Goal: Use online tool/utility: Utilize a website feature to perform a specific function

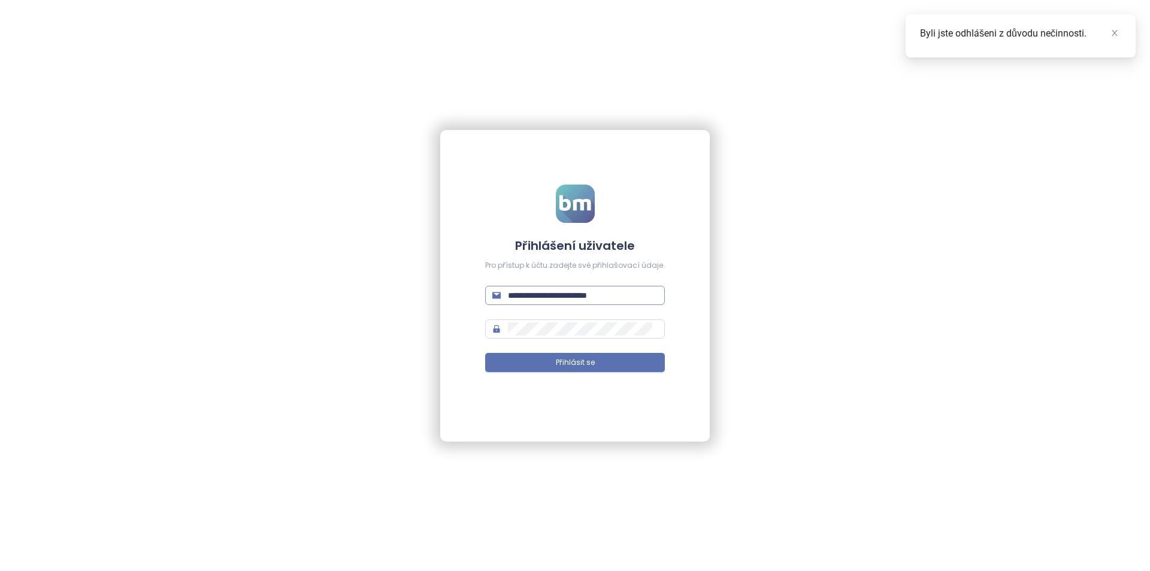
click at [578, 294] on input "**********" at bounding box center [583, 295] width 150 height 13
click at [574, 292] on input "**********" at bounding box center [583, 295] width 150 height 13
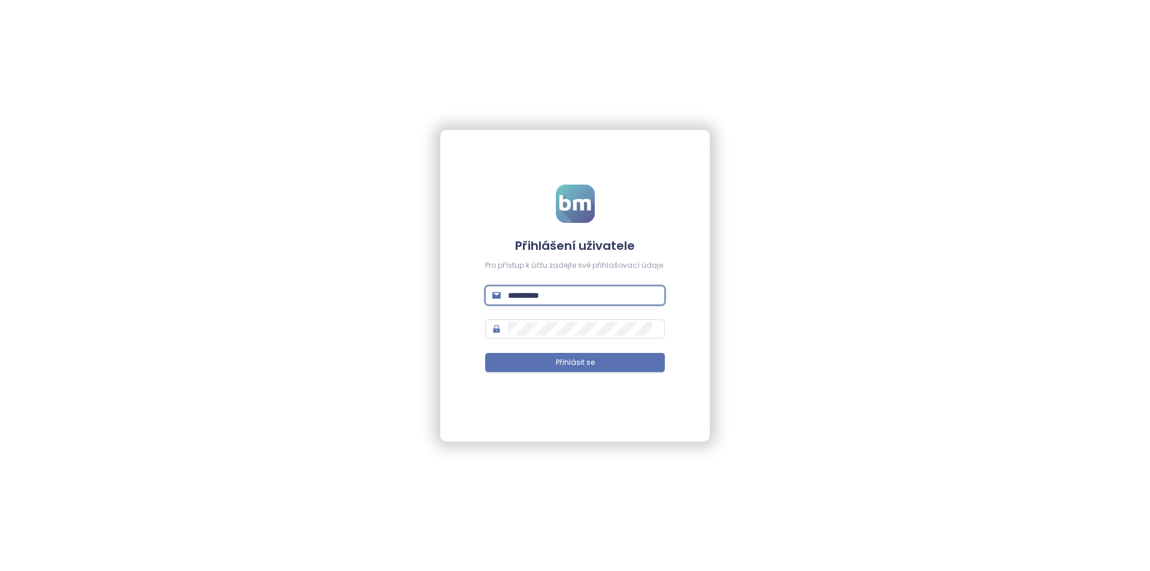
click at [574, 292] on input "**********" at bounding box center [583, 295] width 150 height 13
click at [538, 290] on input "**********" at bounding box center [583, 295] width 150 height 13
type input "**********"
click at [485, 353] on button "Přihlásit se" at bounding box center [575, 362] width 180 height 19
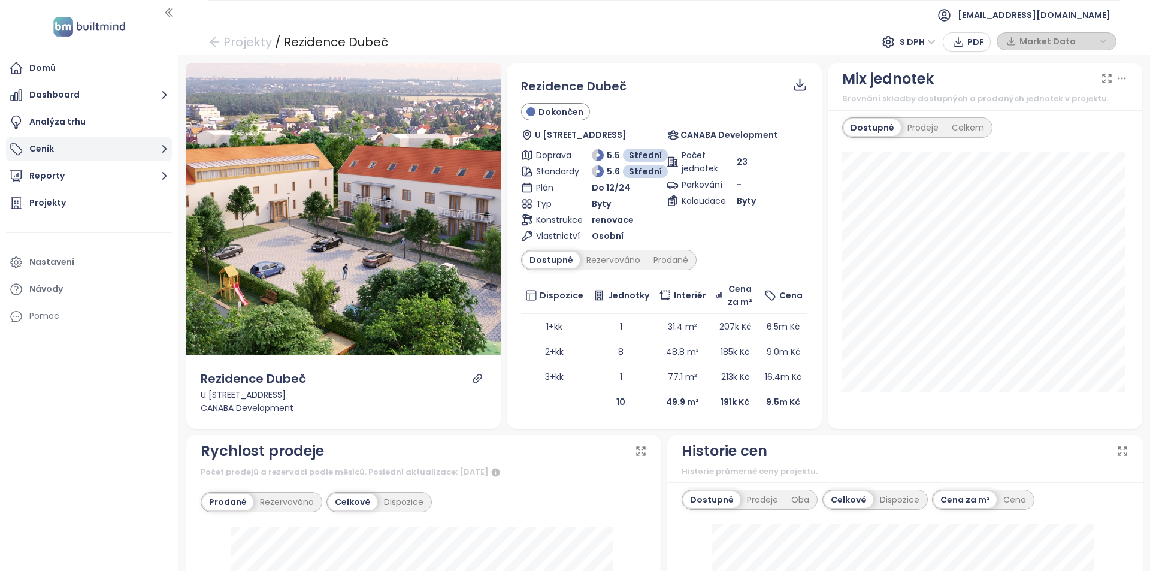
click at [80, 144] on button "Ceník" at bounding box center [89, 149] width 166 height 24
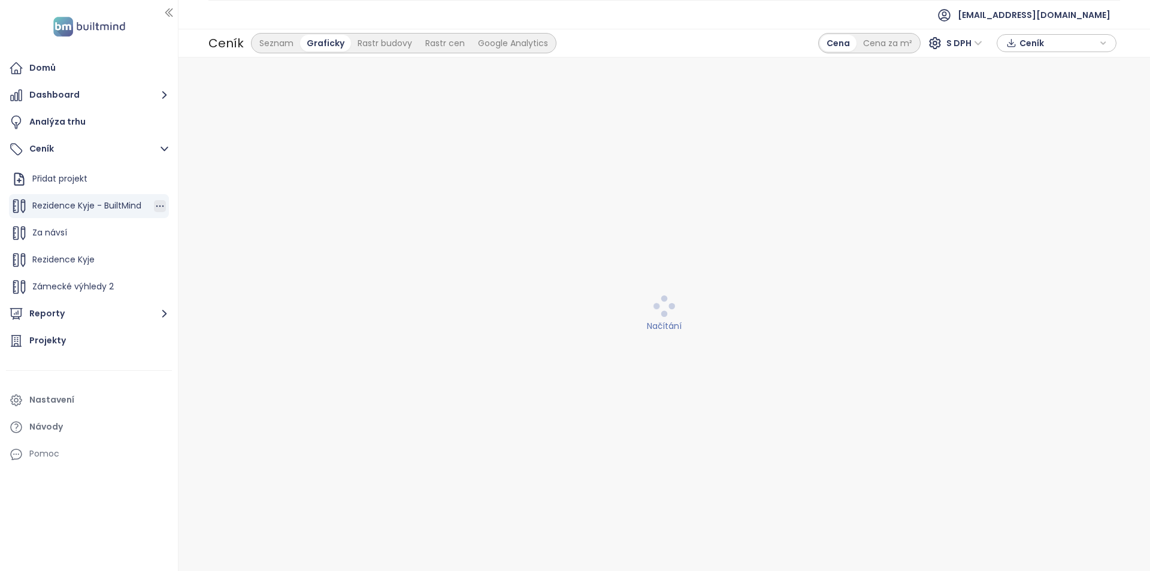
click at [154, 207] on icon "button" at bounding box center [160, 206] width 12 height 12
click at [186, 226] on button "Upravit" at bounding box center [201, 225] width 71 height 15
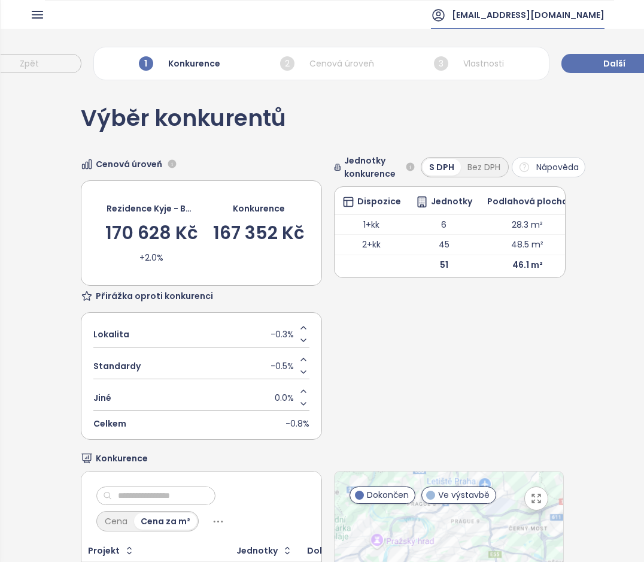
drag, startPoint x: 567, startPoint y: 23, endPoint x: 589, endPoint y: 35, distance: 25.2
drag, startPoint x: 589, startPoint y: 35, endPoint x: 499, endPoint y: 173, distance: 164.5
click at [523, 138] on div "Výběr konkurentů Cenová úroveň Rezidence Kyje - BuiltMind 170 628 Kč +2.0% Konk…" at bounding box center [322, 438] width 483 height 705
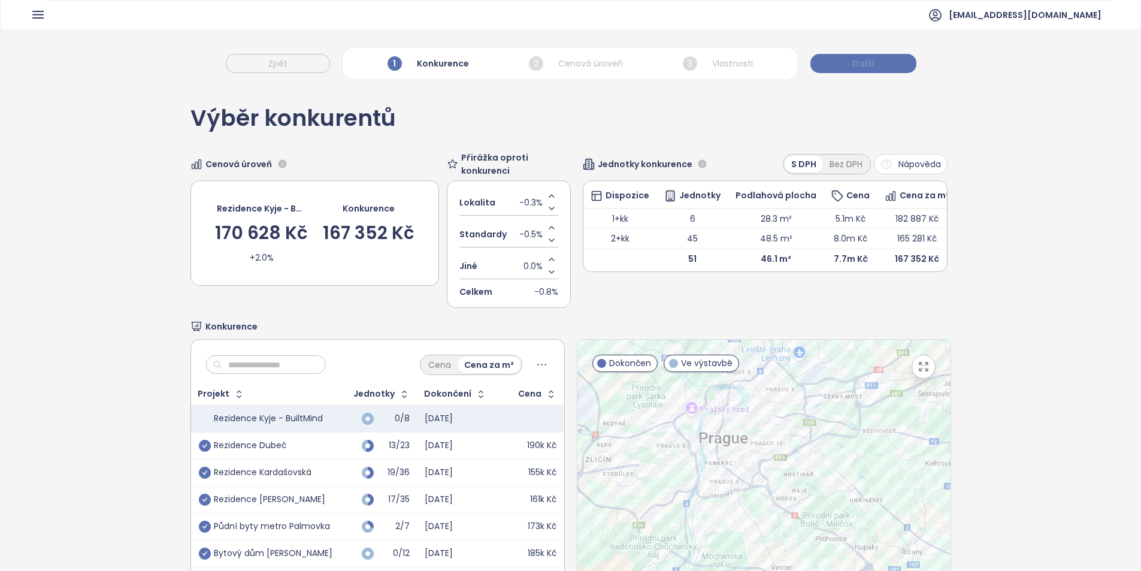
click at [893, 64] on button "Další" at bounding box center [863, 63] width 106 height 19
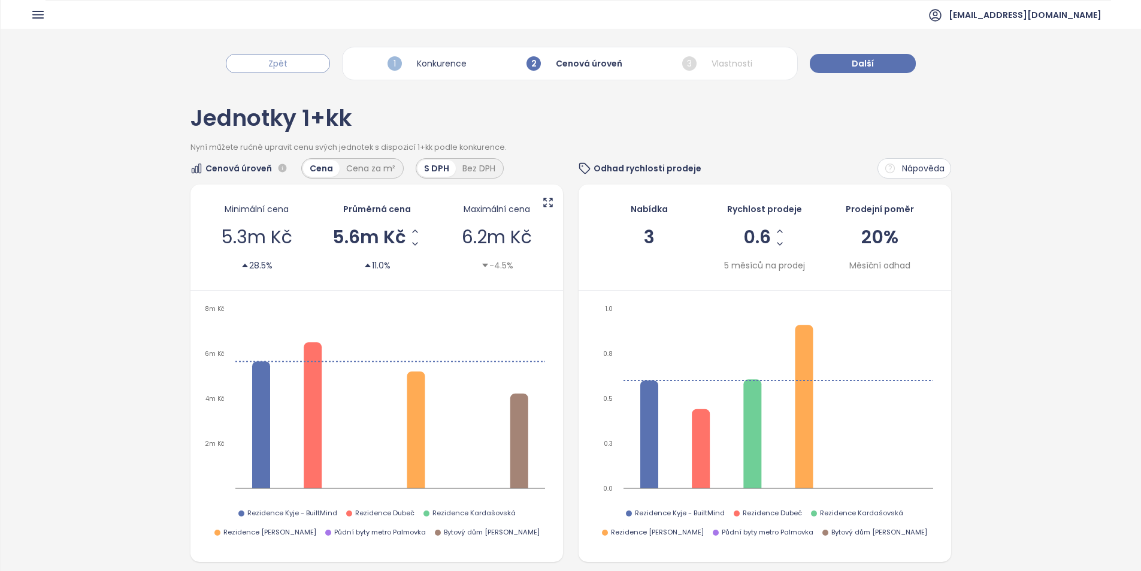
click at [286, 60] on span "Zpět" at bounding box center [277, 63] width 19 height 13
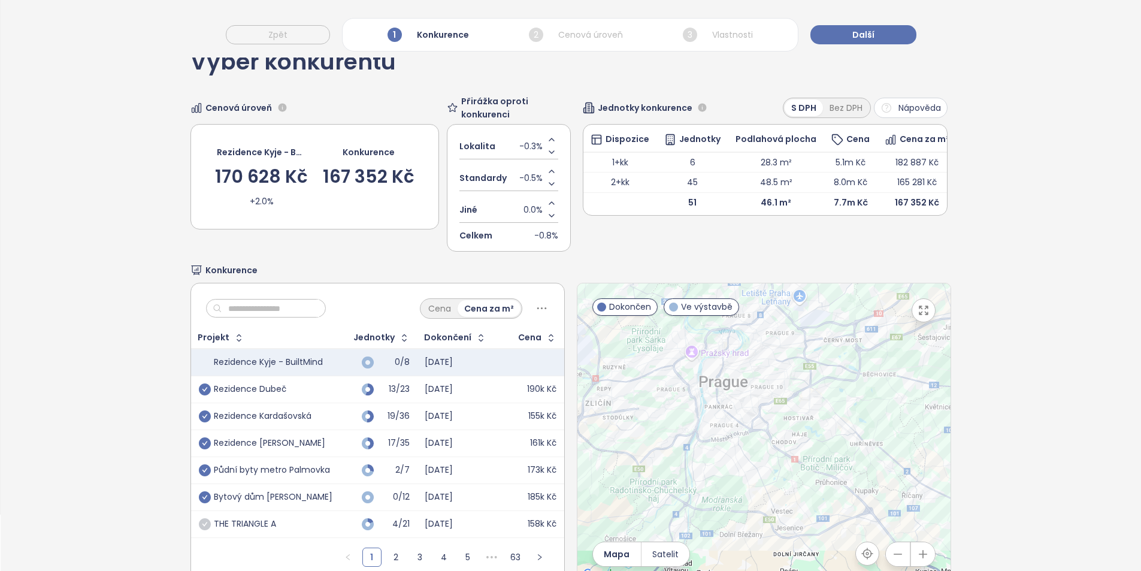
scroll to position [98, 0]
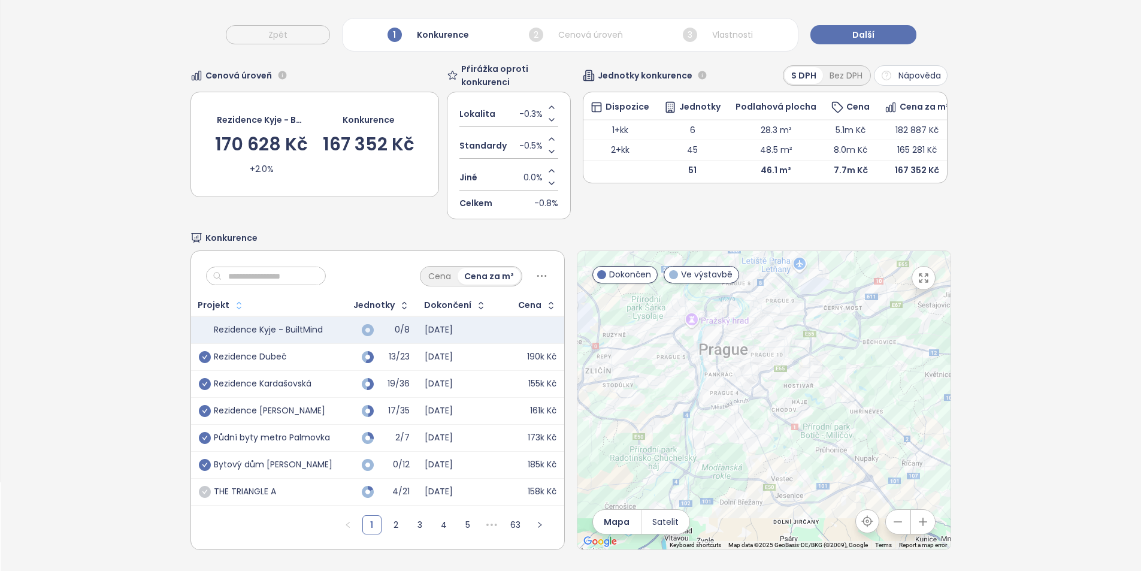
drag, startPoint x: 235, startPoint y: 271, endPoint x: 227, endPoint y: 293, distance: 23.7
click at [235, 271] on input "text" at bounding box center [270, 276] width 97 height 18
click at [202, 351] on icon "check-circle" at bounding box center [205, 357] width 12 height 12
click at [203, 378] on icon "check-circle" at bounding box center [205, 384] width 12 height 12
click at [260, 273] on input "text" at bounding box center [270, 276] width 97 height 18
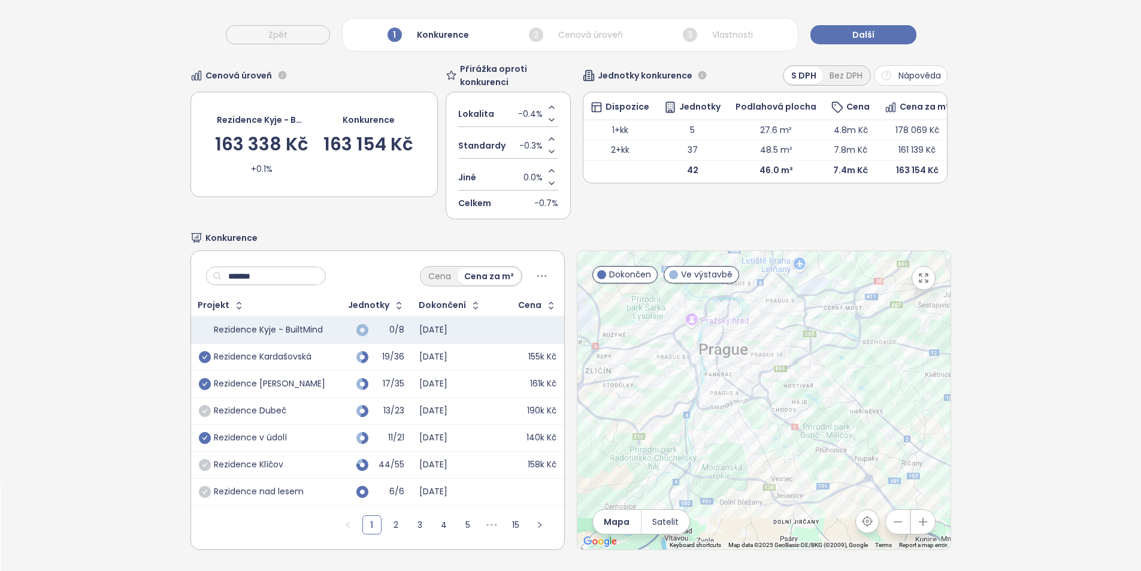
click at [201, 432] on icon "check-circle" at bounding box center [205, 438] width 12 height 12
click at [284, 267] on input "*******" at bounding box center [270, 276] width 97 height 18
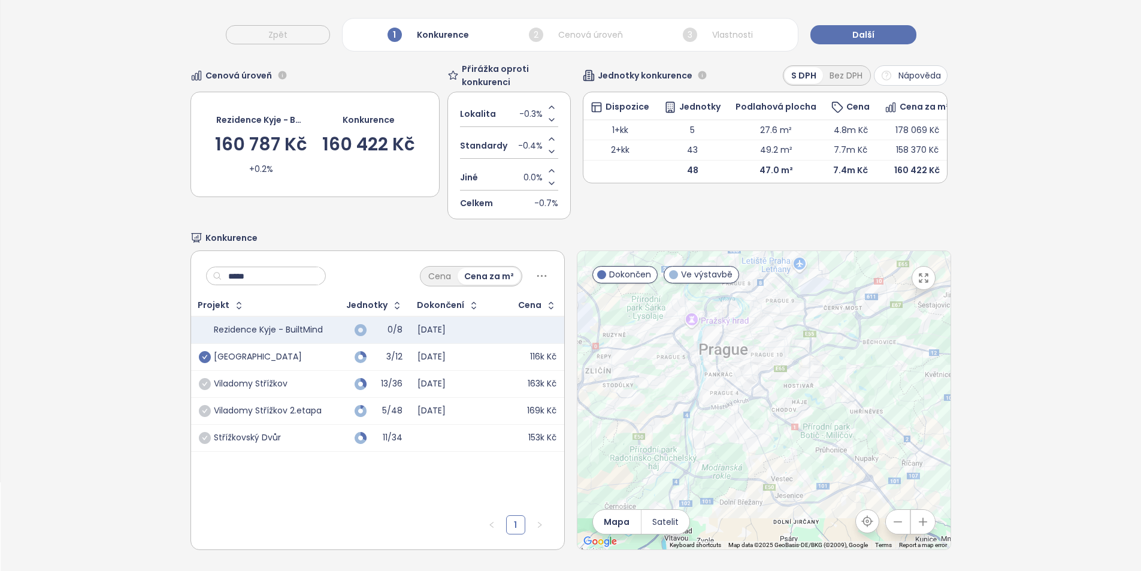
type input "*****"
click at [203, 351] on icon "check-circle" at bounding box center [205, 357] width 12 height 12
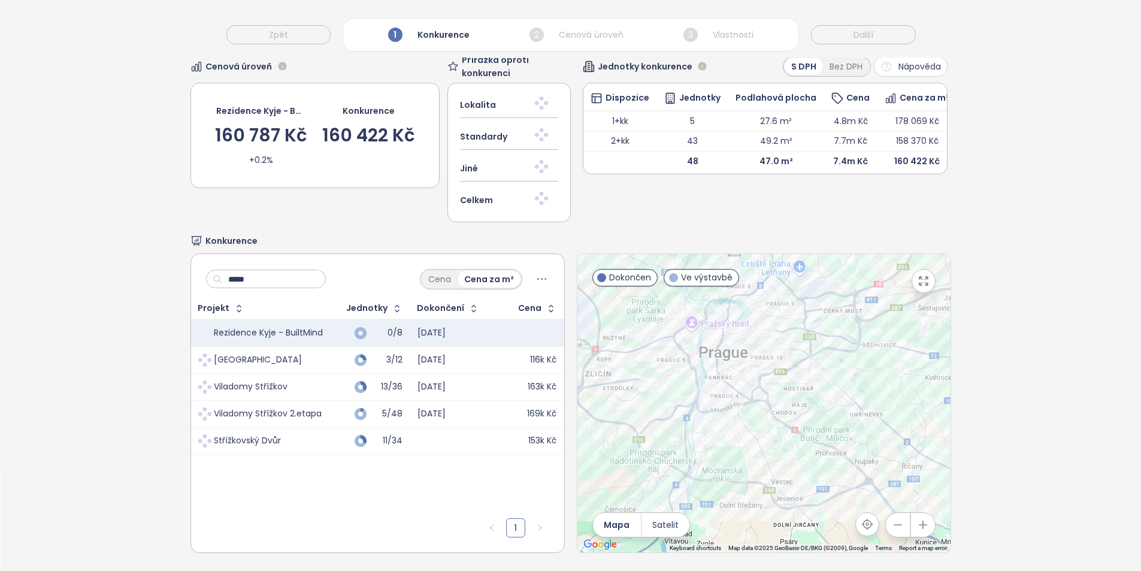
click at [254, 278] on input "*****" at bounding box center [270, 279] width 97 height 18
click at [254, 277] on input "*****" at bounding box center [270, 279] width 97 height 18
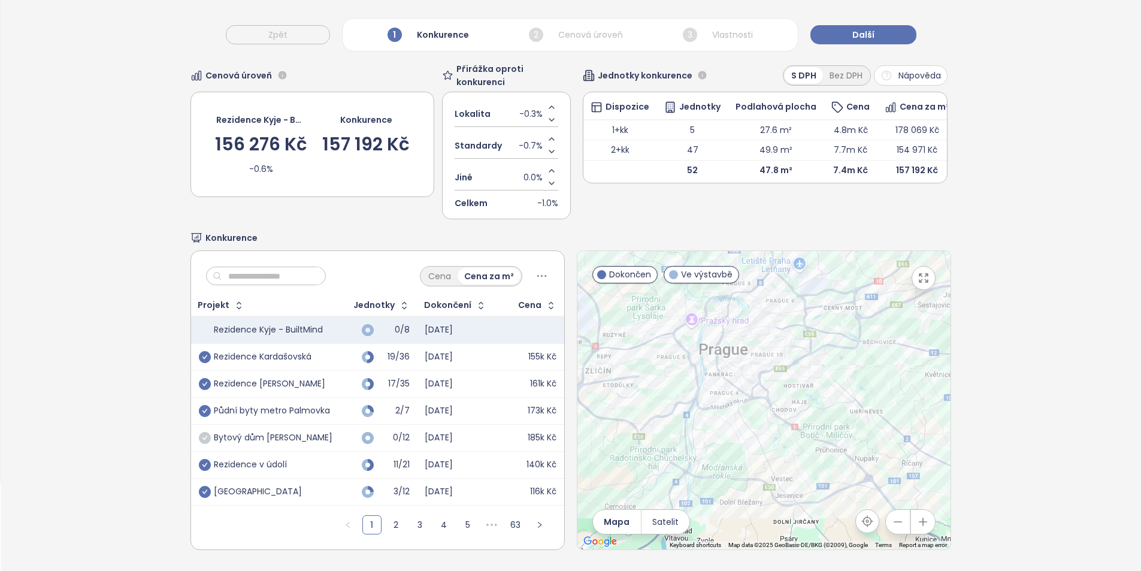
click at [199, 432] on icon "check-circle" at bounding box center [205, 438] width 12 height 12
click at [204, 405] on icon "check-circle" at bounding box center [205, 411] width 12 height 12
click at [202, 378] on icon "check-circle" at bounding box center [205, 384] width 12 height 12
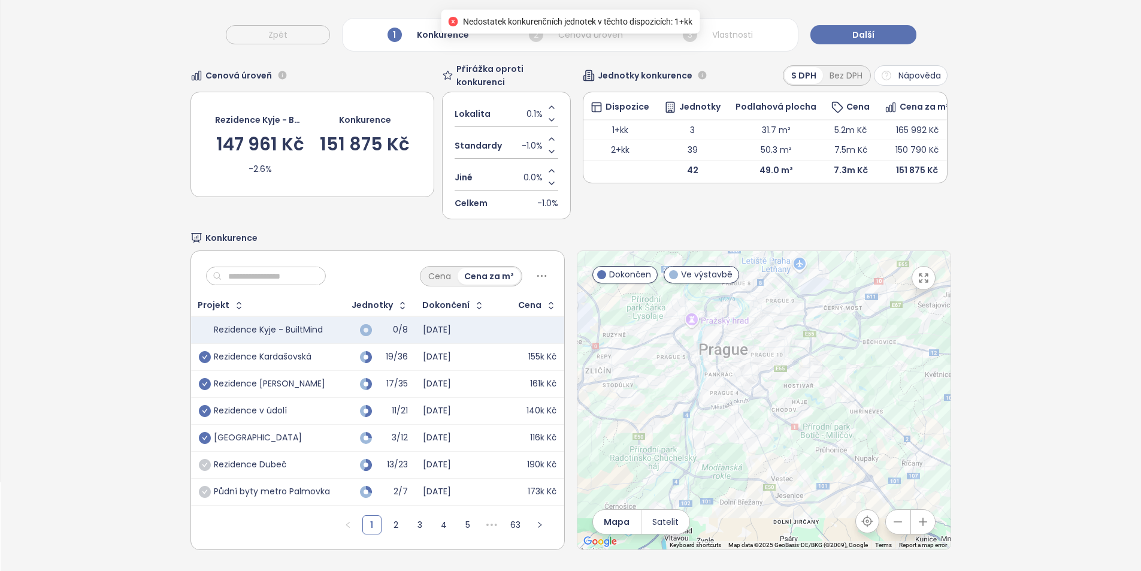
click at [262, 269] on input "text" at bounding box center [270, 276] width 97 height 18
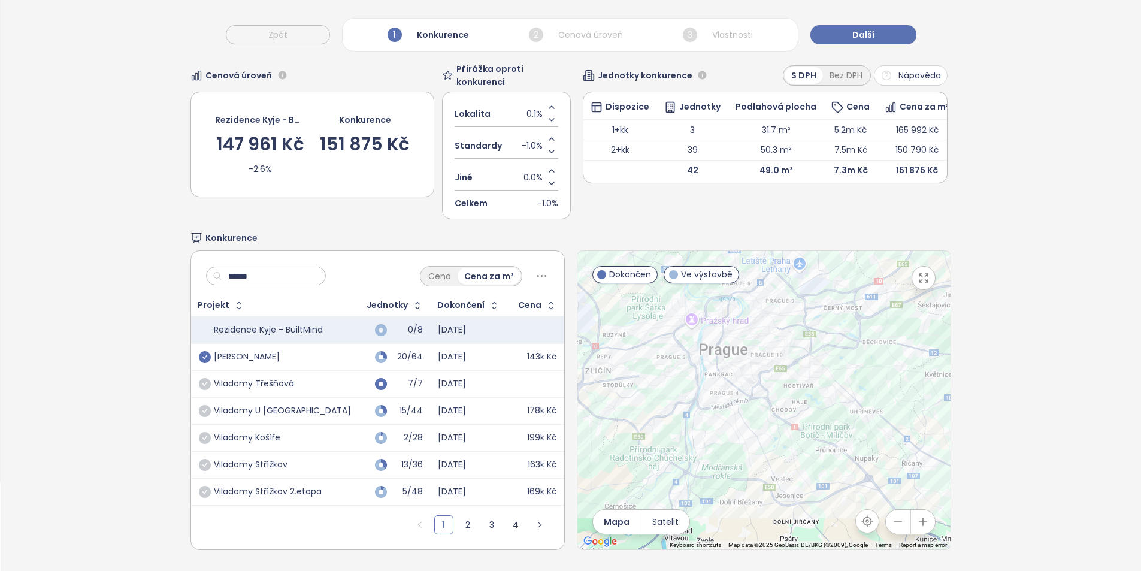
type input "******"
click at [203, 351] on icon "check-circle" at bounding box center [205, 357] width 12 height 12
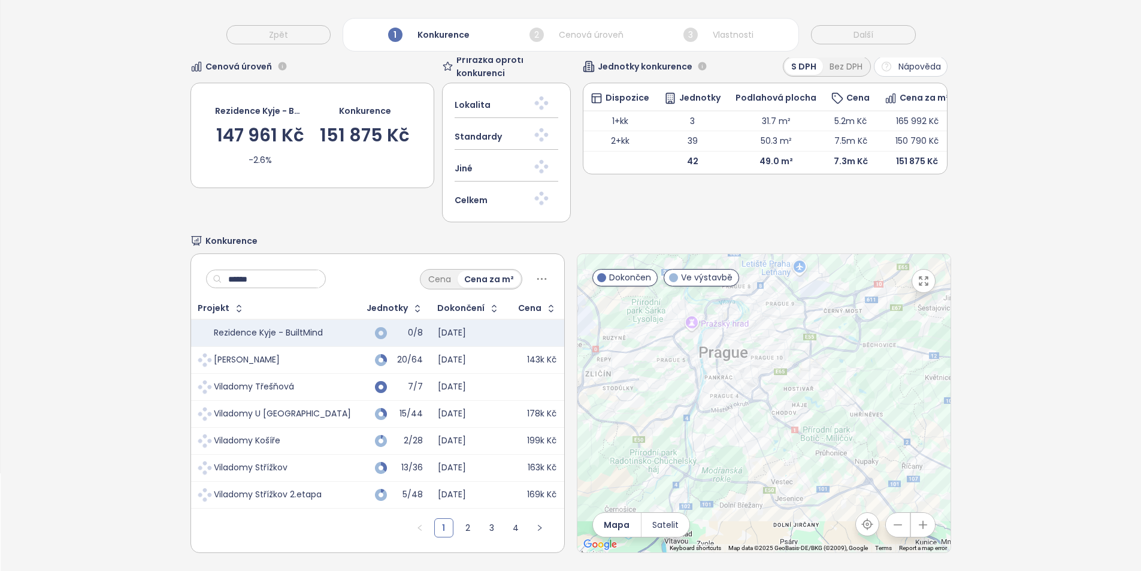
click at [248, 283] on input "******" at bounding box center [270, 279] width 97 height 18
click at [249, 282] on input "******" at bounding box center [270, 279] width 97 height 18
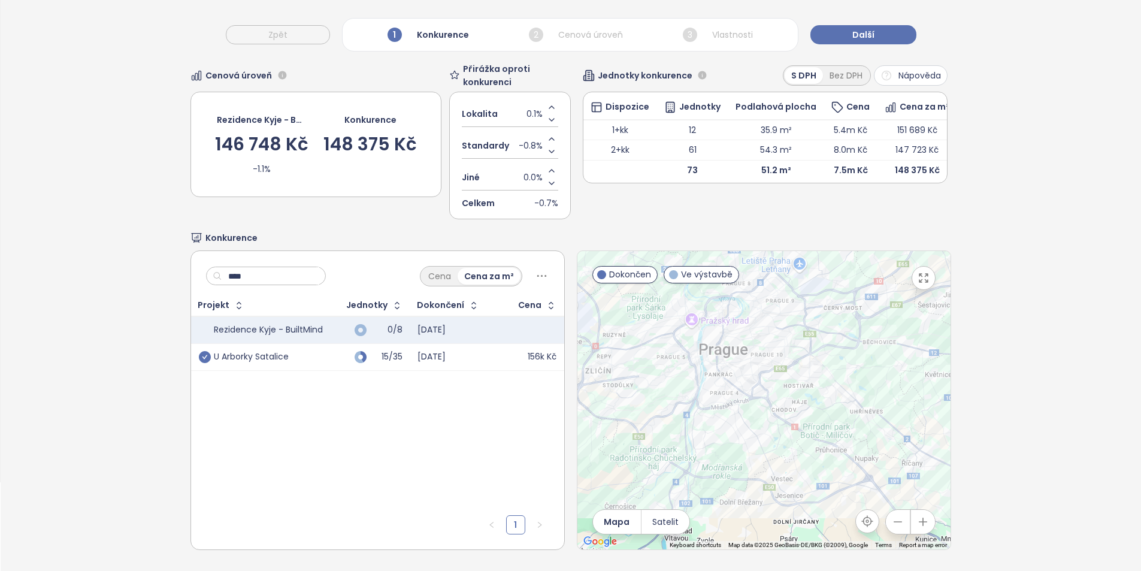
type input "****"
click at [204, 351] on icon "check-circle" at bounding box center [205, 357] width 12 height 12
click at [271, 271] on input "****" at bounding box center [270, 276] width 97 height 18
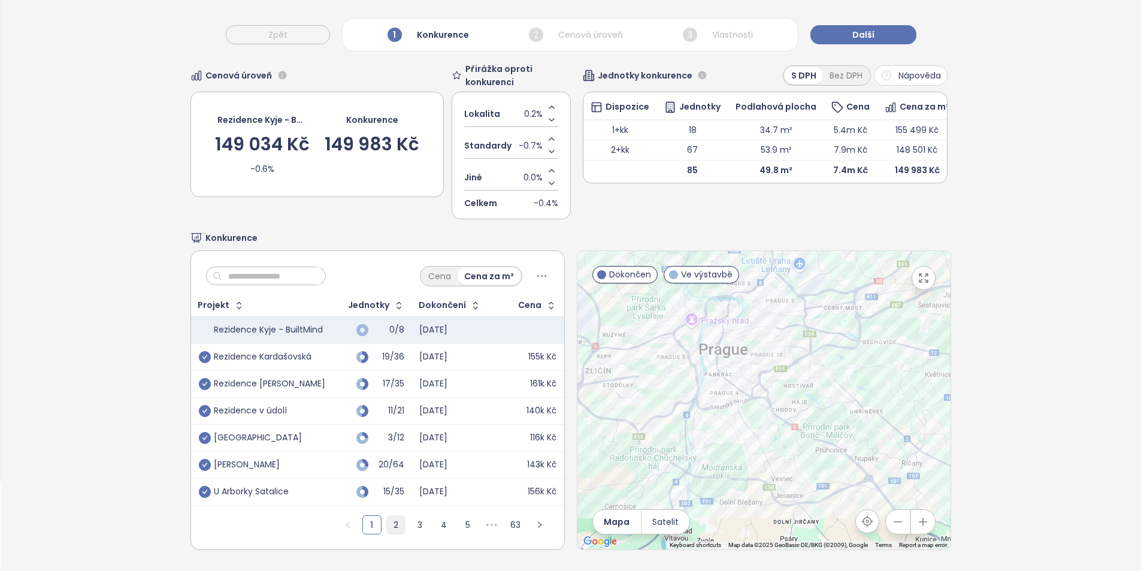
click at [387, 516] on link "2" at bounding box center [396, 525] width 18 height 18
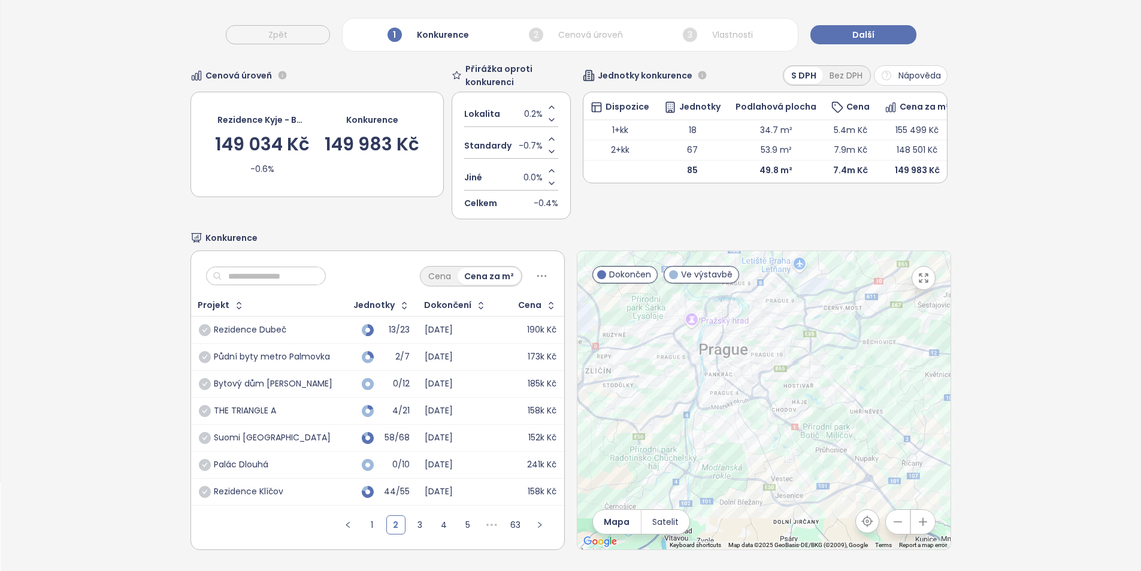
click at [246, 267] on input "text" at bounding box center [270, 276] width 97 height 18
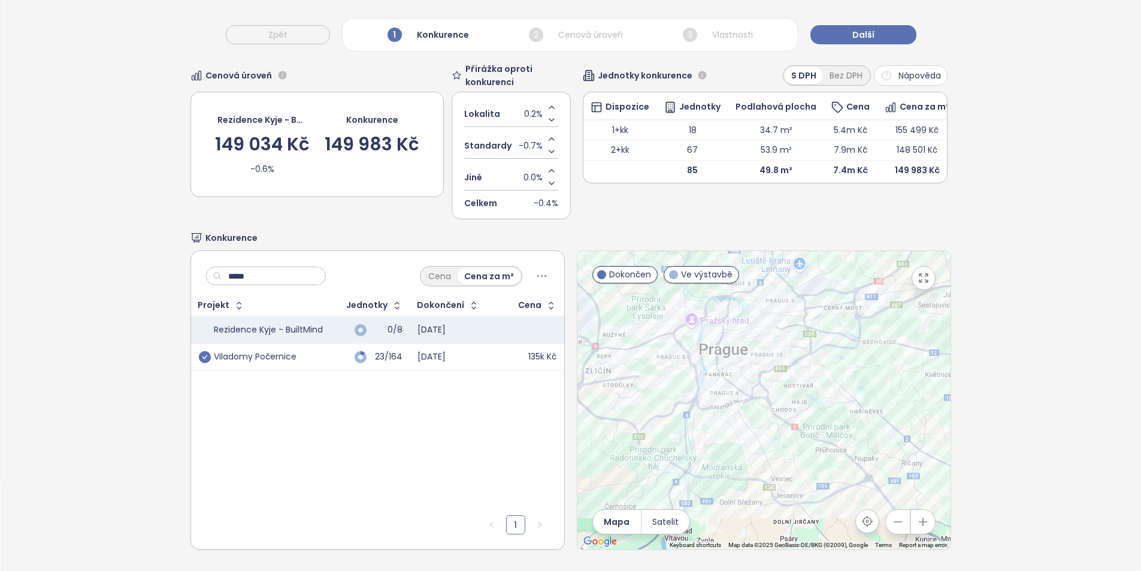
type input "*****"
click at [202, 351] on icon "check-circle" at bounding box center [205, 357] width 12 height 12
click at [262, 268] on input "*****" at bounding box center [270, 276] width 97 height 18
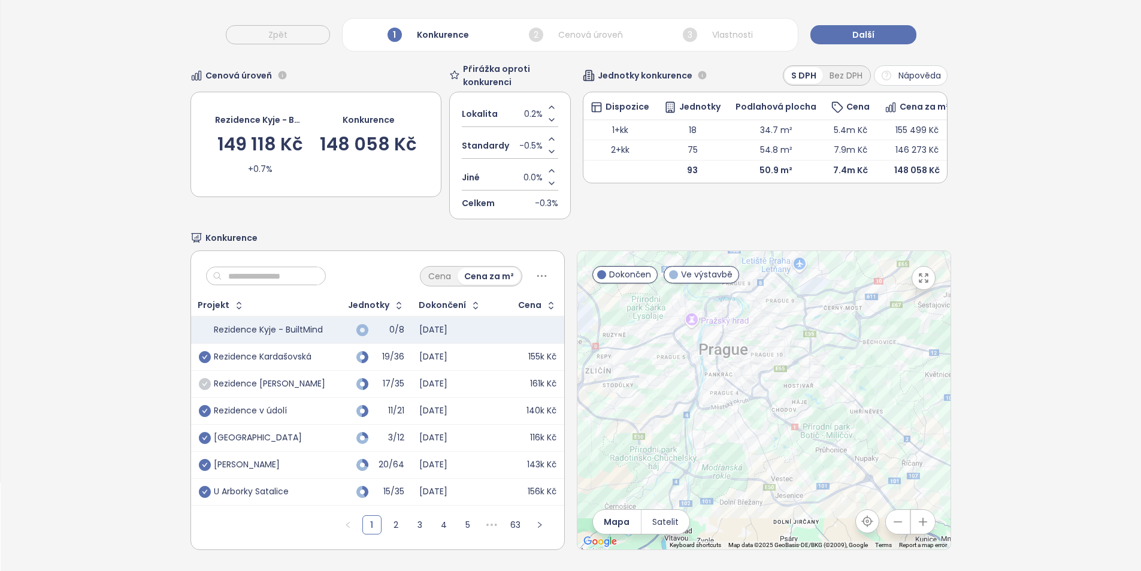
click at [208, 378] on icon "check-circle" at bounding box center [205, 384] width 12 height 12
click at [389, 522] on link "2" at bounding box center [396, 525] width 18 height 18
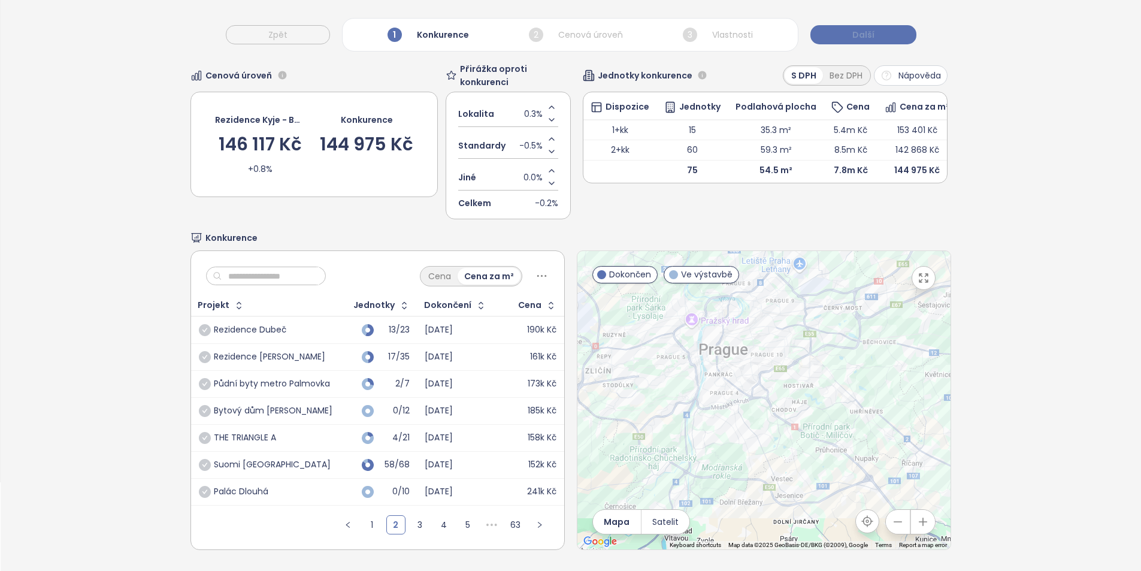
click at [869, 37] on span "Další" at bounding box center [863, 34] width 22 height 13
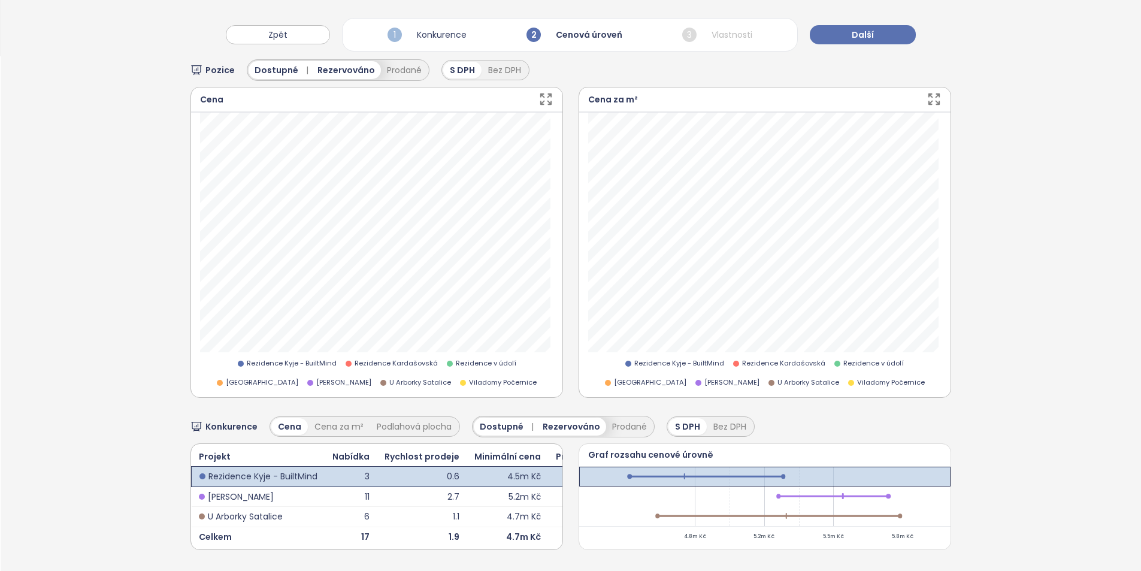
scroll to position [232, 0]
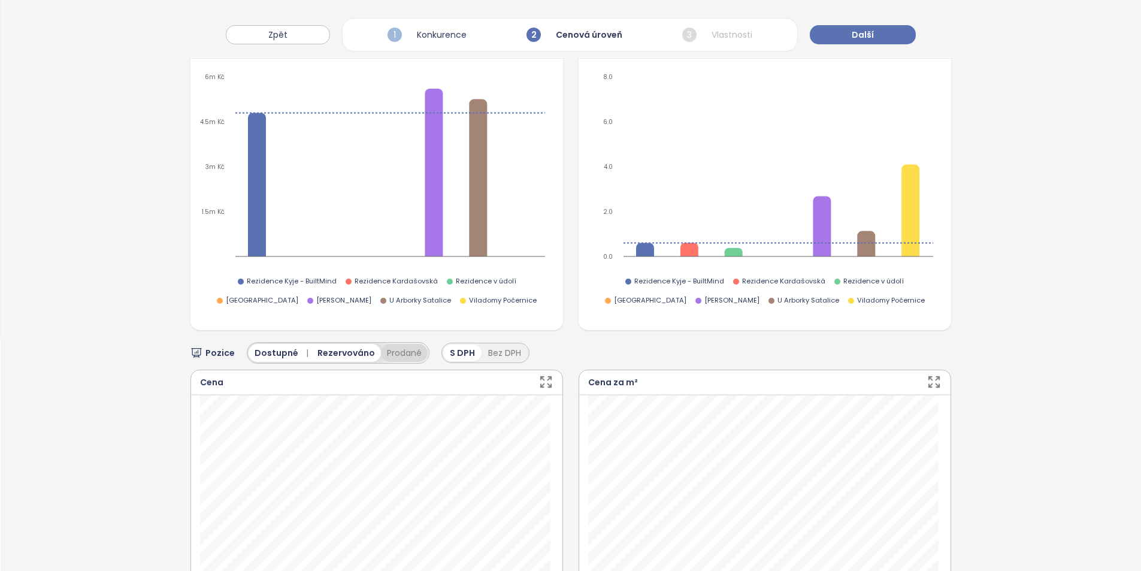
click at [401, 349] on button "Prodané" at bounding box center [404, 353] width 47 height 18
click at [640, 349] on div "Jednotky 1+kk Nyní můžete ručně upravit cenu svých jednotek s dispozicí 1+kk po…" at bounding box center [570, 384] width 760 height 1018
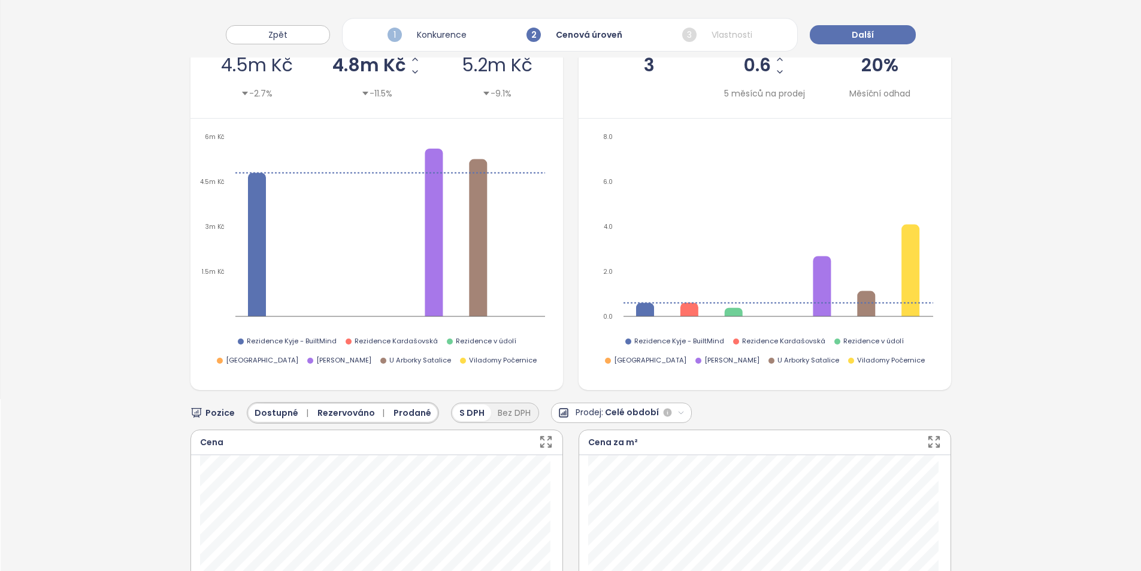
drag, startPoint x: 641, startPoint y: 390, endPoint x: 642, endPoint y: 396, distance: 6.1
click at [642, 407] on span "Celé období" at bounding box center [632, 412] width 54 height 14
click at [626, 446] on div "6 měsíců" at bounding box center [620, 452] width 137 height 19
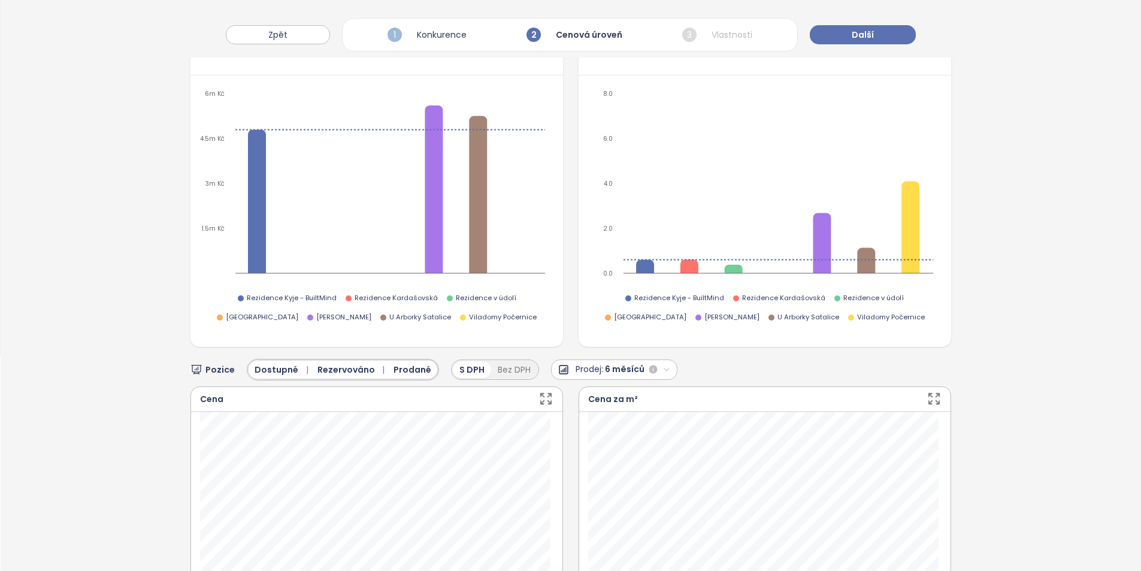
scroll to position [60, 0]
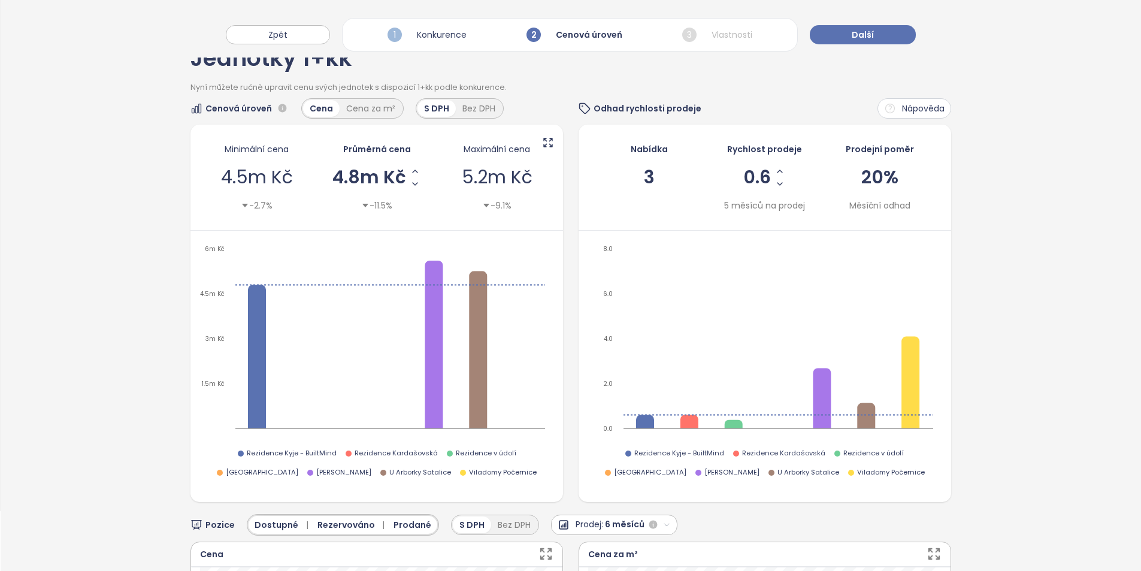
click at [663, 522] on icon "button" at bounding box center [667, 525] width 8 height 8
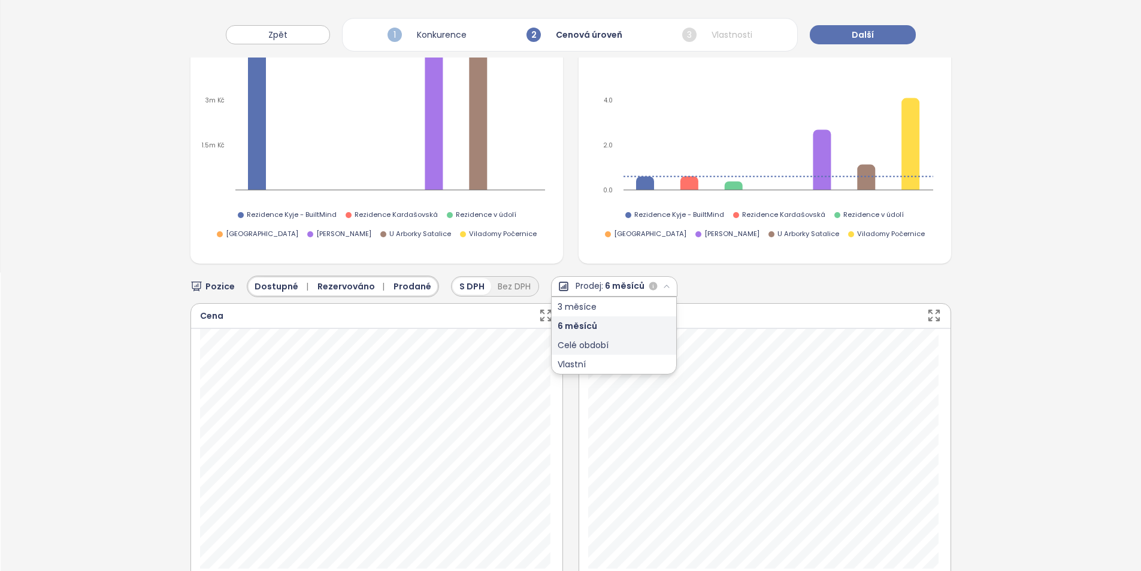
scroll to position [299, 0]
click at [752, 291] on div "Pozice Dostupné | Rezervováno | Prodané S DPH Bez DPH Prodej: 6 měsíců" at bounding box center [570, 285] width 760 height 22
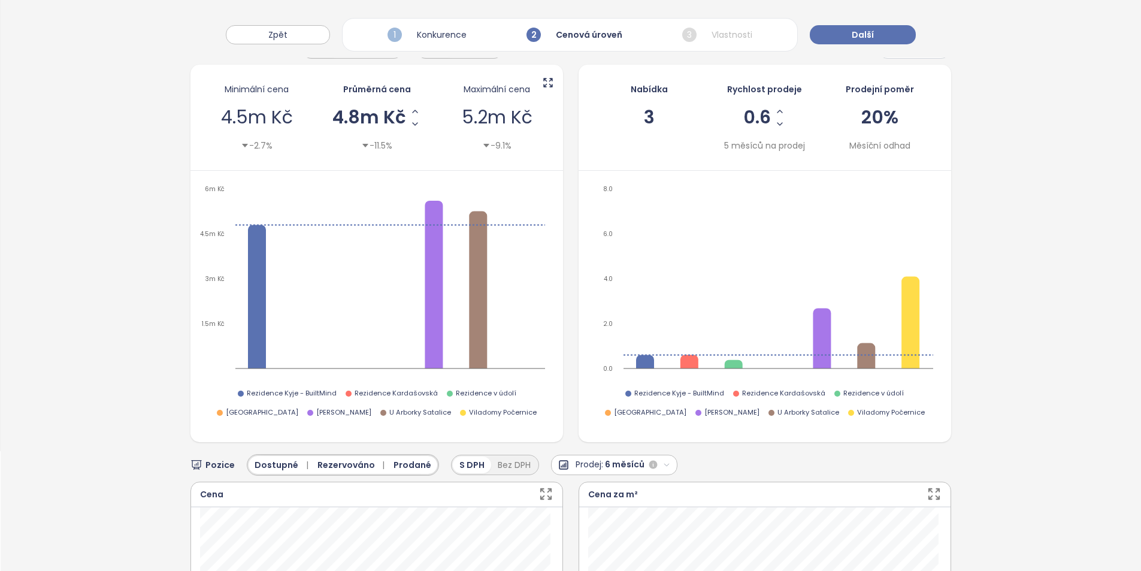
scroll to position [0, 0]
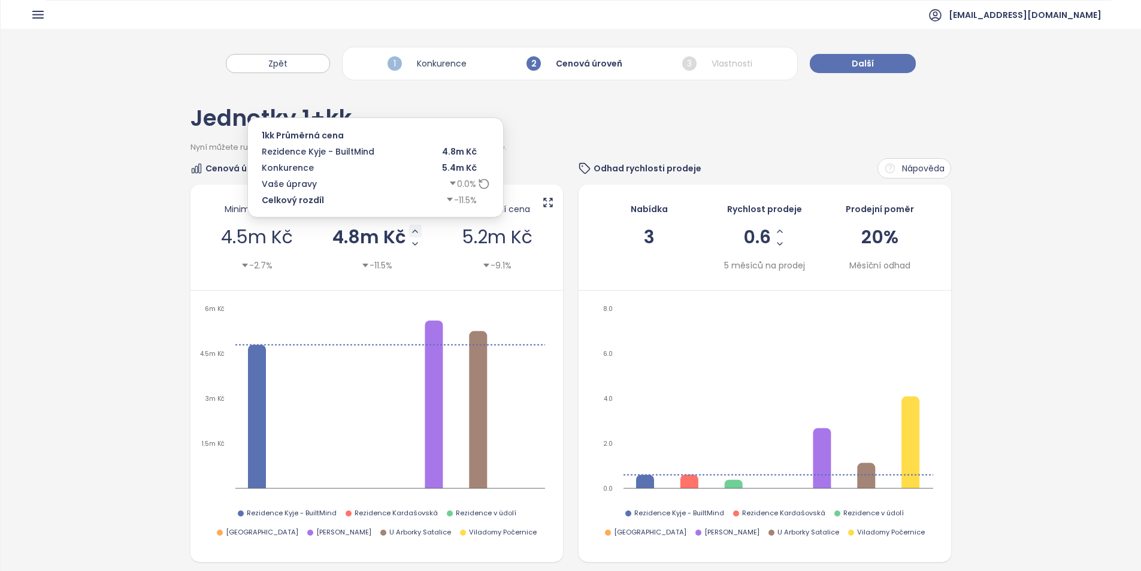
click at [411, 232] on icon "Increase AVG Price" at bounding box center [415, 231] width 10 height 10
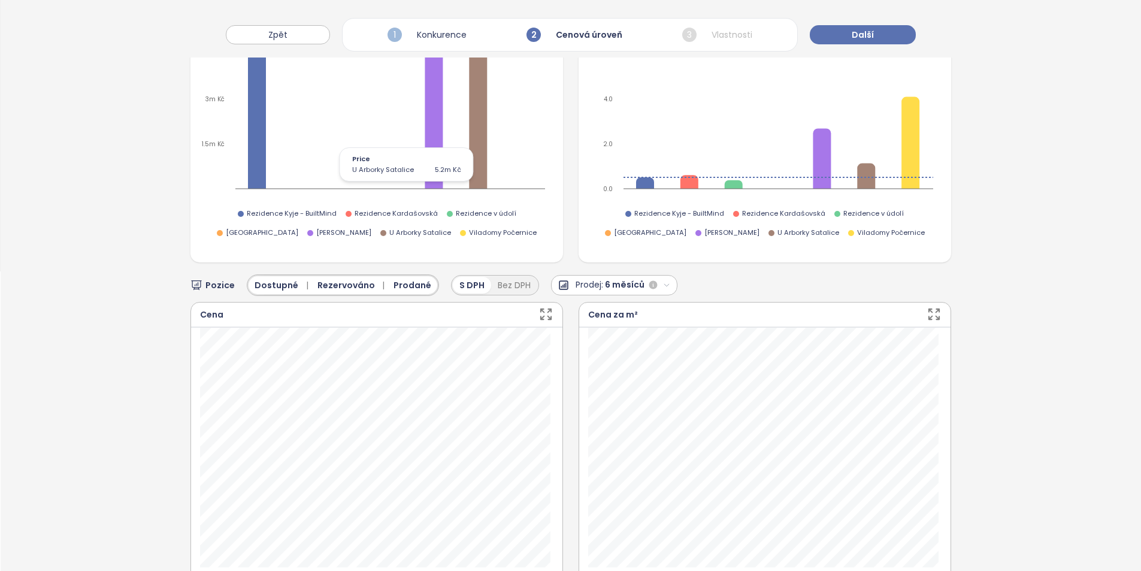
scroll to position [120, 0]
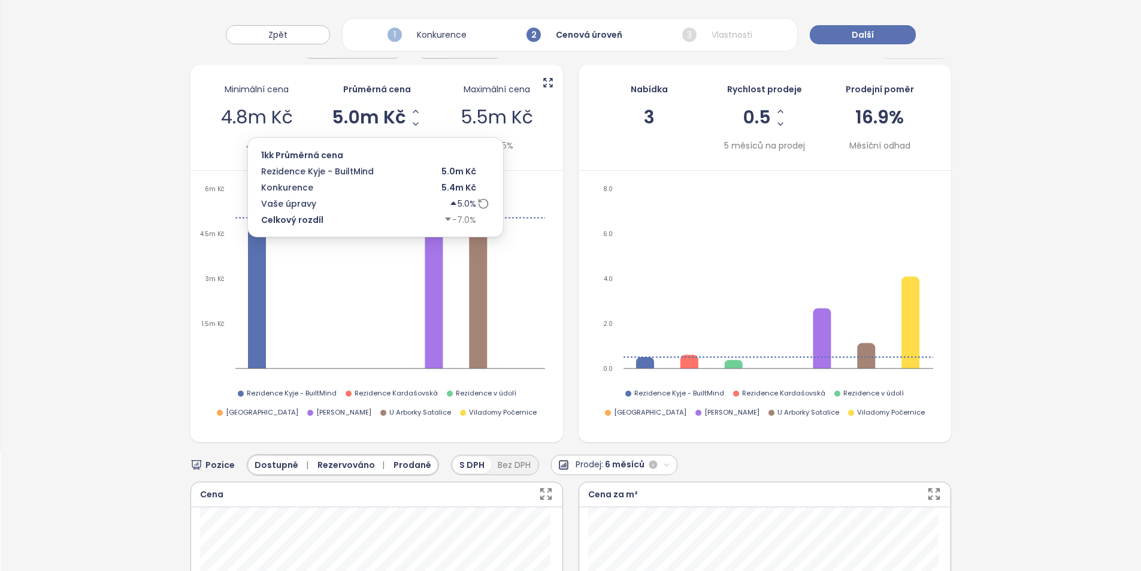
click at [479, 205] on icon at bounding box center [483, 203] width 9 height 9
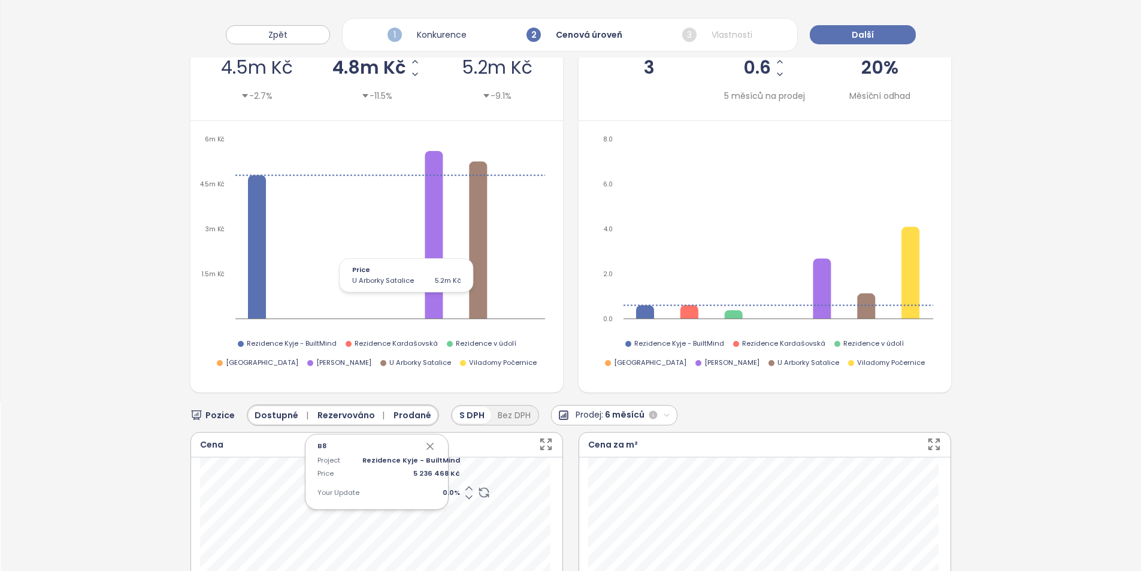
scroll to position [359, 0]
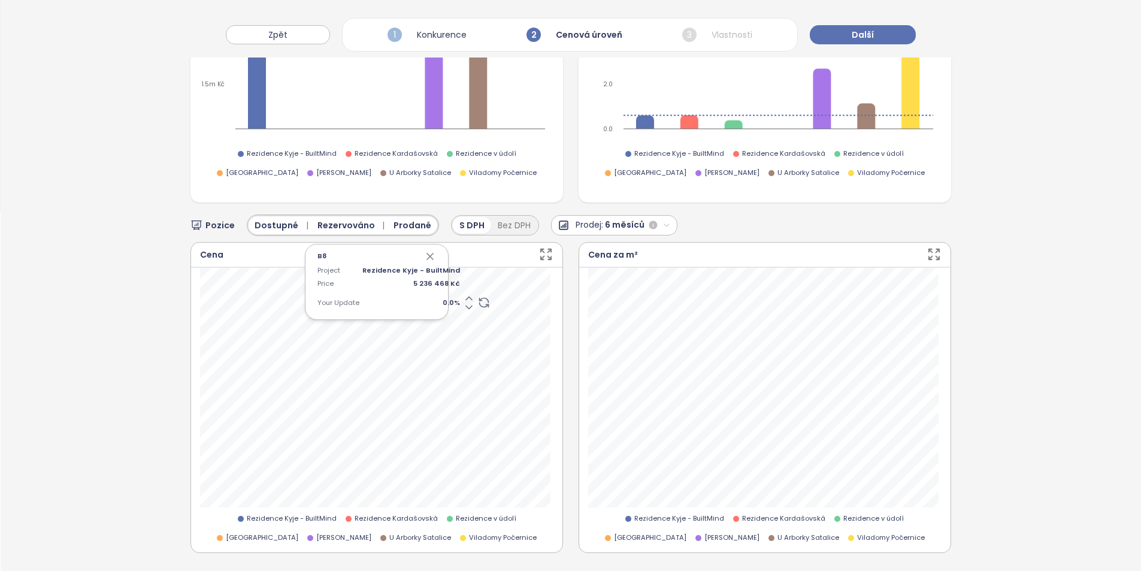
click at [424, 254] on icon "button" at bounding box center [430, 256] width 12 height 12
click at [419, 255] on div "B8" at bounding box center [376, 256] width 119 height 12
click at [431, 254] on icon "button" at bounding box center [430, 256] width 12 height 12
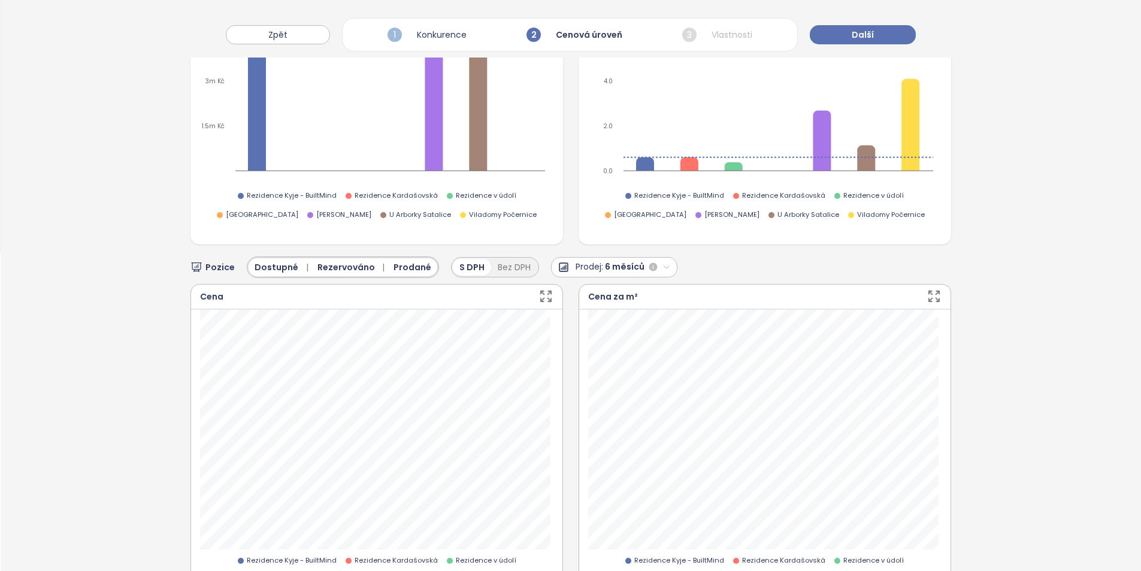
scroll to position [240, 0]
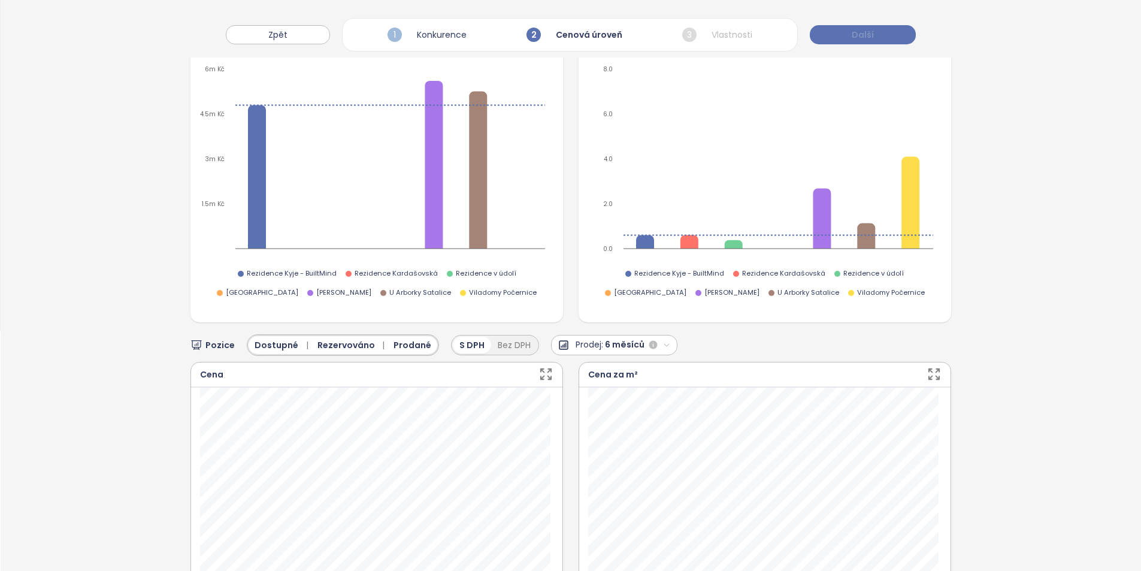
click at [879, 39] on button "Další" at bounding box center [863, 34] width 106 height 19
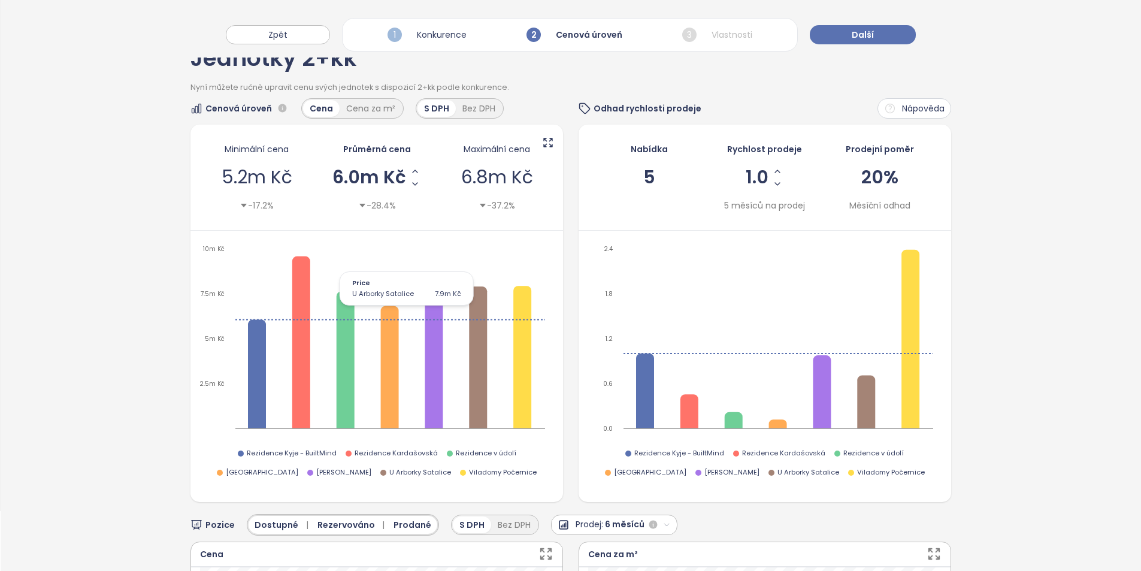
scroll to position [0, 0]
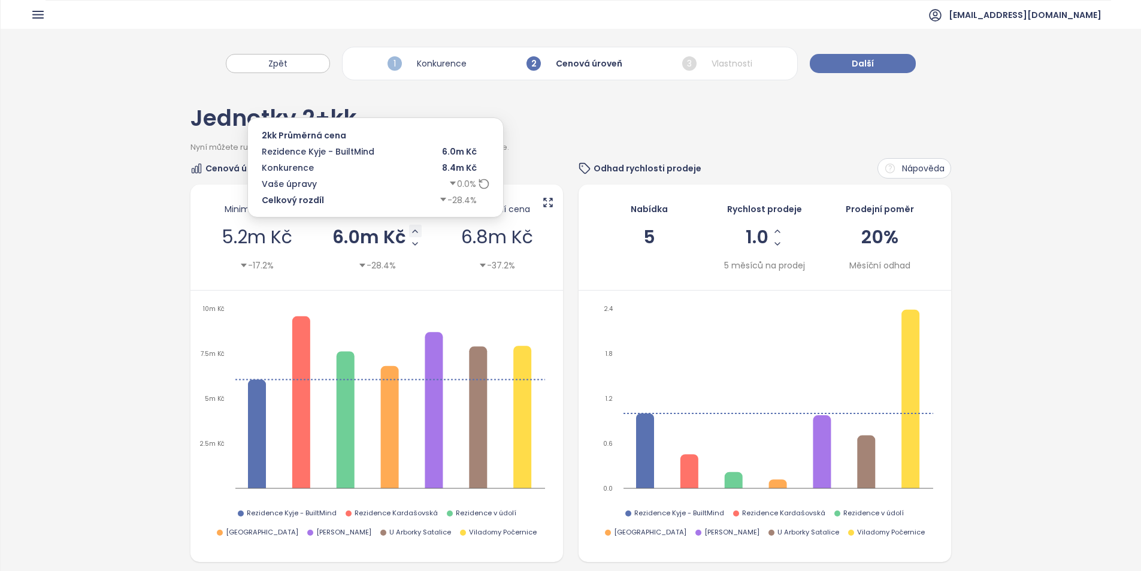
click at [409, 229] on button "Increase AVG Price" at bounding box center [415, 231] width 13 height 13
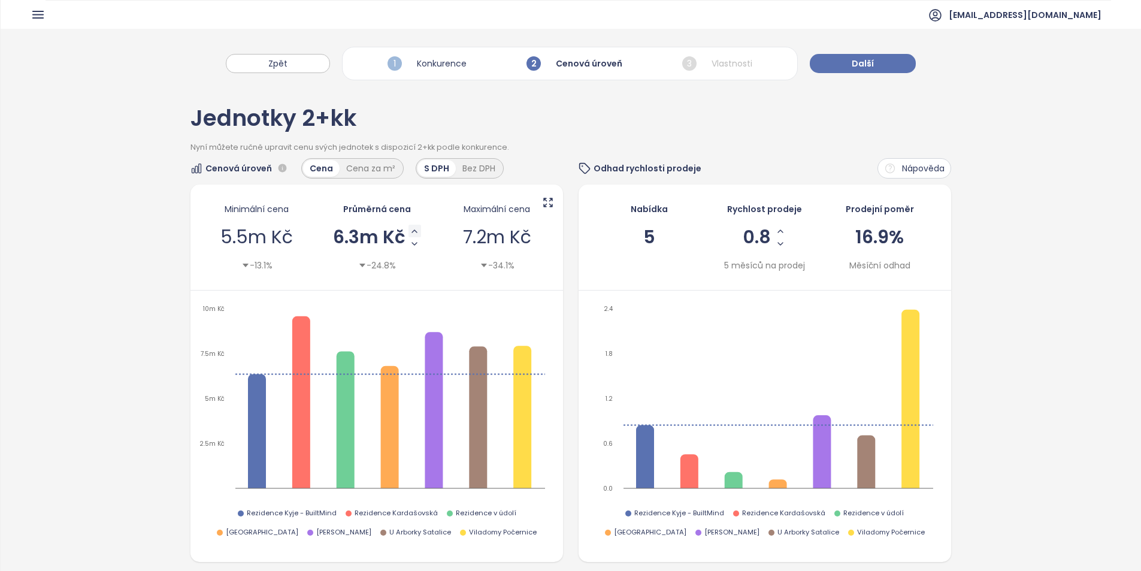
click at [410, 226] on icon "Increase AVG Price" at bounding box center [415, 231] width 10 height 10
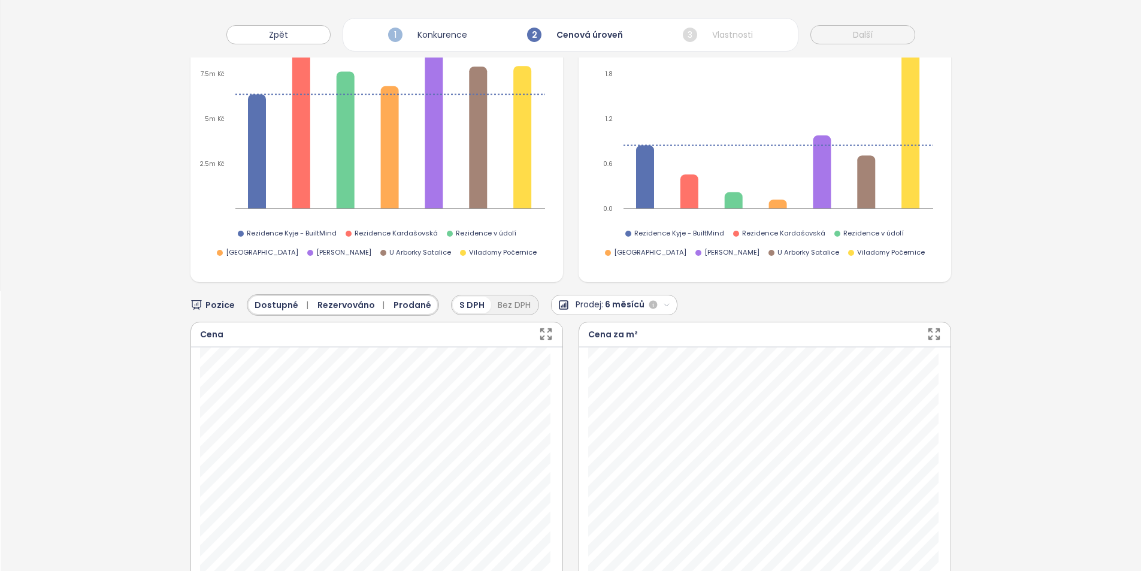
scroll to position [359, 0]
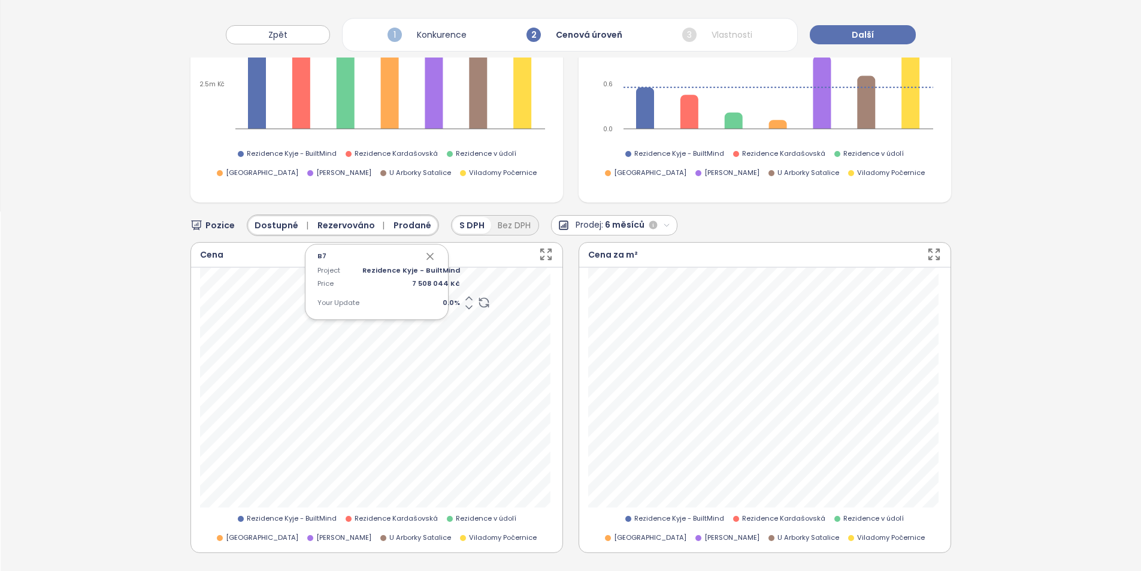
click at [432, 301] on span "0.0 %" at bounding box center [411, 303] width 98 height 11
type input "*"
type input "**"
click at [429, 253] on icon "button" at bounding box center [430, 256] width 6 height 6
click at [435, 302] on span "0.0 %" at bounding box center [411, 303] width 98 height 11
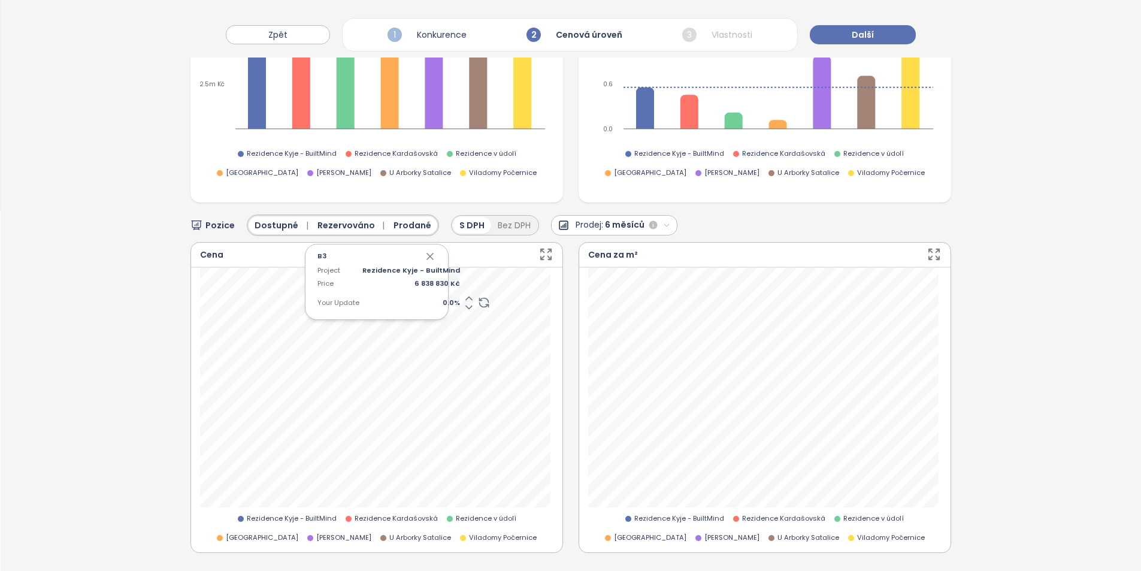
click at [423, 300] on div "Project Rezidence Kyje - BuiltMind Price 6 838 830 Kč Your Update 0.0 %" at bounding box center [376, 289] width 119 height 48
click at [423, 300] on span "0.0 %" at bounding box center [411, 303] width 98 height 11
type input "*"
click at [429, 253] on icon "button" at bounding box center [430, 256] width 6 height 6
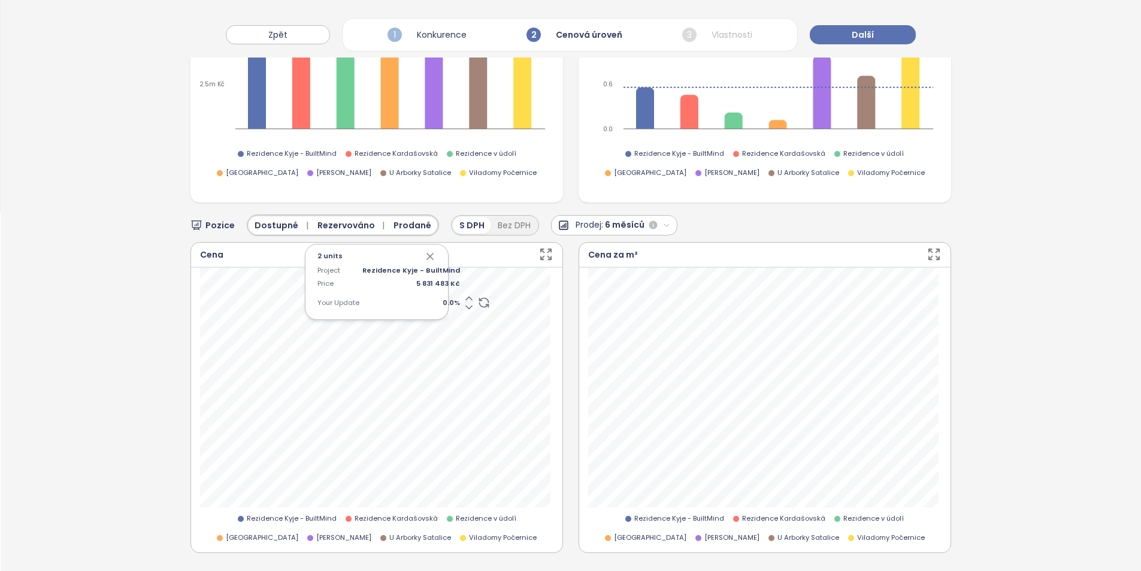
click at [436, 298] on span "0.0 %" at bounding box center [411, 303] width 98 height 11
type input "*"
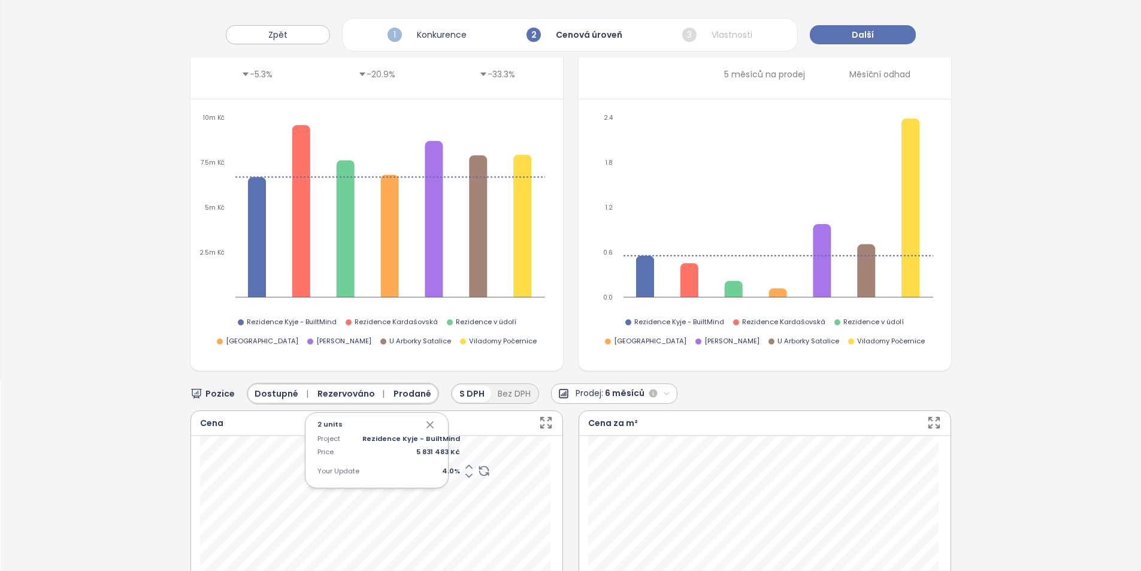
scroll to position [419, 0]
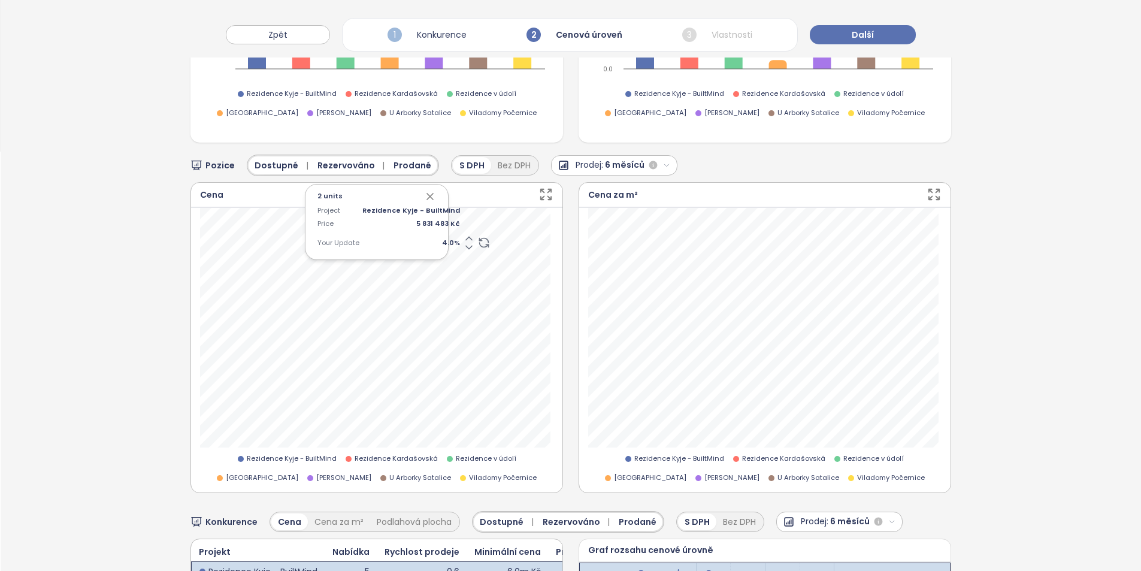
click at [441, 243] on span "4.0 %" at bounding box center [411, 243] width 98 height 11
type input "*"
click at [427, 196] on icon "button" at bounding box center [430, 196] width 12 height 12
click at [438, 243] on span "0.0 %" at bounding box center [411, 243] width 98 height 11
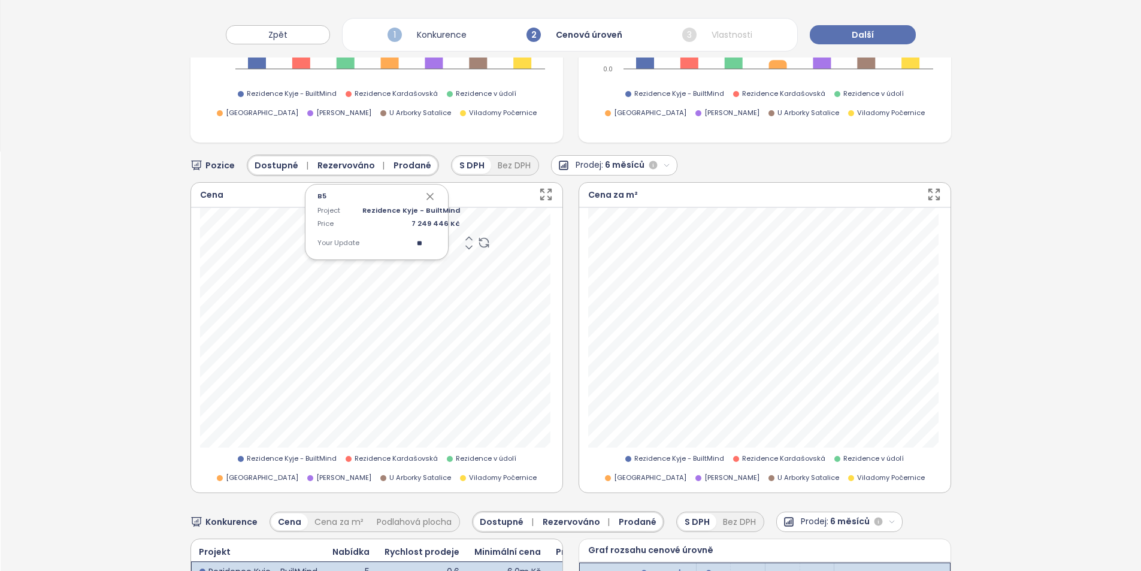
type input "*"
click at [428, 193] on icon "button" at bounding box center [430, 196] width 12 height 12
click at [432, 235] on div "Project Rezidence Kyje - BuiltMind Price 7 539 424 Kč Your Update 4.0 %" at bounding box center [376, 229] width 119 height 48
click at [432, 238] on span "4.0 %" at bounding box center [411, 243] width 98 height 11
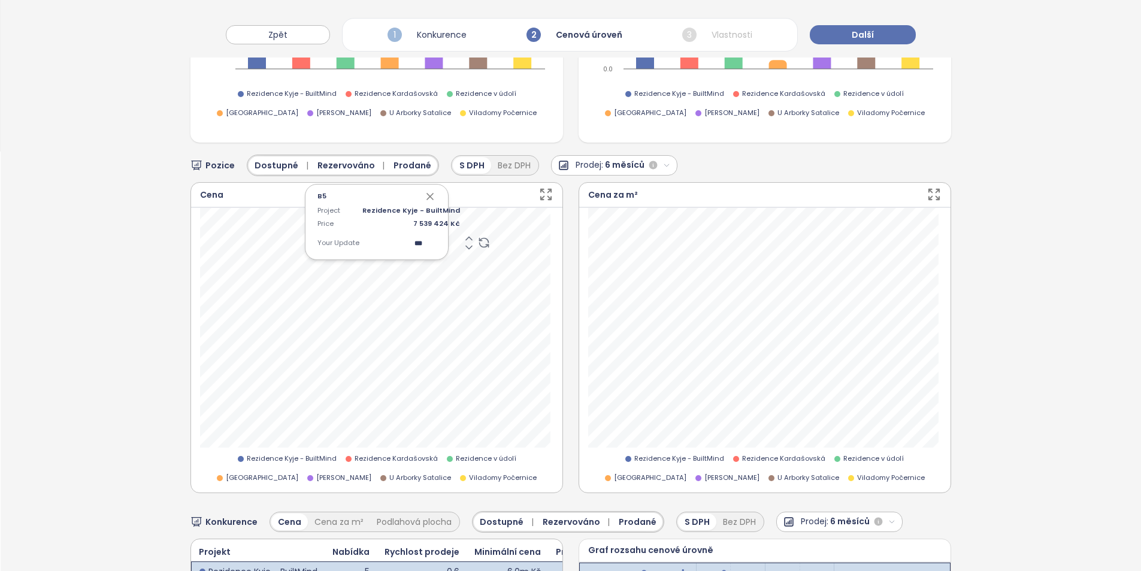
click at [425, 238] on div "Project Rezidence Kyje - BuiltMind Price 7 539 424 Kč Your Update ***" at bounding box center [376, 229] width 119 height 48
click at [417, 243] on span "4.0 %" at bounding box center [411, 243] width 98 height 11
click at [416, 241] on input "***" at bounding box center [392, 243] width 60 height 11
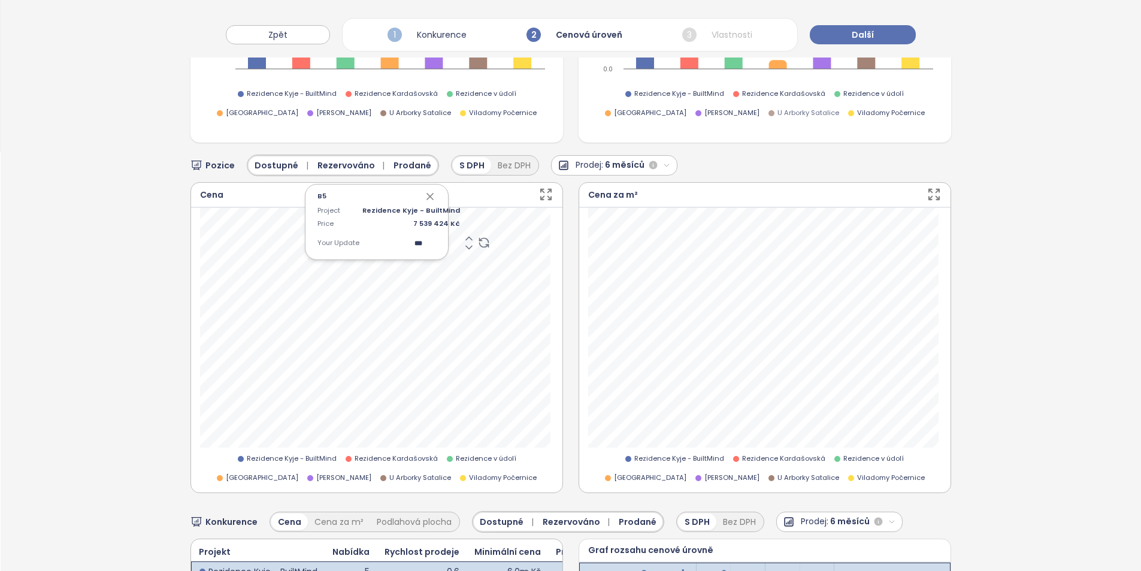
type input "*"
click at [430, 193] on icon "button" at bounding box center [430, 196] width 6 height 6
click at [431, 199] on icon "button" at bounding box center [430, 196] width 12 height 12
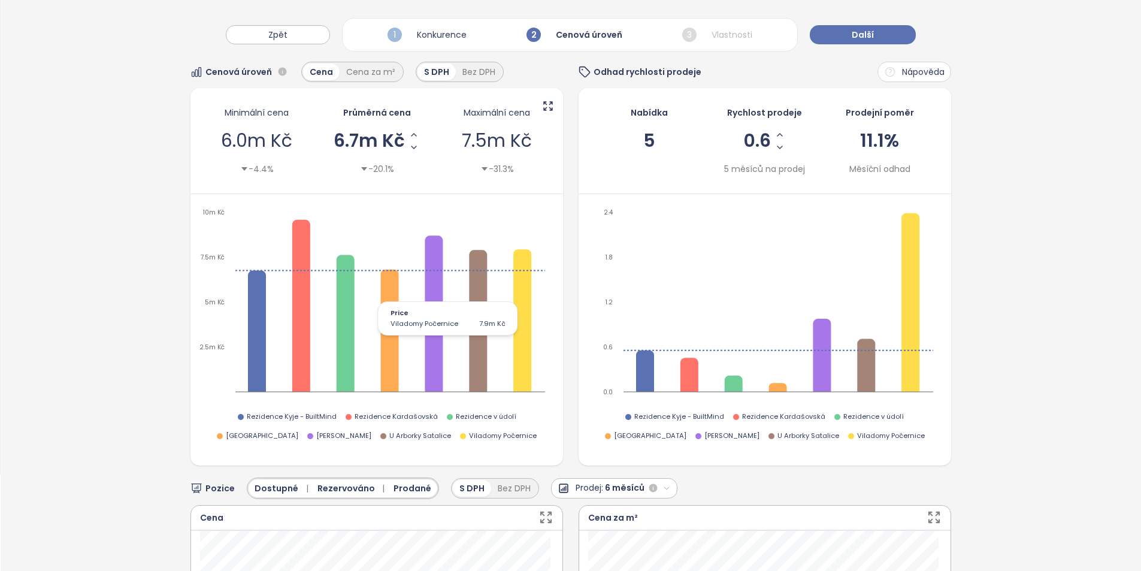
scroll to position [0, 0]
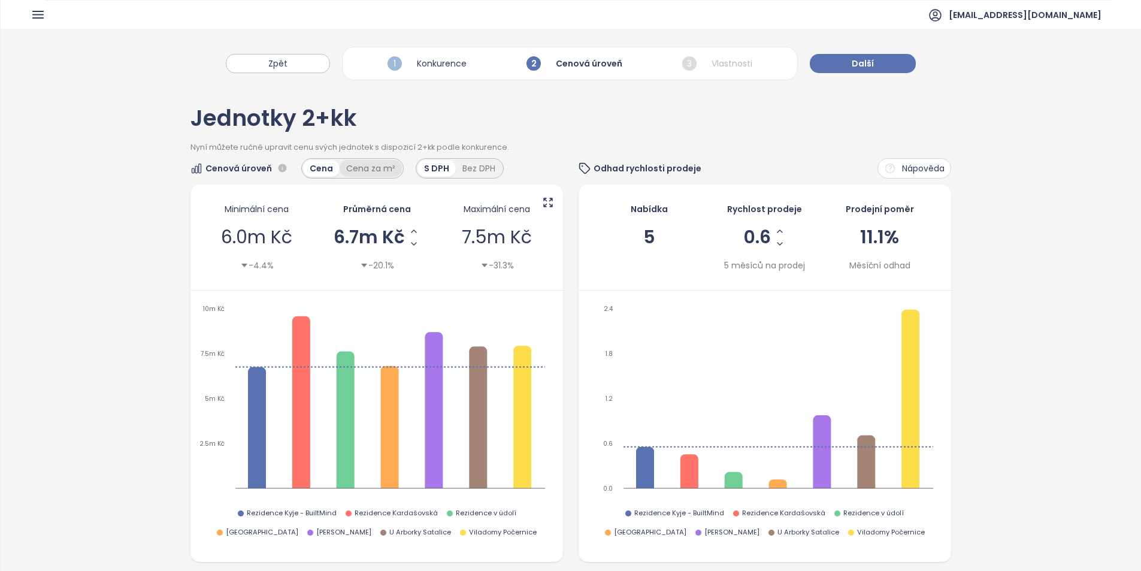
click at [373, 169] on div "Cena za m²" at bounding box center [371, 168] width 62 height 17
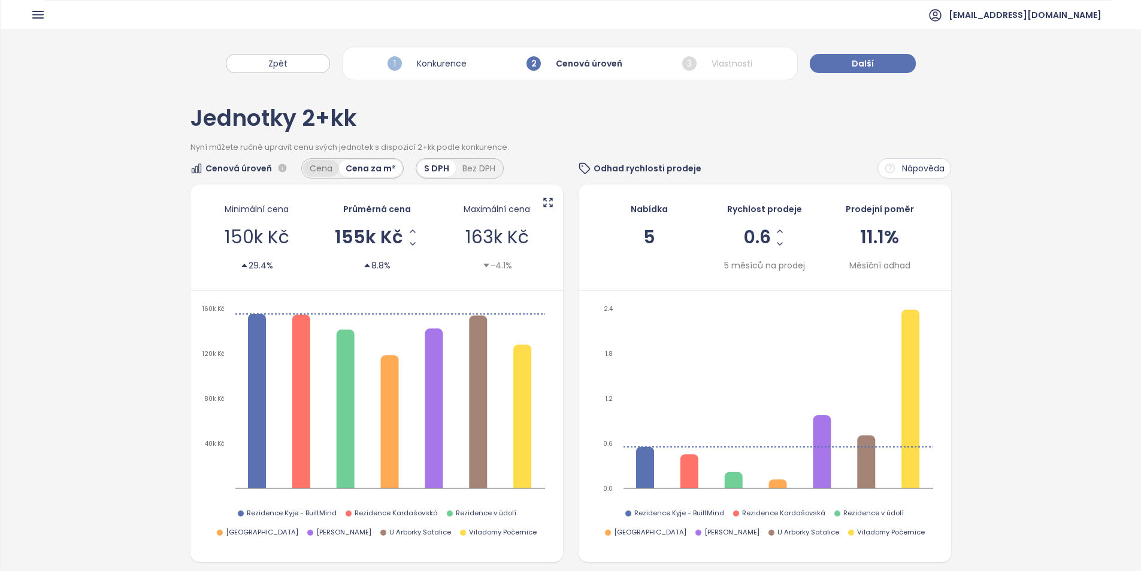
click at [321, 171] on div "Cena" at bounding box center [321, 168] width 36 height 17
click at [833, 65] on button "Další" at bounding box center [863, 63] width 106 height 19
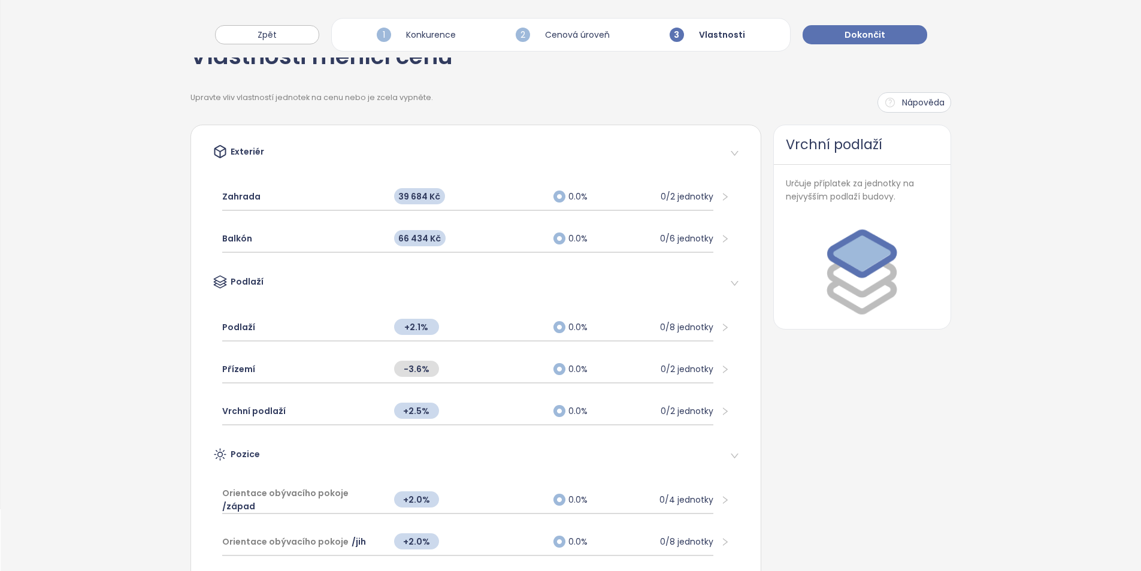
scroll to position [180, 0]
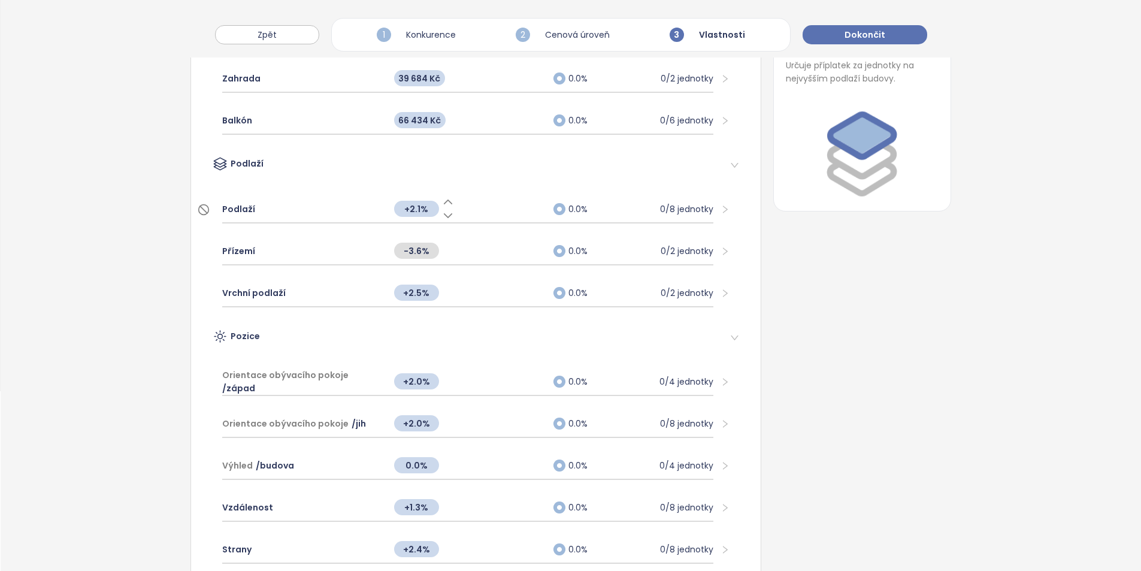
click at [414, 211] on span "+2.1%" at bounding box center [416, 209] width 45 height 16
click at [414, 211] on input "***" at bounding box center [416, 208] width 45 height 13
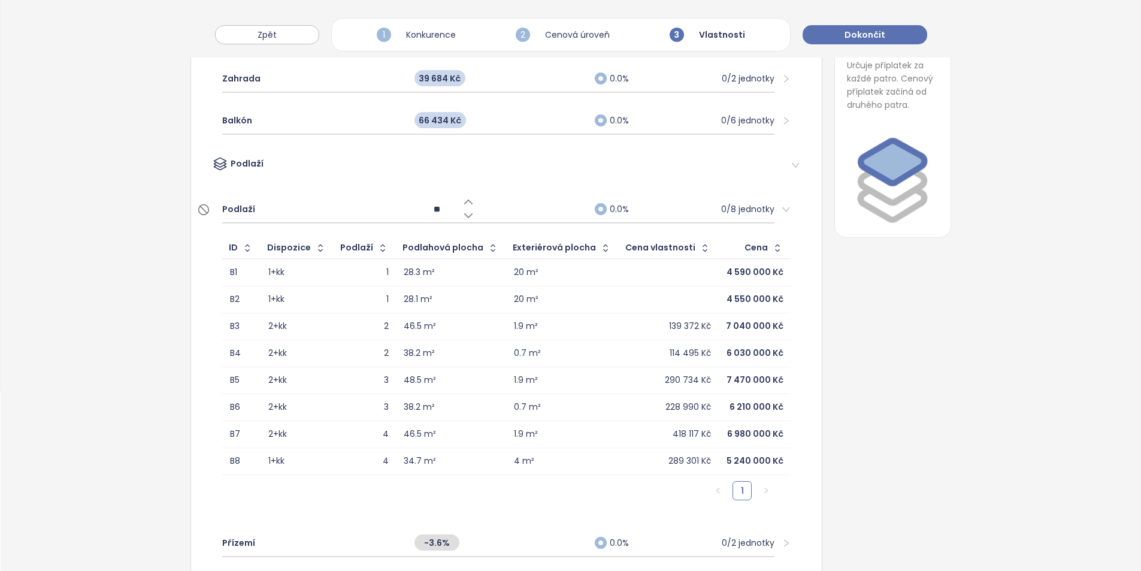
type input "***"
drag, startPoint x: 340, startPoint y: 189, endPoint x: 340, endPoint y: 173, distance: 15.6
click at [340, 173] on div "Podlaží Podlaží +0.9% 0.0% 0/8 jednotky ID Dispozice Podlaží Podlahová plocha E…" at bounding box center [506, 381] width 607 height 464
click at [534, 208] on div "+0.9%" at bounding box center [498, 209] width 180 height 26
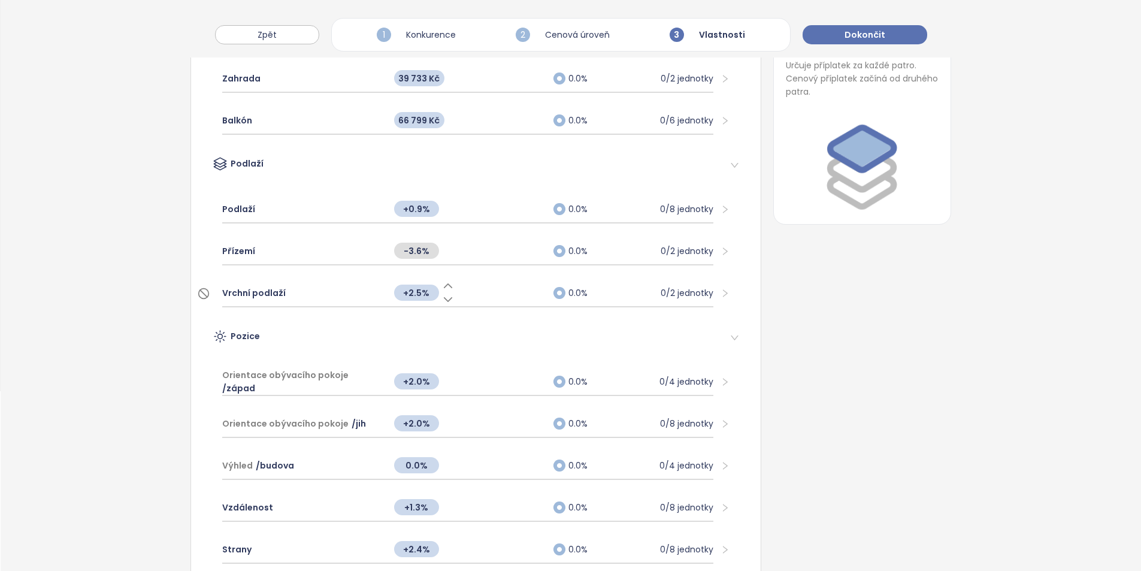
click at [402, 296] on span "+2.5%" at bounding box center [416, 293] width 45 height 16
click at [172, 290] on div "Vlastnosti měnící cenu Upravte vliv vlastností jednotek na cenu nebo je zcela v…" at bounding box center [571, 449] width 1140 height 1084
click at [444, 299] on icon at bounding box center [448, 300] width 8 height 4
click at [352, 294] on div "Vrchní podlaží" at bounding box center [302, 293] width 160 height 26
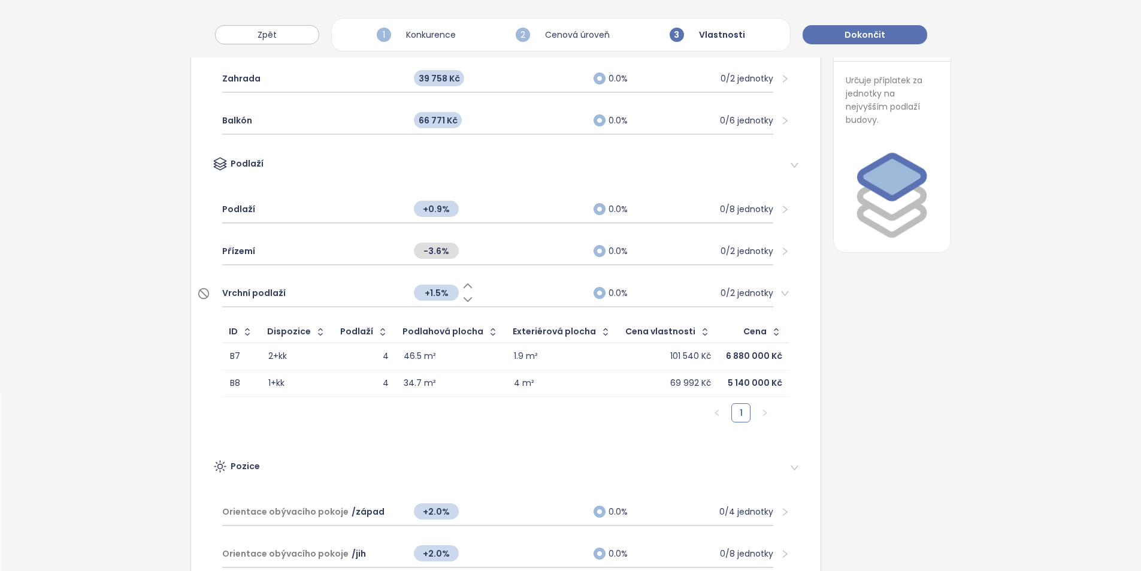
click at [351, 294] on div "Vrchní podlaží" at bounding box center [312, 293] width 180 height 26
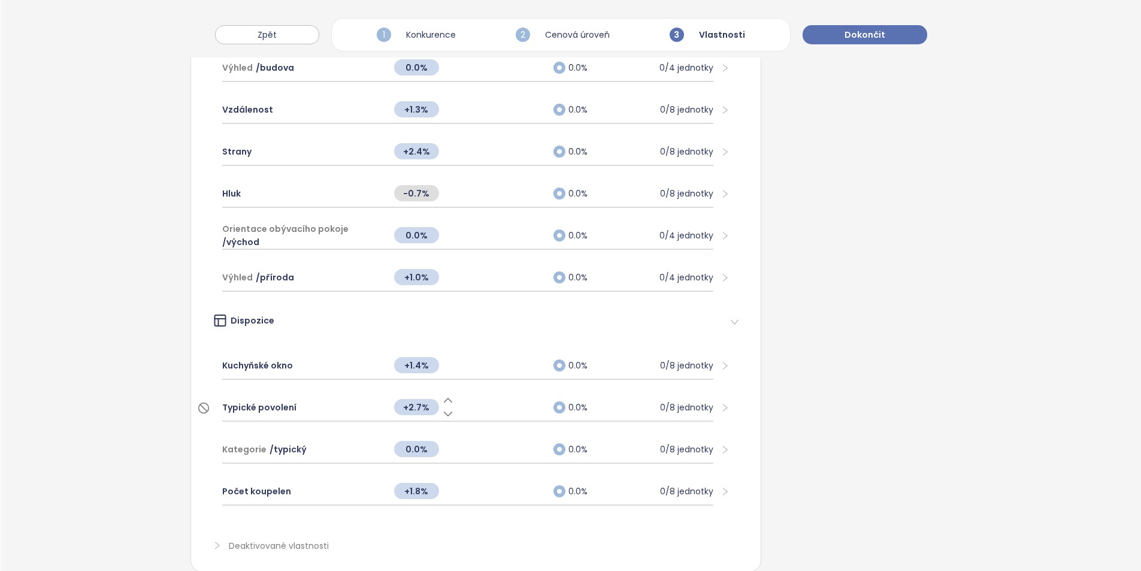
scroll to position [599, 0]
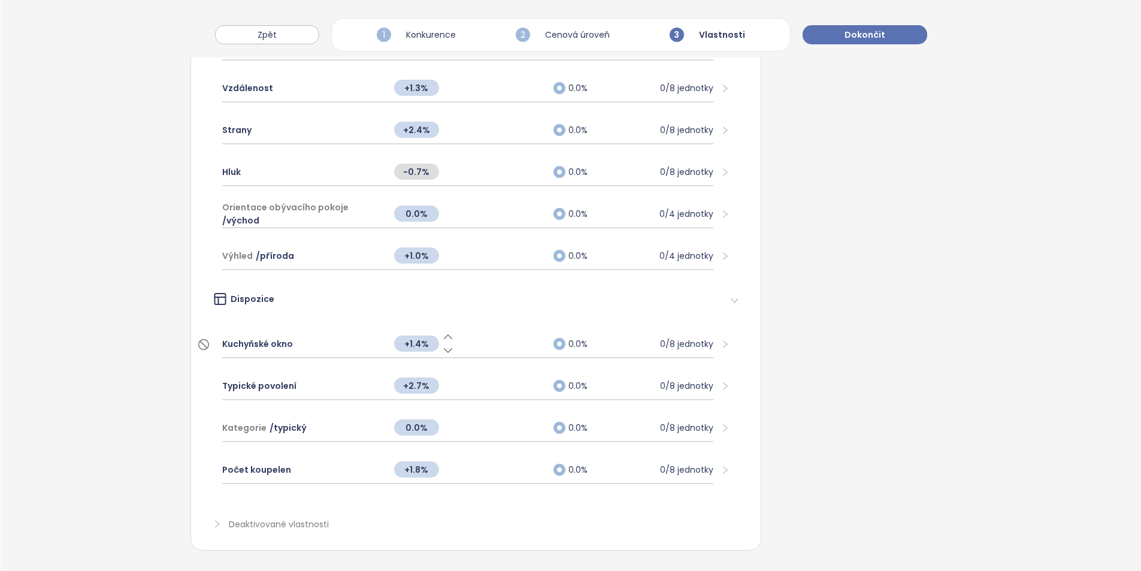
click at [398, 342] on span "+1.4%" at bounding box center [416, 343] width 45 height 16
click at [419, 341] on input "***" at bounding box center [416, 343] width 45 height 13
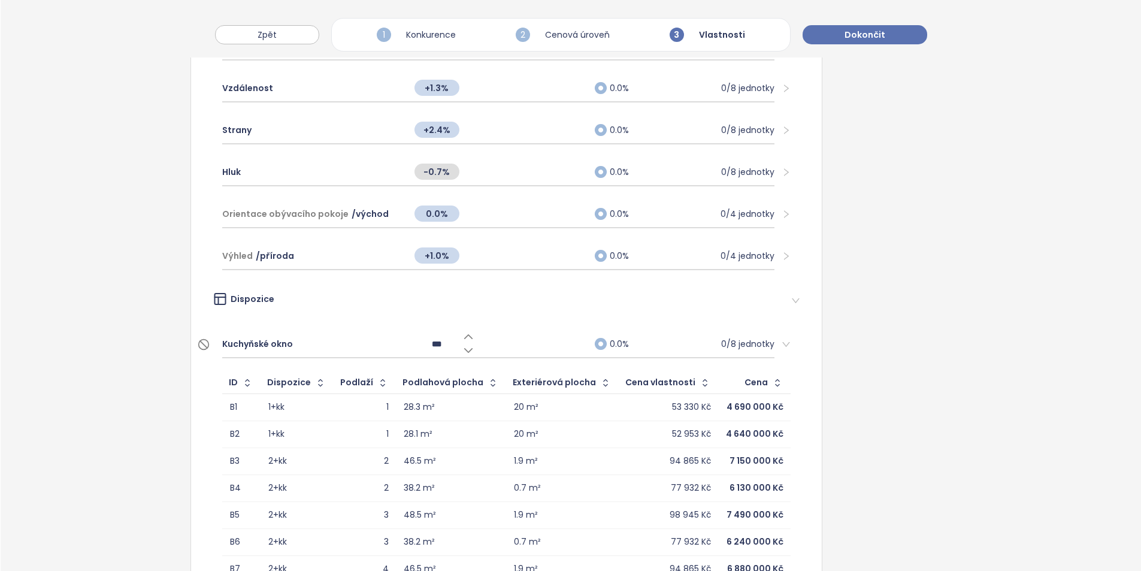
click at [419, 341] on input "***" at bounding box center [436, 343] width 45 height 13
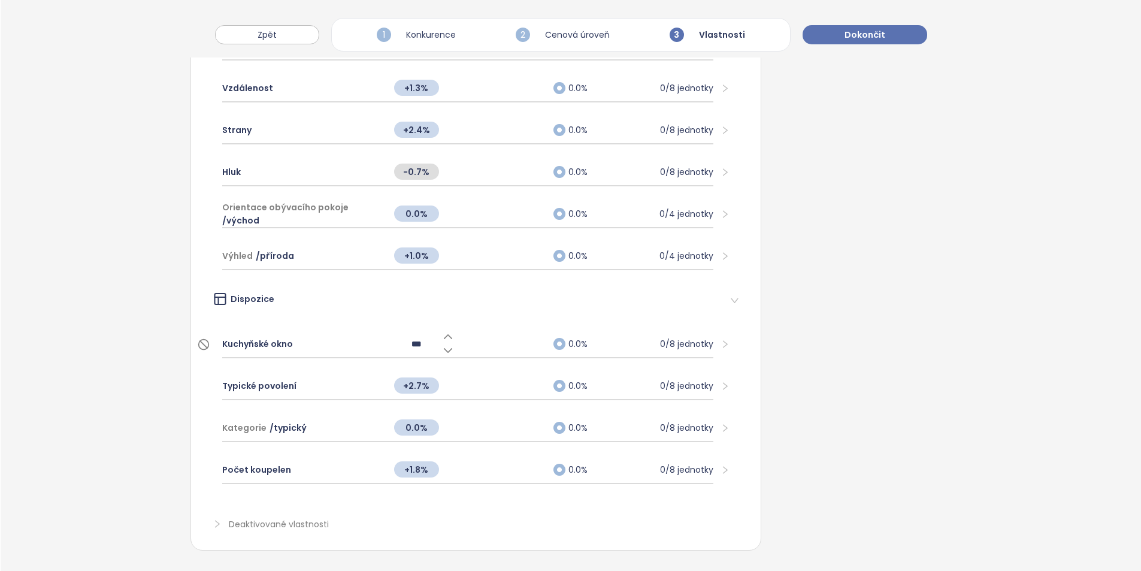
click at [363, 343] on div "Kuchyňské okno" at bounding box center [302, 344] width 160 height 26
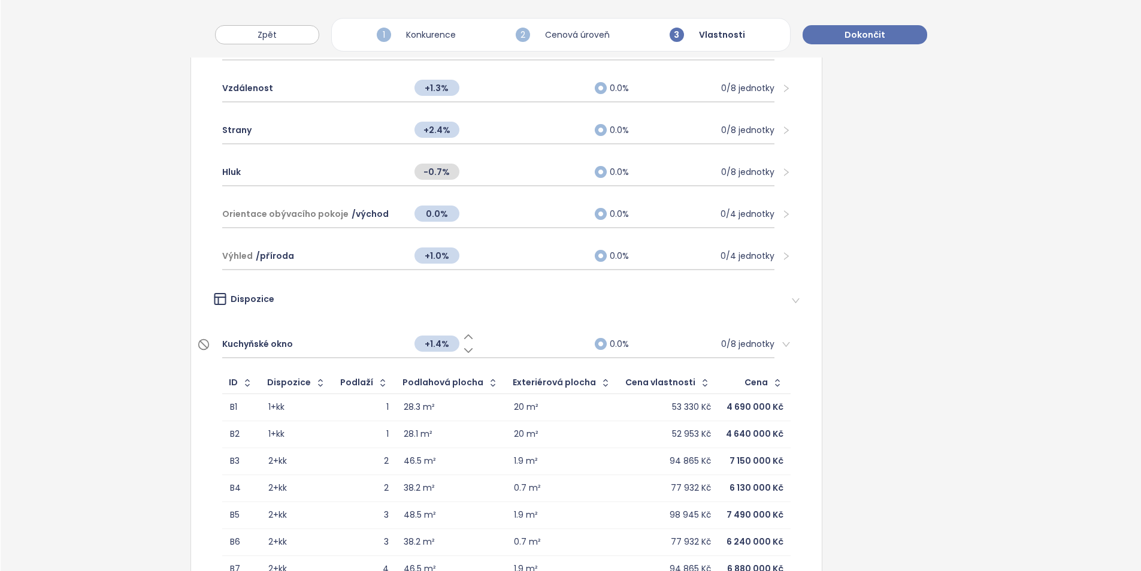
click at [427, 344] on span "+1.4%" at bounding box center [436, 343] width 45 height 16
click at [427, 344] on input "***" at bounding box center [436, 343] width 45 height 13
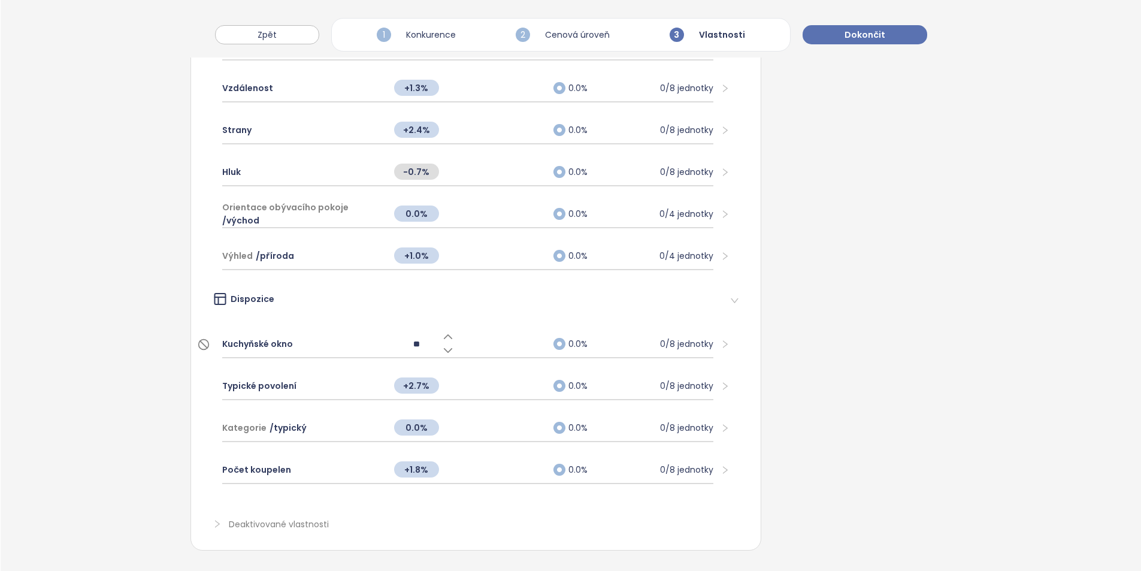
type input "***"
click at [889, 358] on div "Kuchyňské okno Určuje vliv okna v kuchyni. Kuchyně se považuje za kuchyni s okn…" at bounding box center [862, 68] width 178 height 963
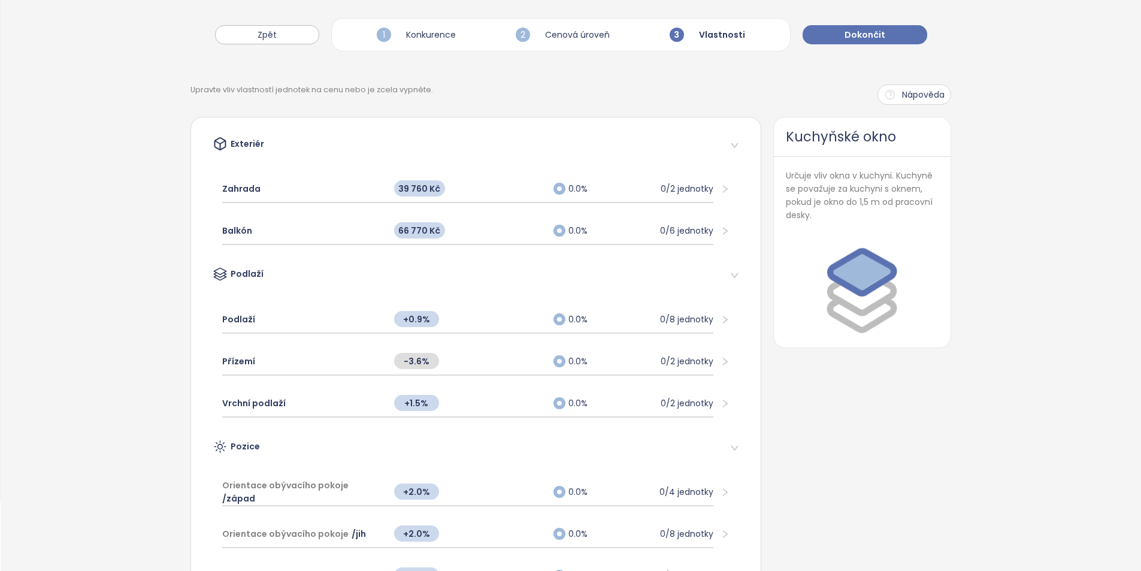
scroll to position [0, 0]
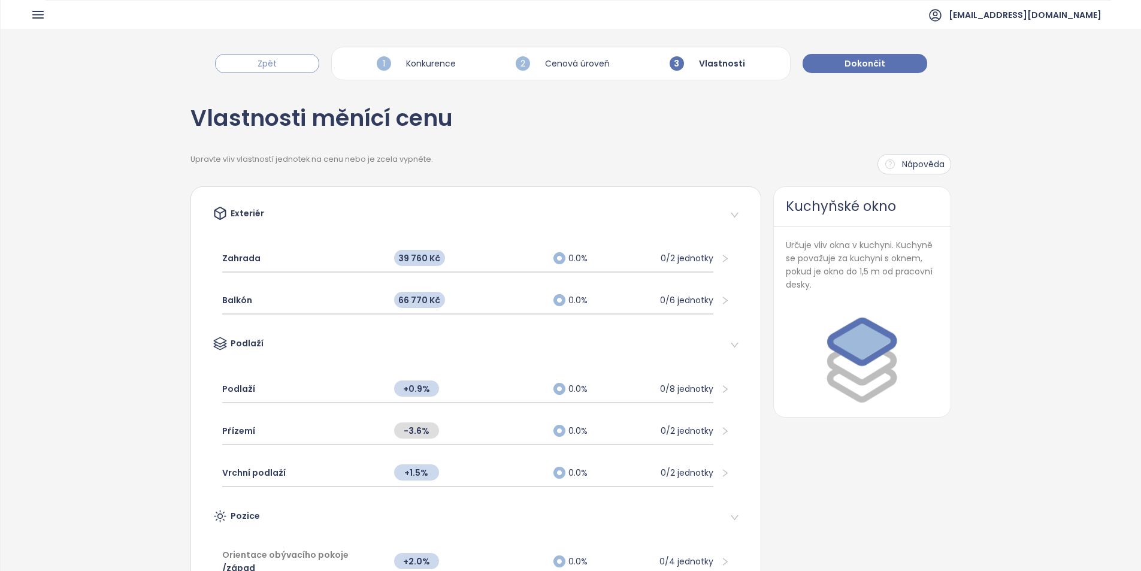
drag, startPoint x: 286, startPoint y: 57, endPoint x: 276, endPoint y: 65, distance: 13.3
click at [276, 65] on button "Zpět" at bounding box center [267, 63] width 104 height 19
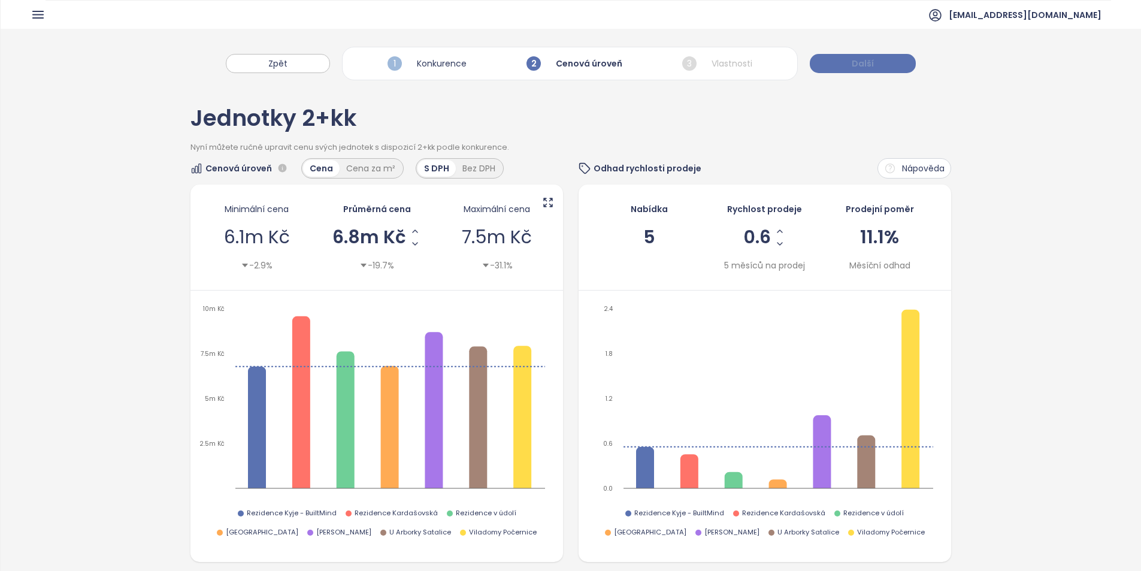
click at [827, 59] on button "Další" at bounding box center [863, 63] width 106 height 19
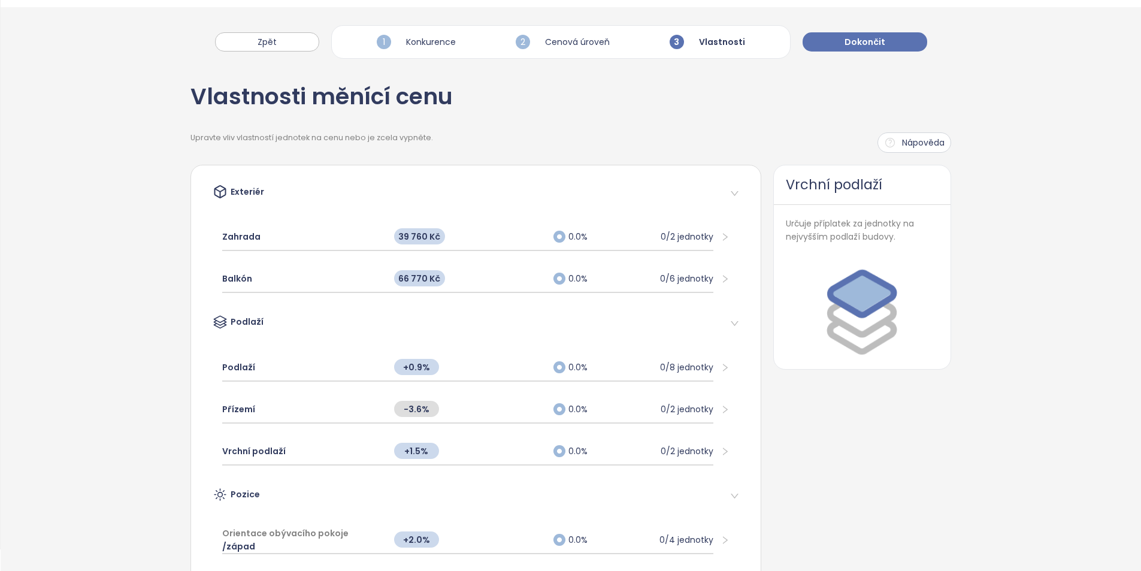
scroll to position [10, 0]
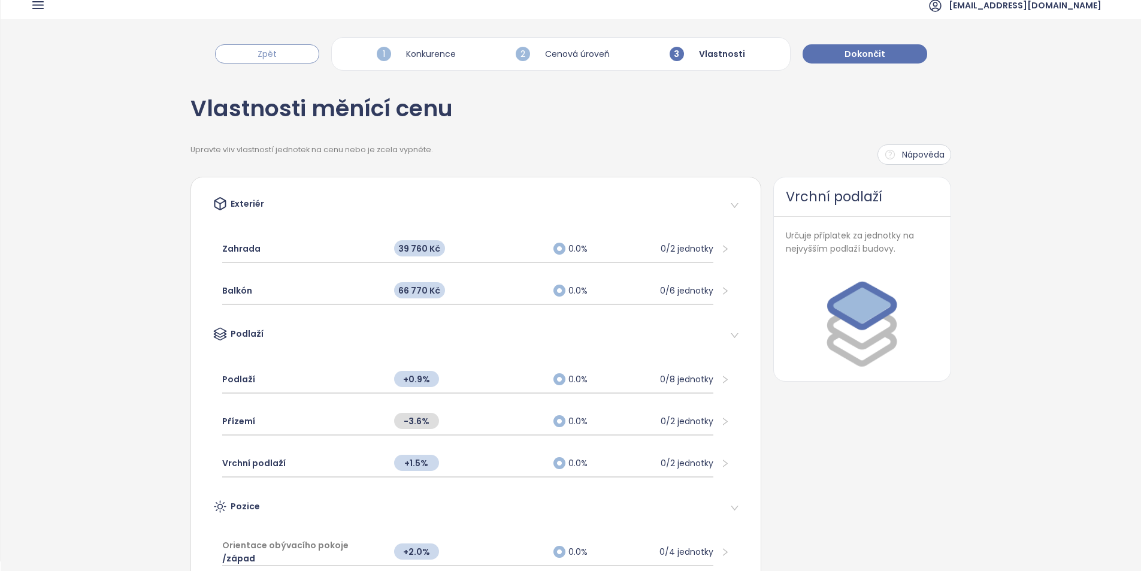
click at [297, 55] on button "Zpět" at bounding box center [267, 53] width 104 height 19
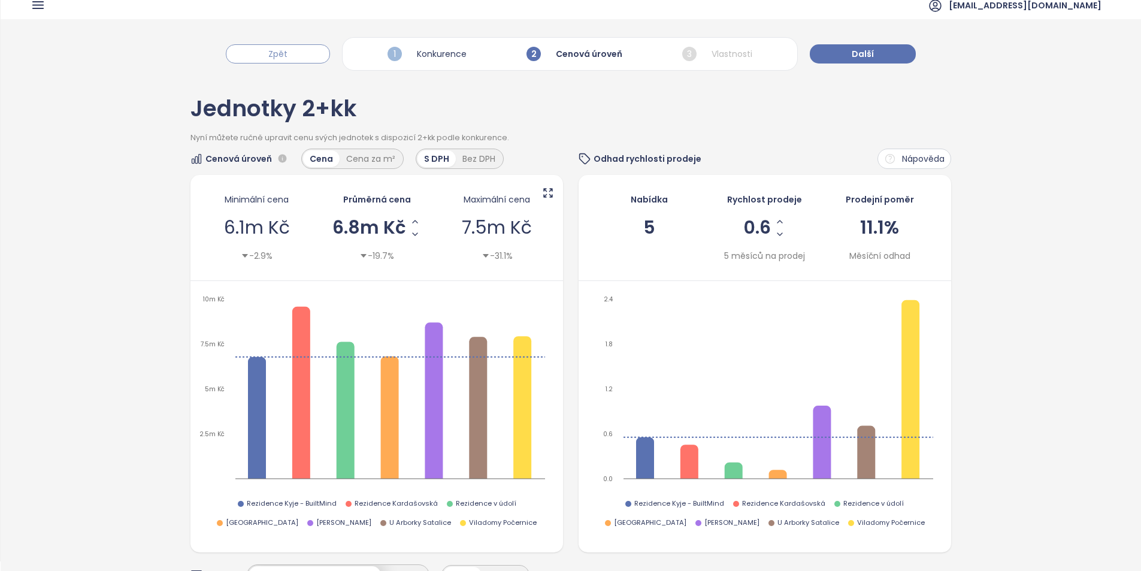
scroll to position [0, 0]
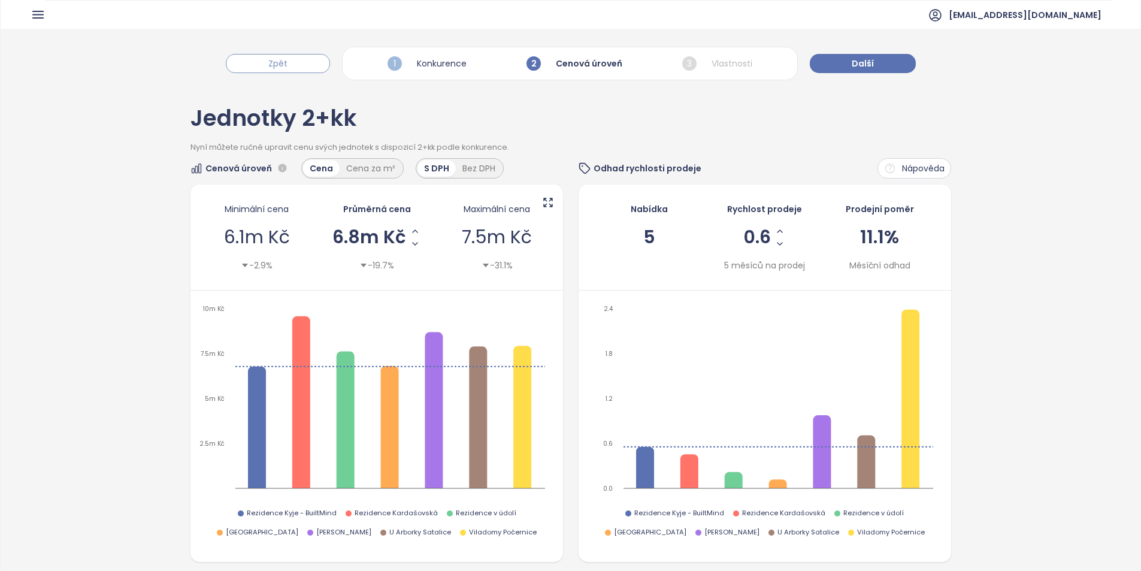
click at [296, 55] on button "Zpět" at bounding box center [278, 63] width 104 height 19
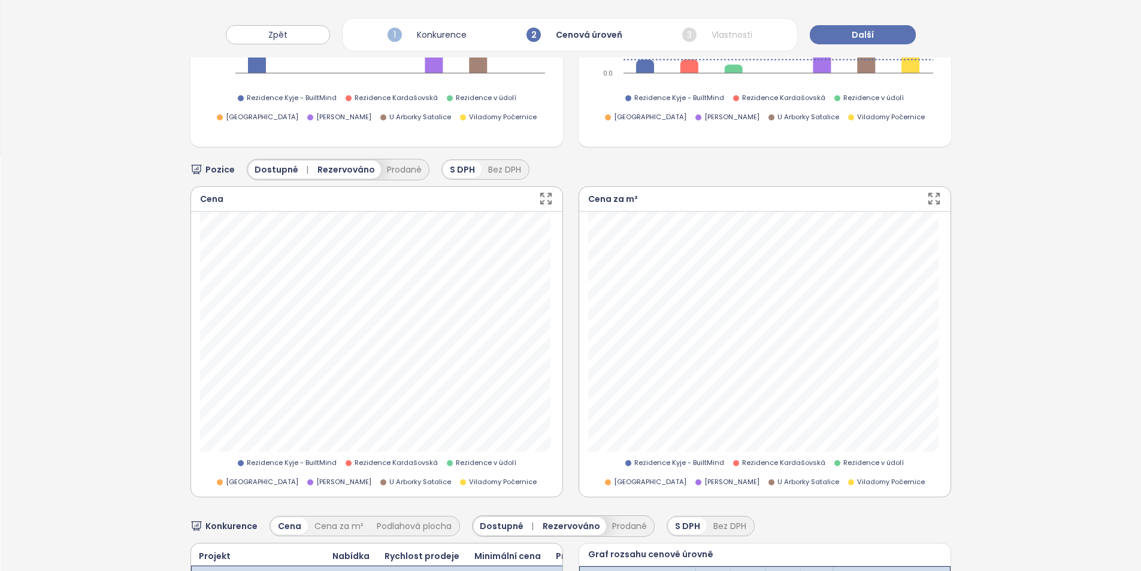
scroll to position [352, 0]
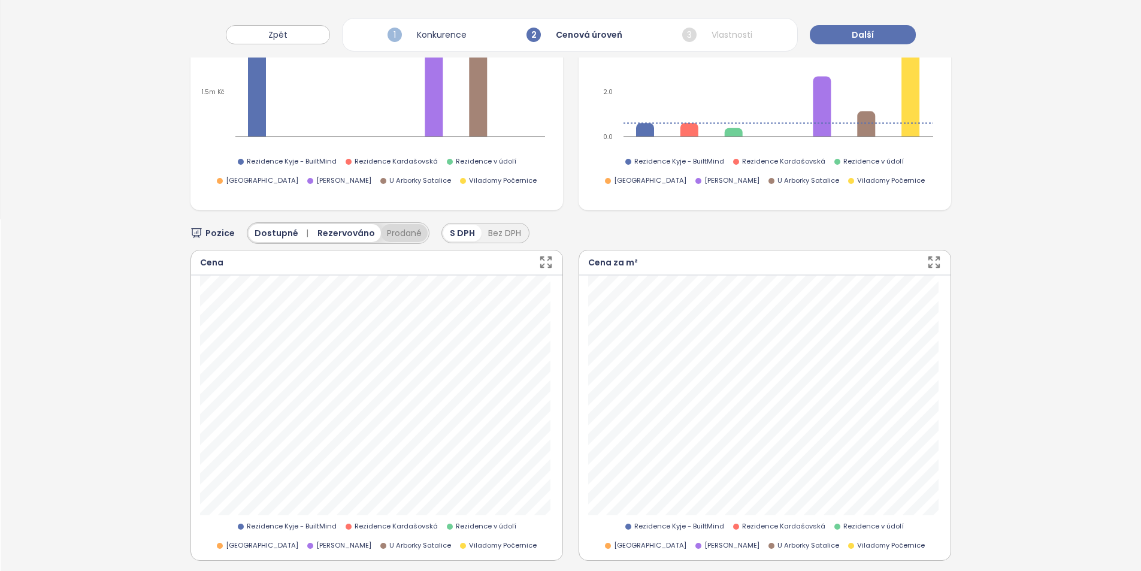
click at [395, 233] on button "Prodané" at bounding box center [404, 233] width 47 height 18
click at [858, 34] on span "Další" at bounding box center [863, 34] width 22 height 13
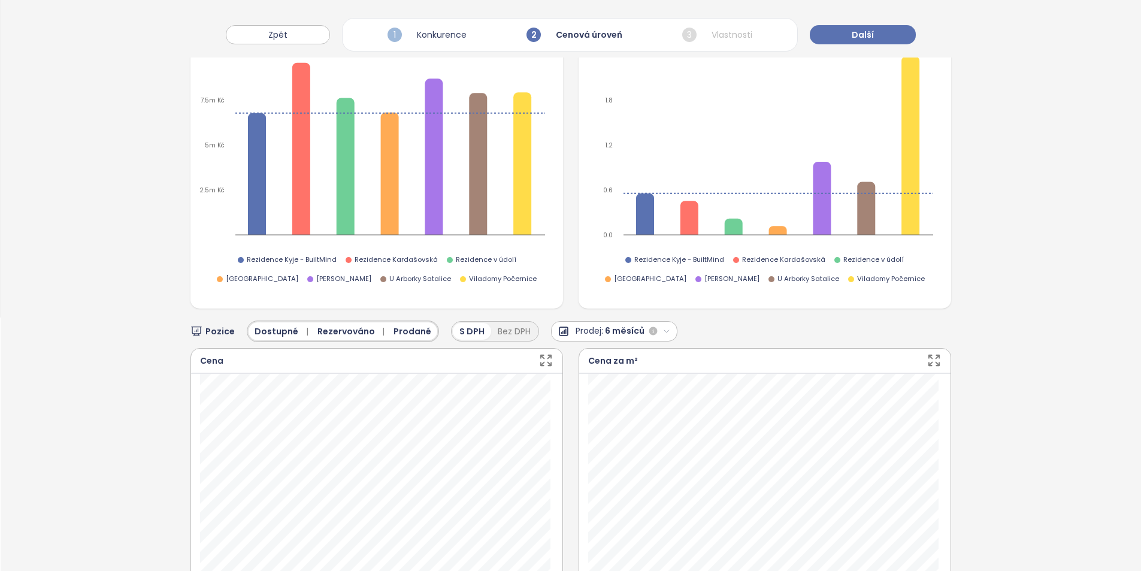
scroll to position [0, 0]
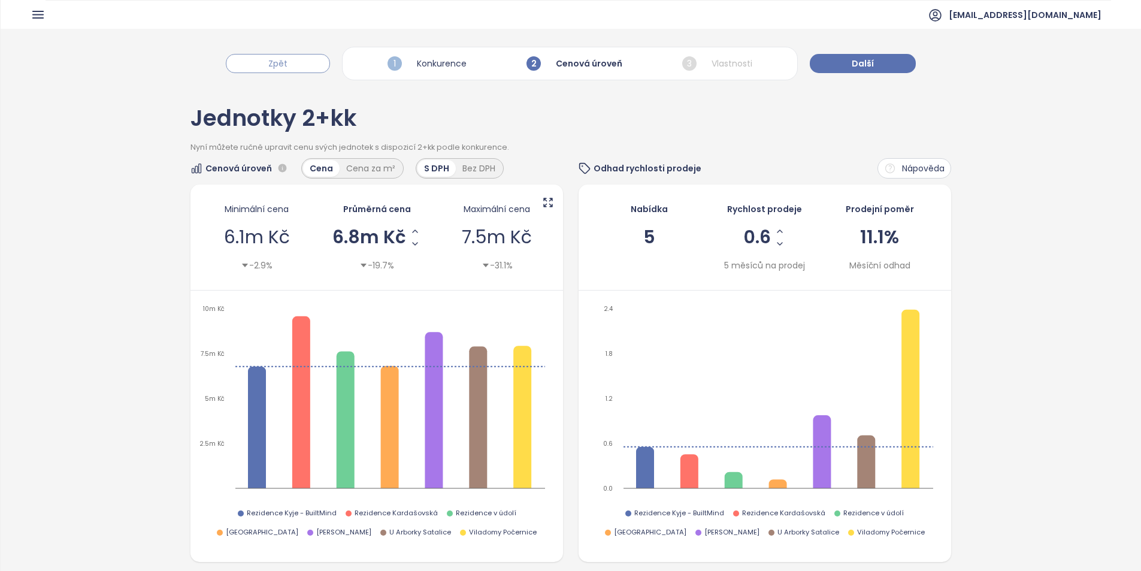
click at [301, 67] on button "Zpět" at bounding box center [278, 63] width 104 height 19
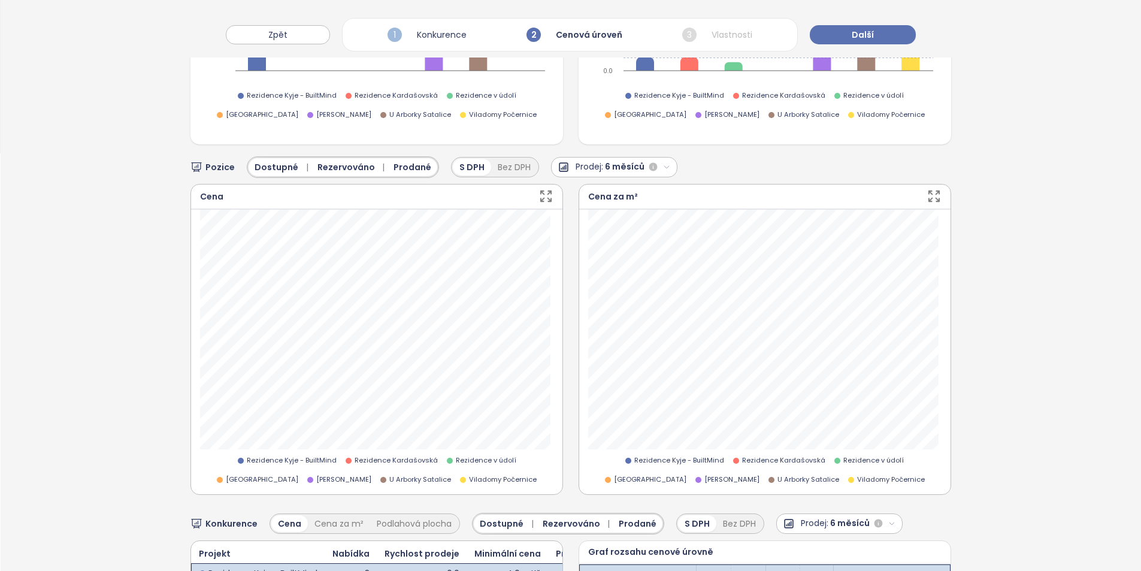
scroll to position [419, 0]
drag, startPoint x: 298, startPoint y: 39, endPoint x: 300, endPoint y: 53, distance: 13.9
click at [298, 39] on button "Zpět" at bounding box center [278, 34] width 104 height 19
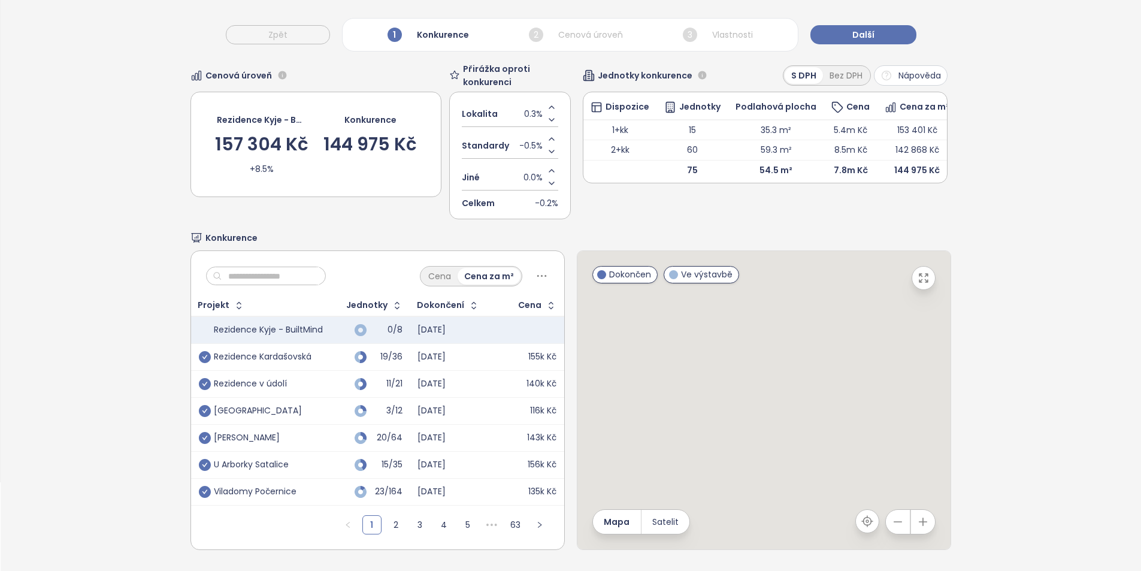
scroll to position [98, 0]
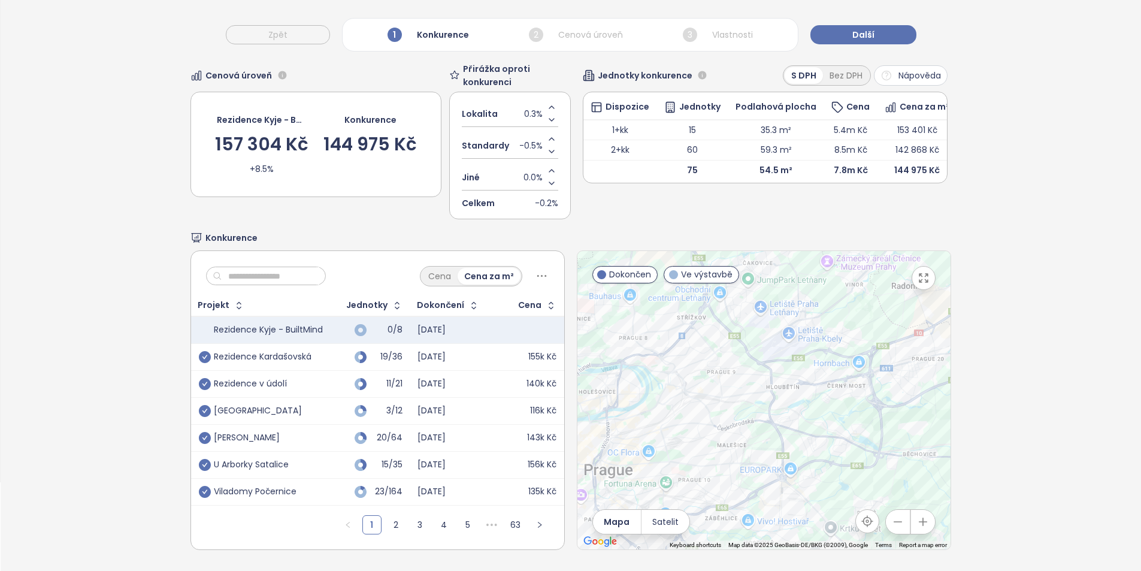
click at [796, 410] on div at bounding box center [763, 400] width 373 height 298
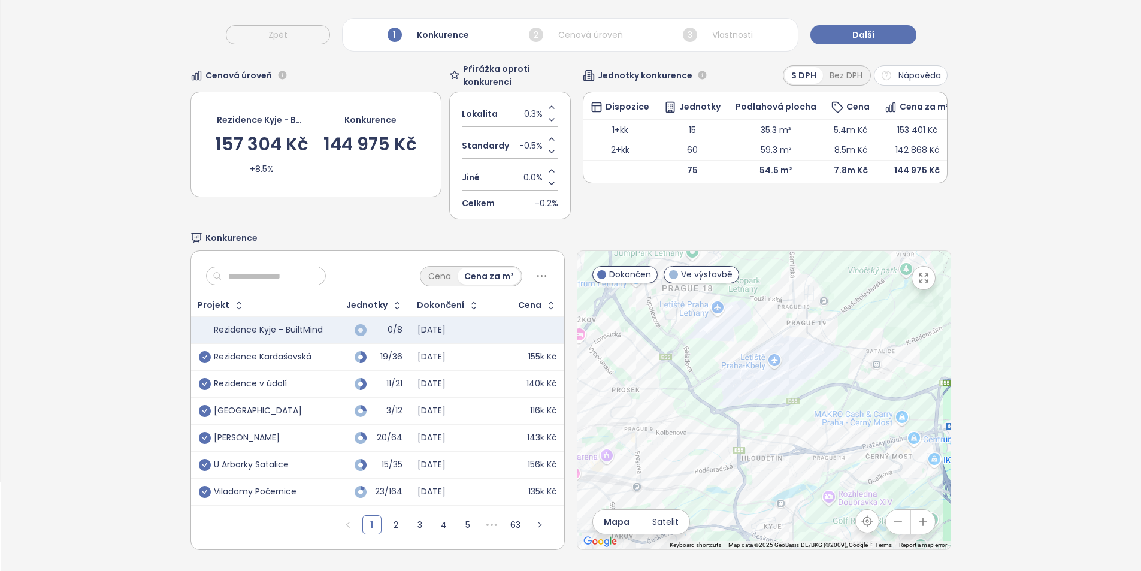
drag, startPoint x: 779, startPoint y: 381, endPoint x: 778, endPoint y: 474, distance: 92.8
click at [778, 474] on div at bounding box center [763, 400] width 373 height 298
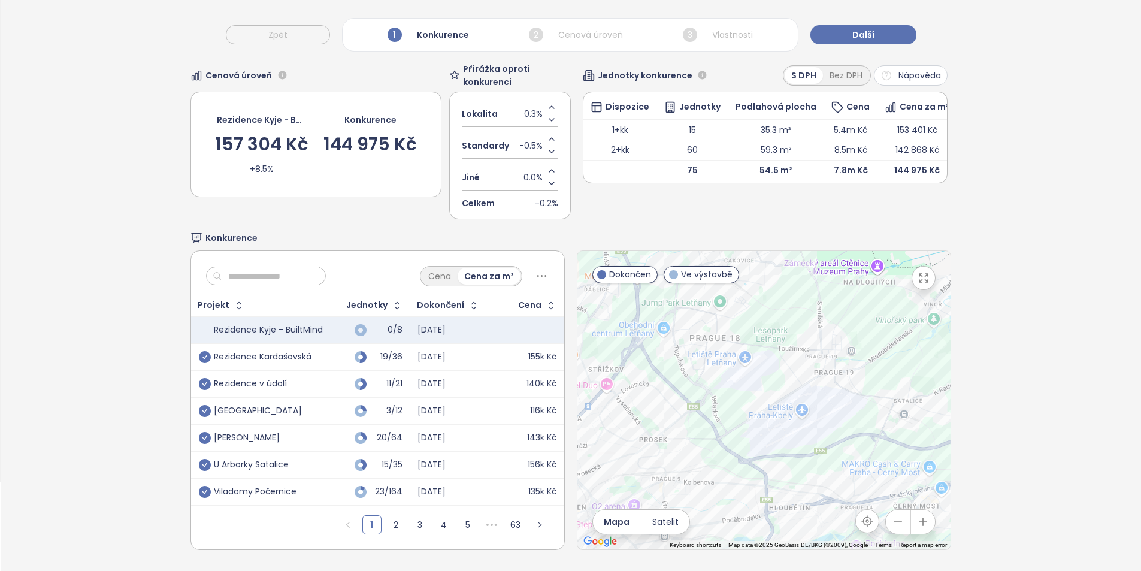
drag, startPoint x: 782, startPoint y: 354, endPoint x: 812, endPoint y: 406, distance: 60.1
click at [812, 406] on div at bounding box center [763, 400] width 373 height 298
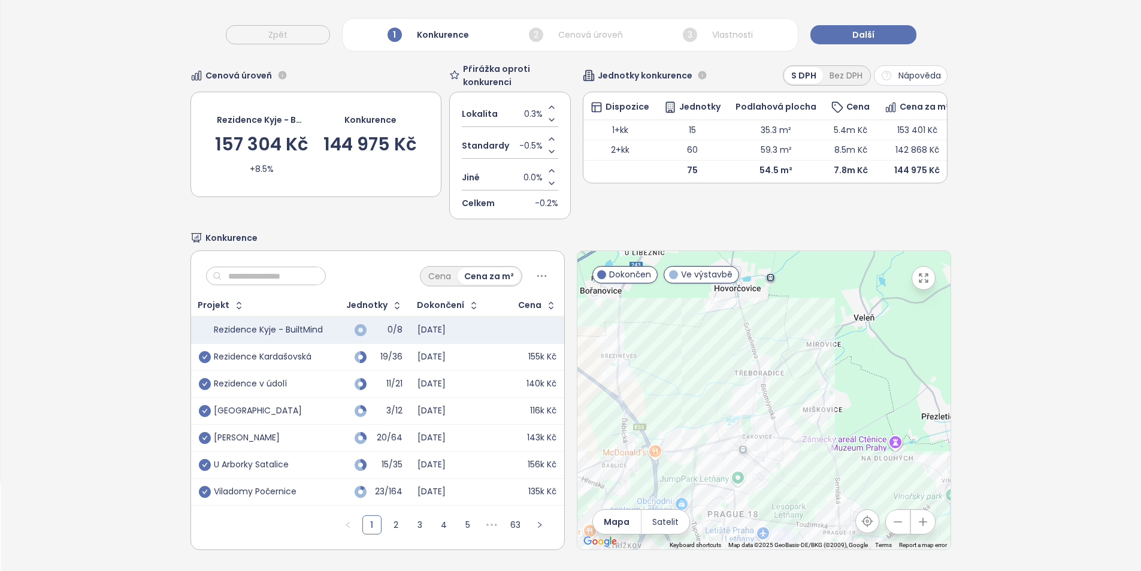
drag, startPoint x: 779, startPoint y: 299, endPoint x: 798, endPoint y: 469, distance: 170.6
click at [798, 469] on div at bounding box center [763, 400] width 373 height 298
click at [898, 514] on button "button" at bounding box center [898, 522] width 24 height 24
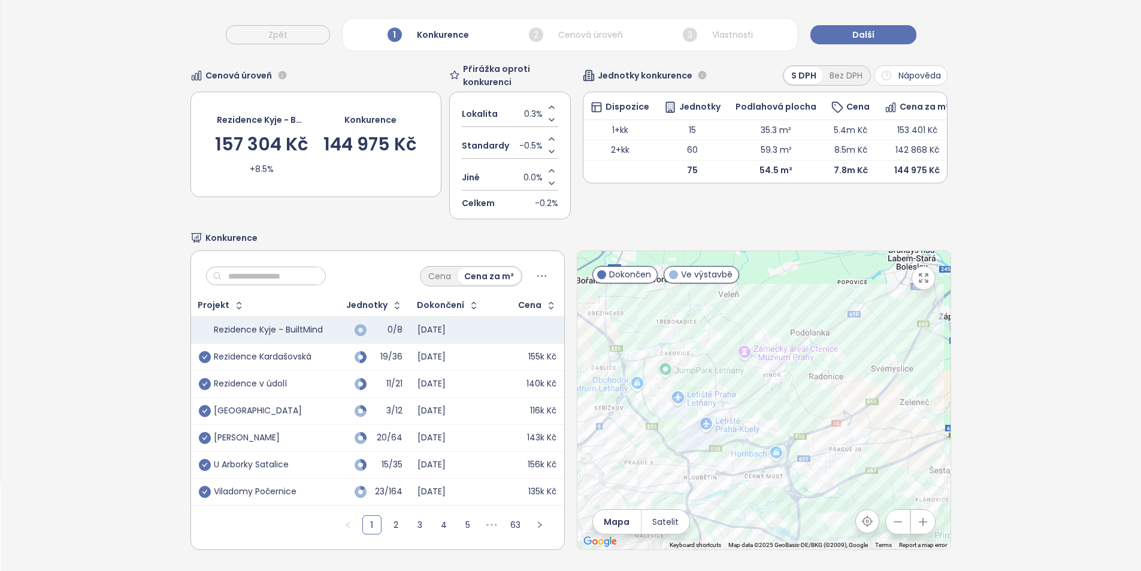
drag, startPoint x: 811, startPoint y: 394, endPoint x: 722, endPoint y: 328, distance: 110.4
click at [722, 328] on div at bounding box center [763, 400] width 373 height 298
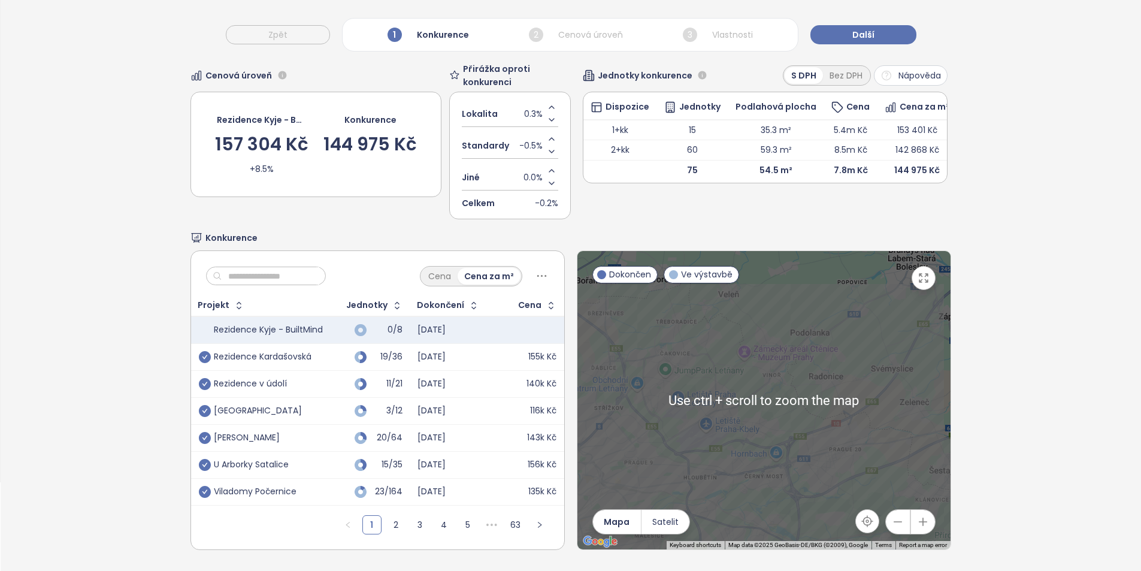
drag, startPoint x: 804, startPoint y: 503, endPoint x: 819, endPoint y: 461, distance: 44.2
click at [819, 461] on div at bounding box center [763, 400] width 373 height 298
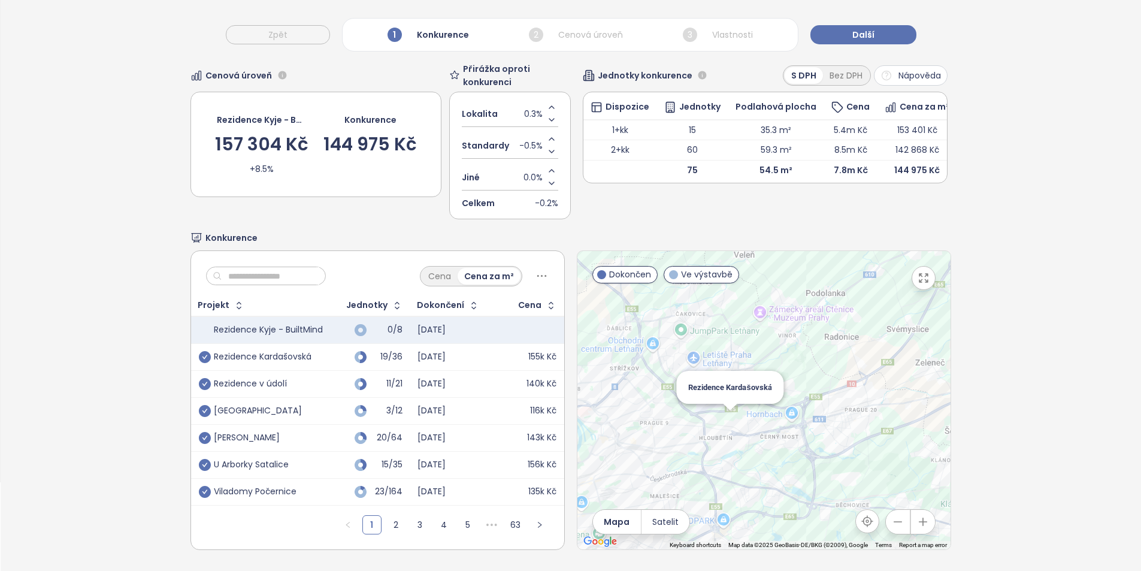
click at [722, 413] on div "Rezidence Kardašovská" at bounding box center [763, 400] width 373 height 298
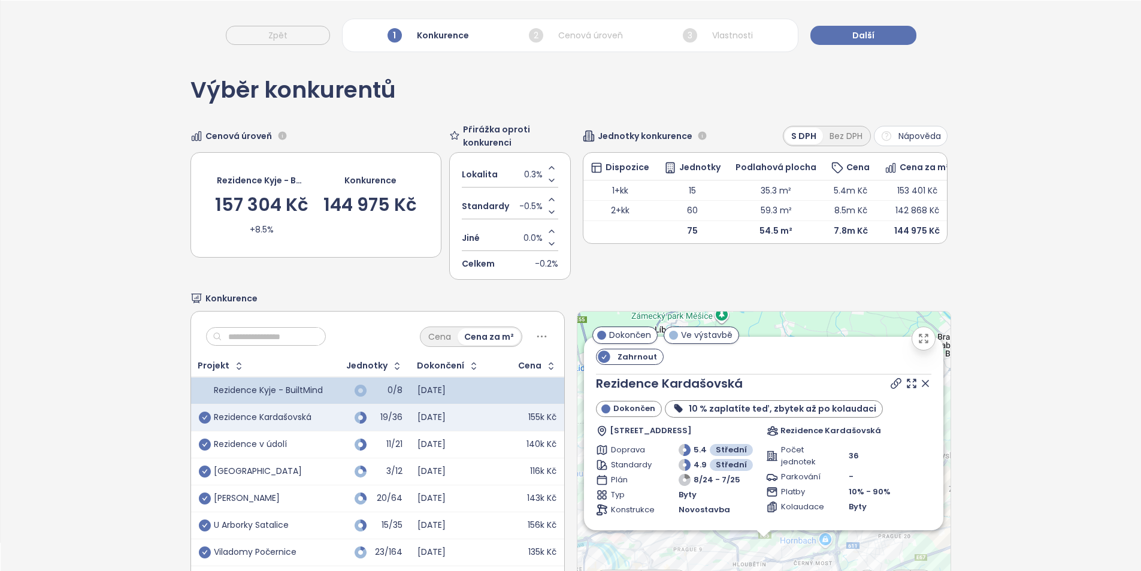
scroll to position [0, 0]
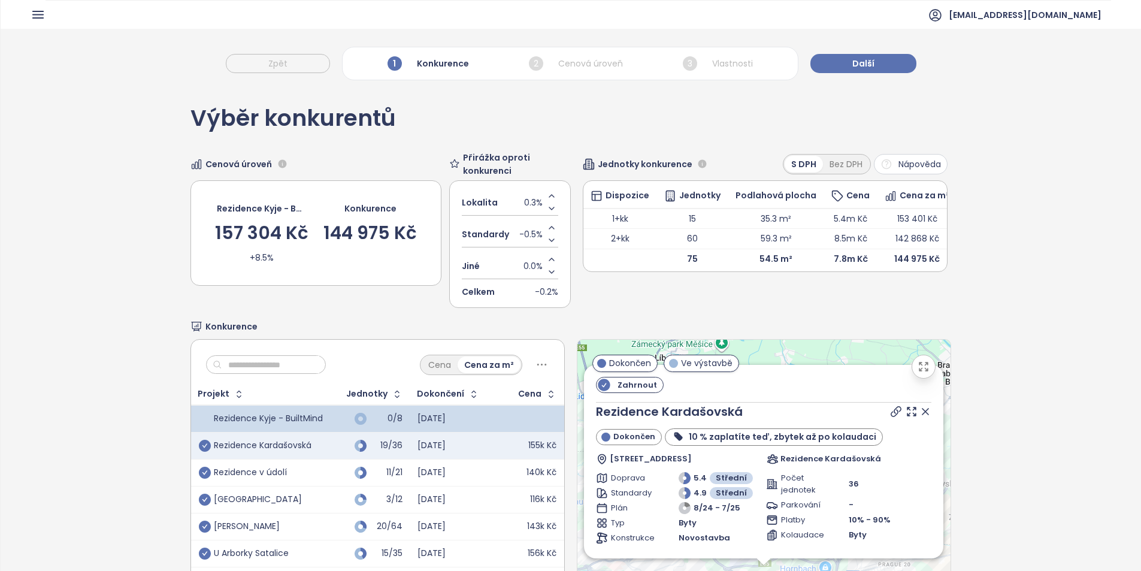
drag, startPoint x: 909, startPoint y: 414, endPoint x: 897, endPoint y: 403, distance: 16.1
click at [922, 414] on icon at bounding box center [925, 411] width 6 height 6
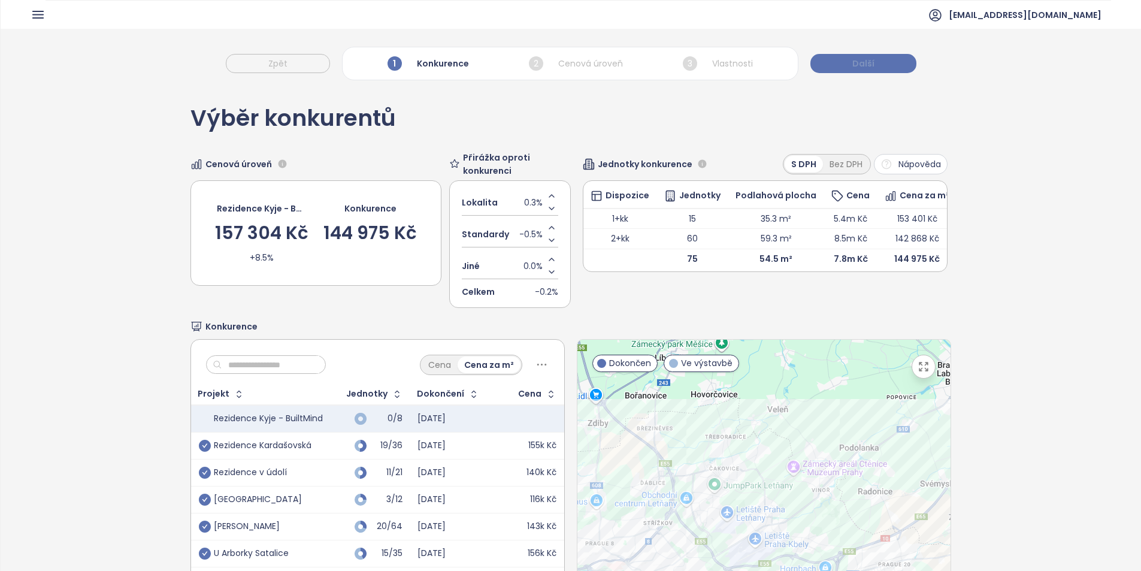
click at [842, 64] on button "Další" at bounding box center [863, 63] width 106 height 19
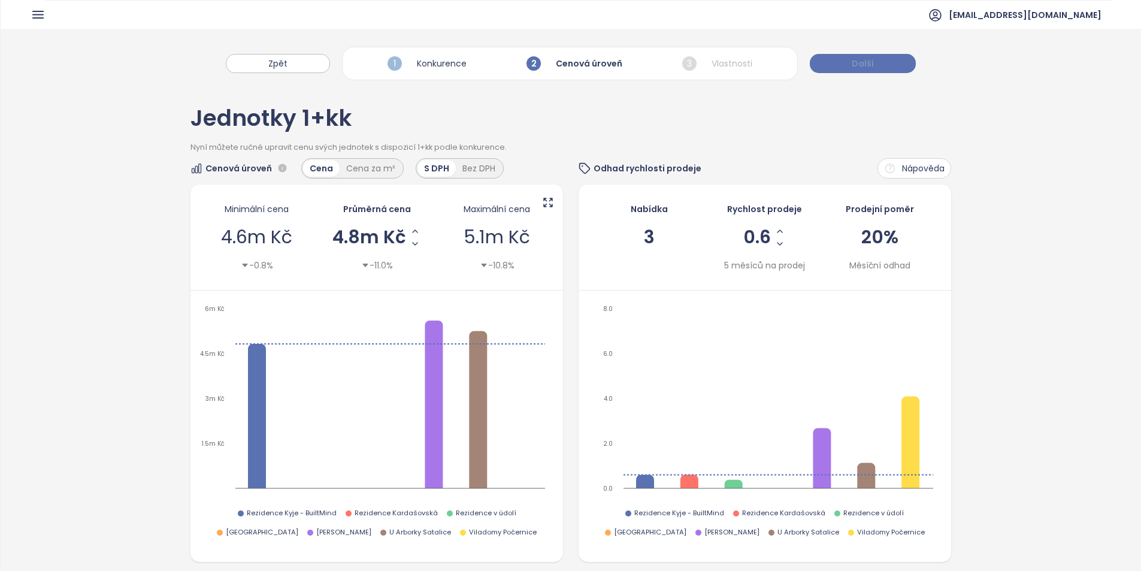
click at [853, 58] on span "Další" at bounding box center [863, 63] width 22 height 13
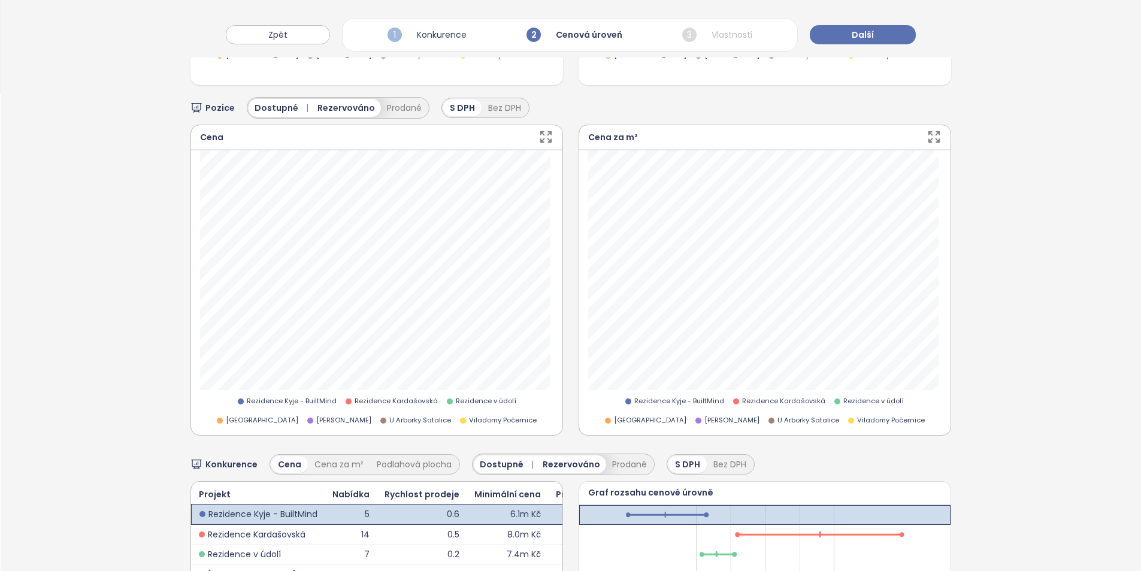
scroll to position [479, 0]
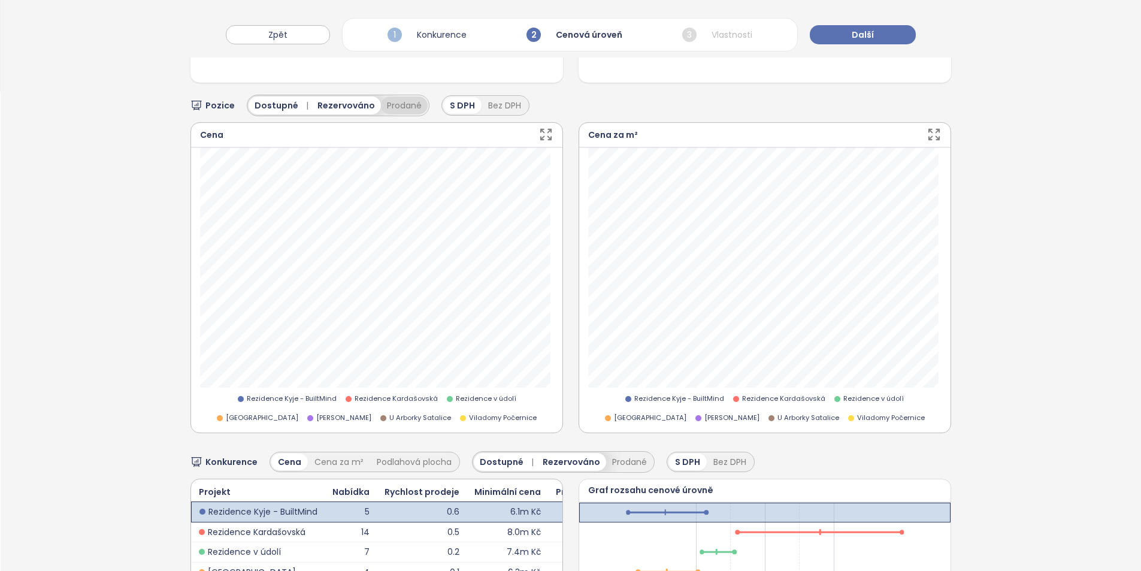
click at [397, 108] on button "Prodané" at bounding box center [404, 105] width 47 height 18
click at [605, 103] on span "6 měsíců" at bounding box center [625, 105] width 40 height 14
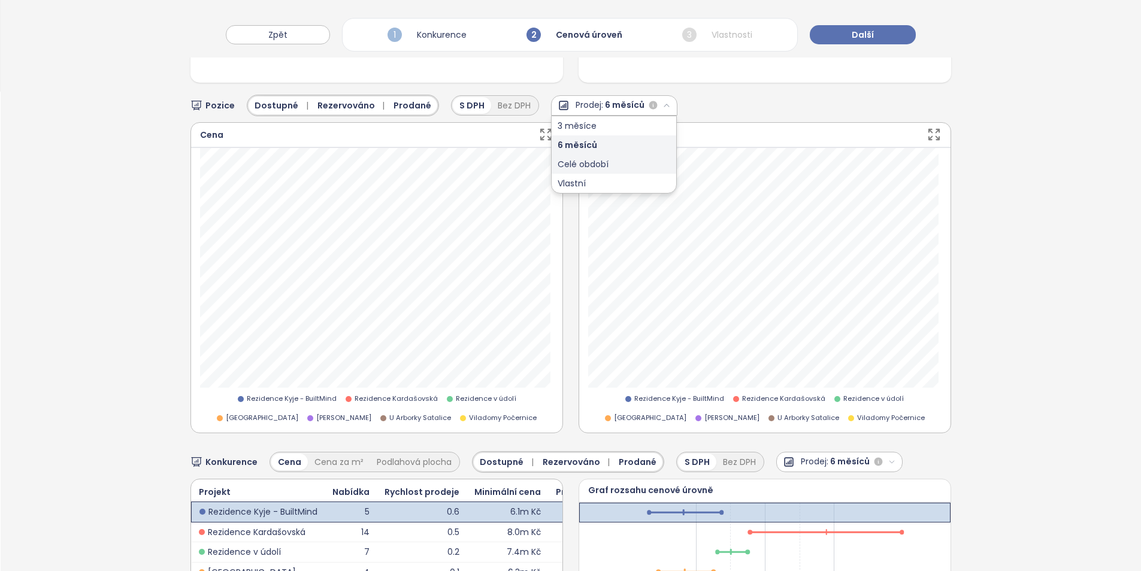
click at [596, 161] on div "Celé období" at bounding box center [614, 164] width 125 height 19
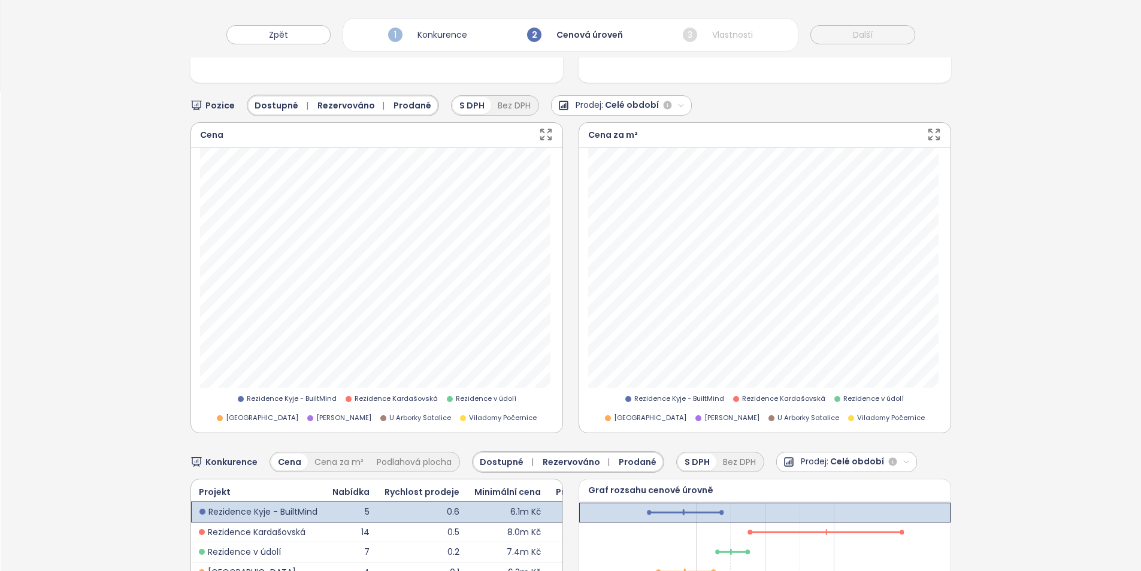
click at [621, 101] on span "Celé období" at bounding box center [632, 105] width 54 height 14
click at [603, 143] on div "6 měsíců" at bounding box center [620, 144] width 137 height 19
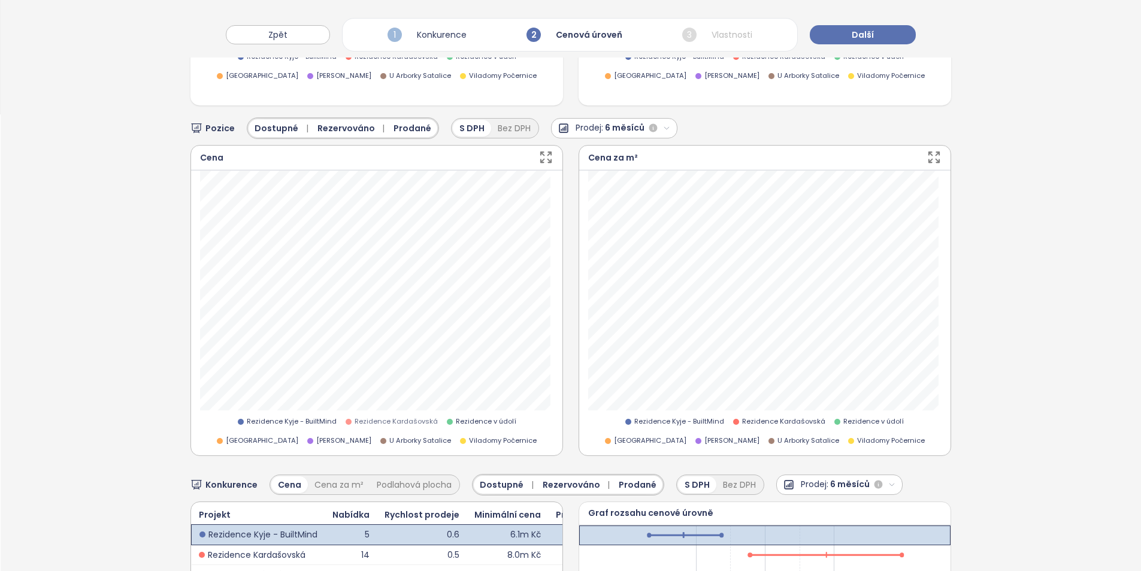
scroll to position [372, 0]
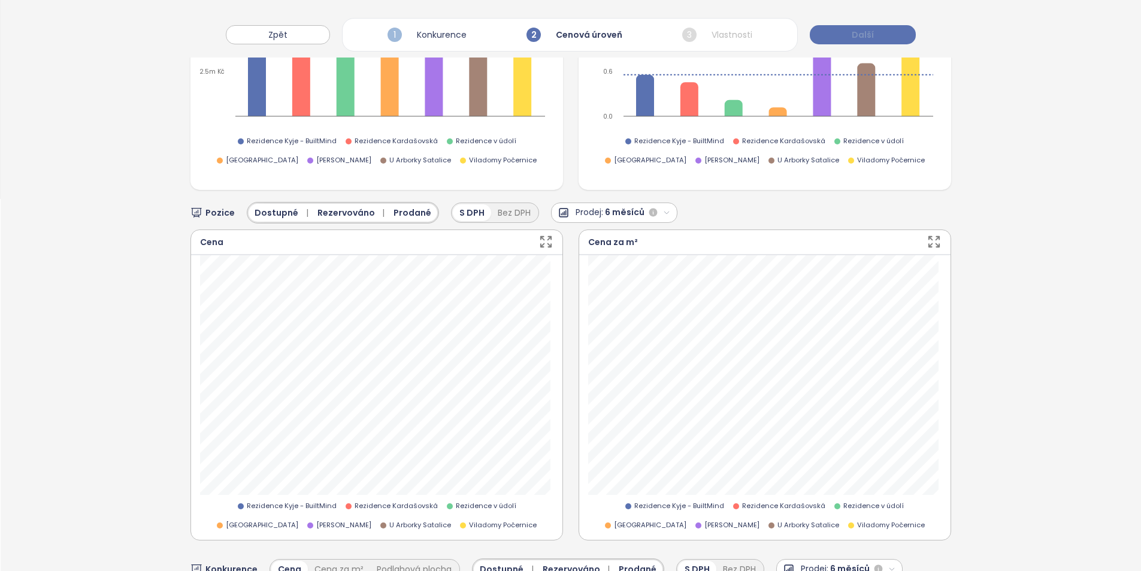
click at [854, 41] on span "Další" at bounding box center [863, 34] width 22 height 13
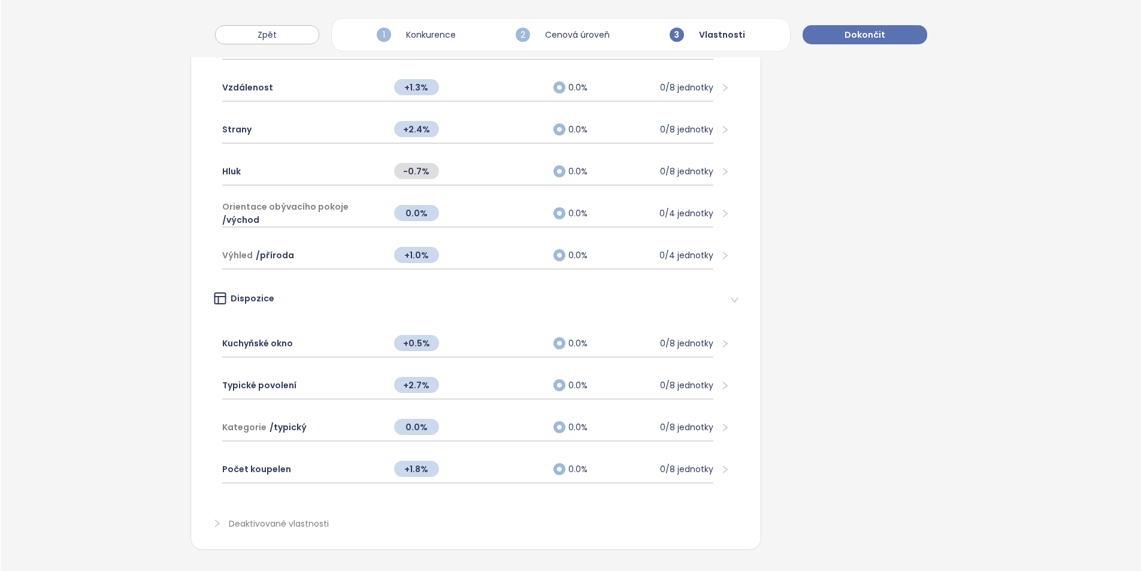
scroll to position [609, 0]
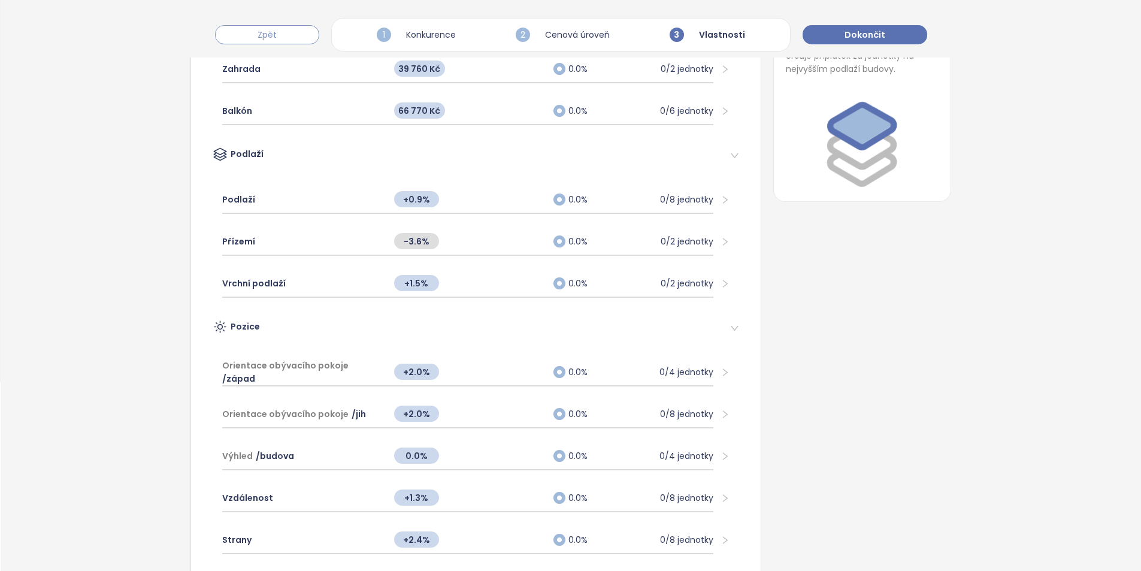
click at [265, 30] on span "Zpět" at bounding box center [267, 34] width 19 height 13
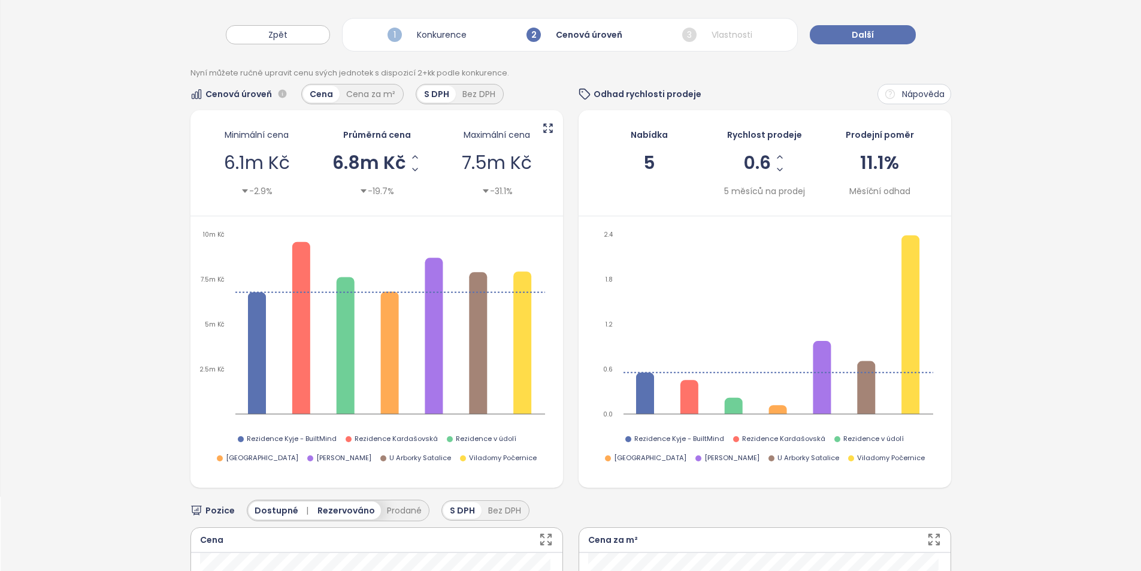
scroll to position [0, 0]
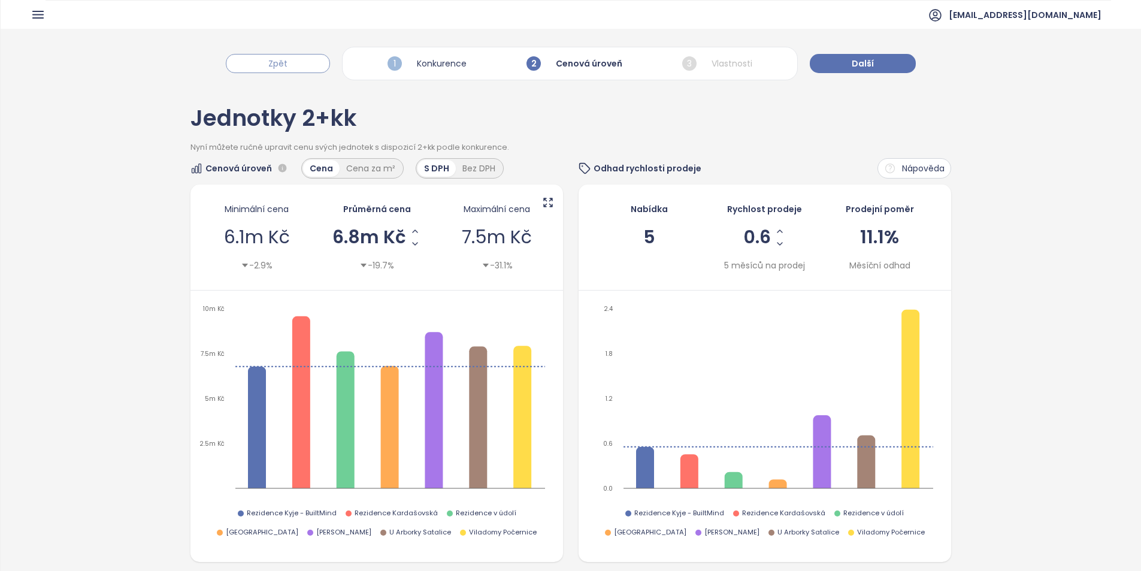
click at [278, 63] on span "Zpět" at bounding box center [277, 63] width 19 height 13
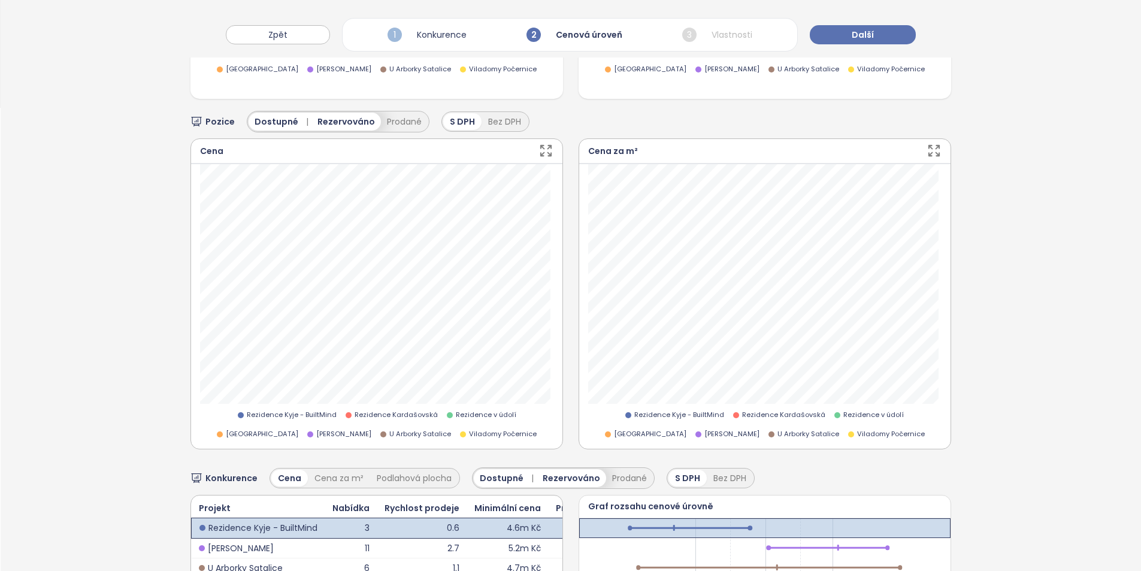
scroll to position [531, 0]
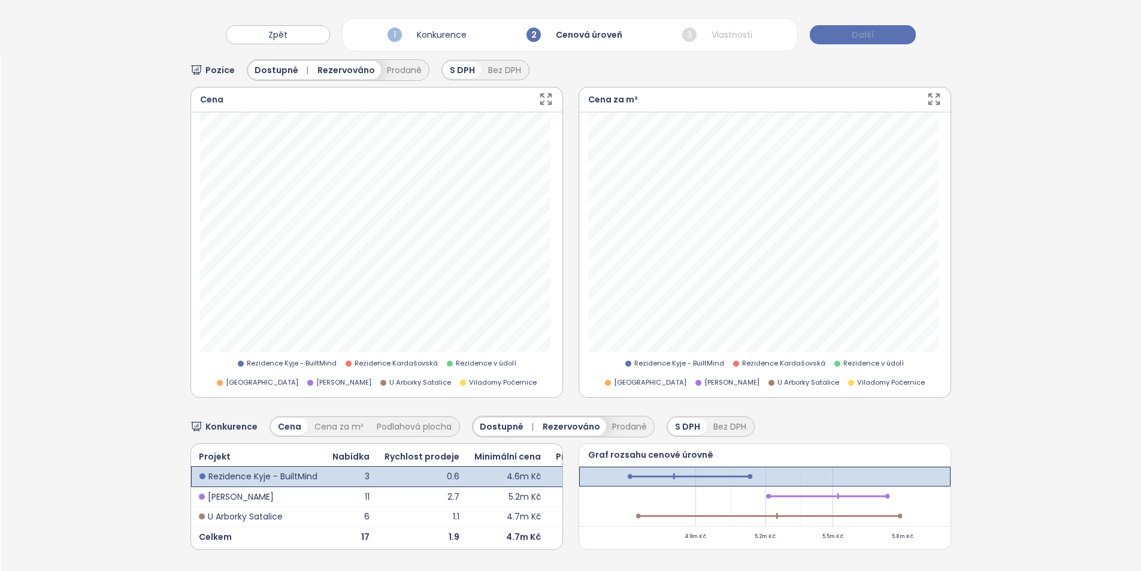
click at [855, 29] on span "Další" at bounding box center [863, 34] width 22 height 13
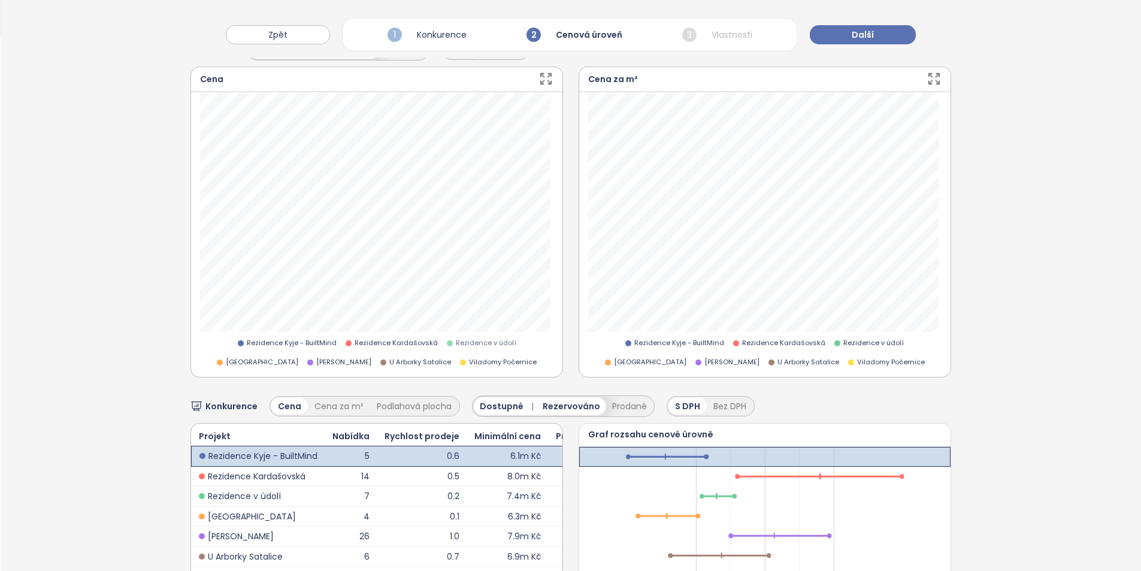
scroll to position [540, 0]
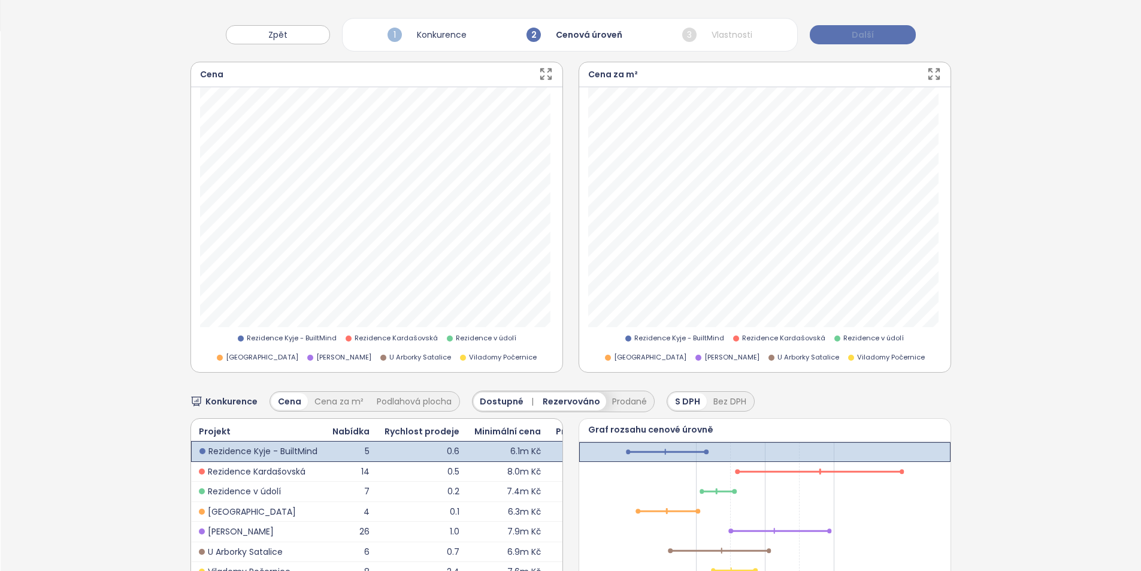
click at [846, 37] on button "Další" at bounding box center [863, 34] width 106 height 19
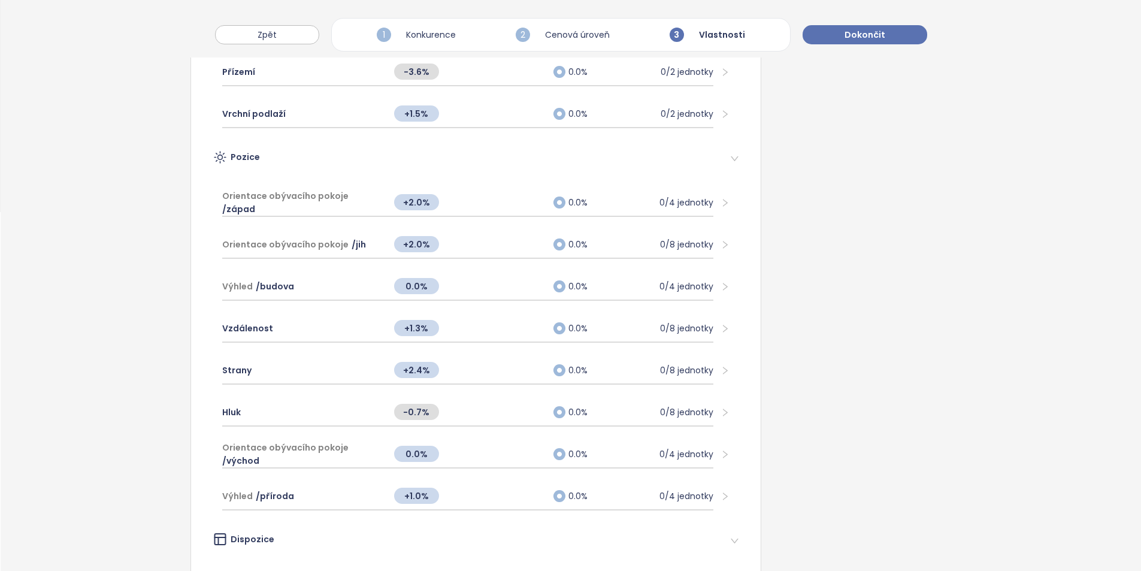
scroll to position [359, 0]
click at [855, 36] on span "Dokončit" at bounding box center [865, 34] width 41 height 13
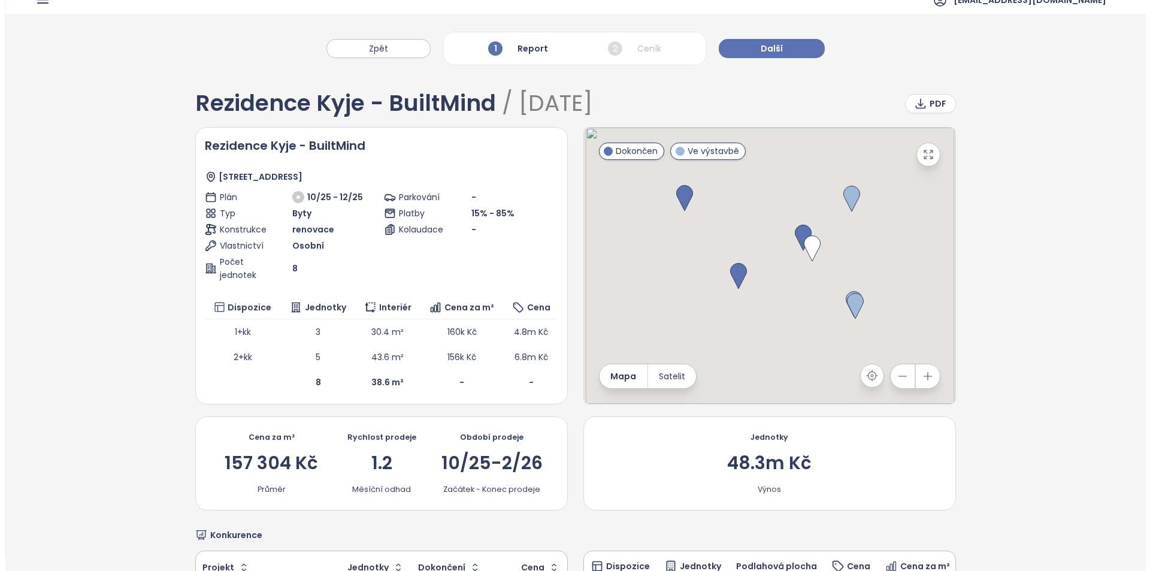
scroll to position [0, 0]
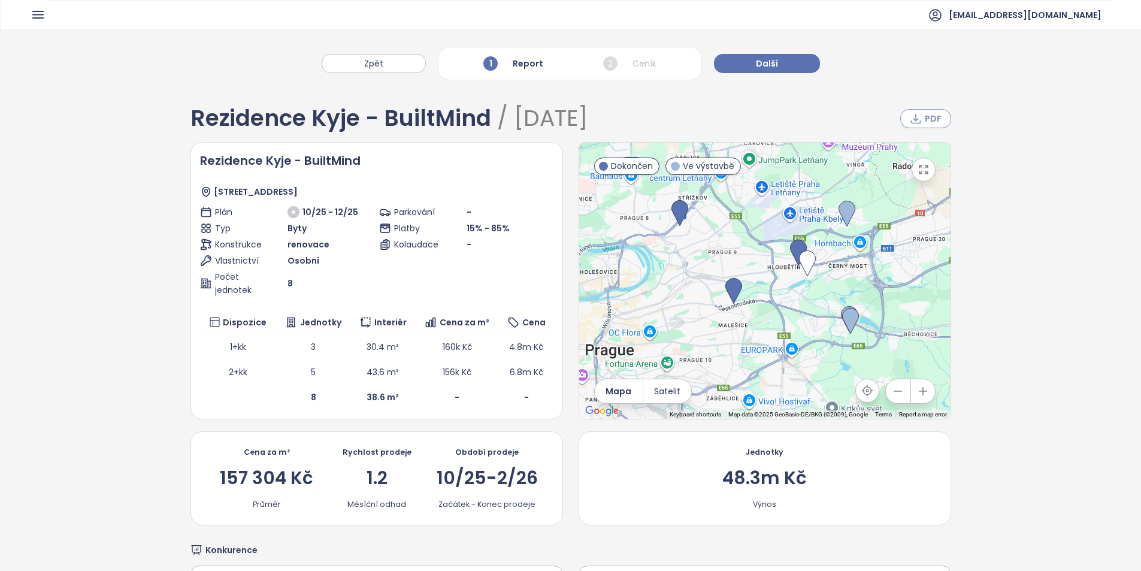
click at [913, 120] on icon "button" at bounding box center [916, 119] width 12 height 12
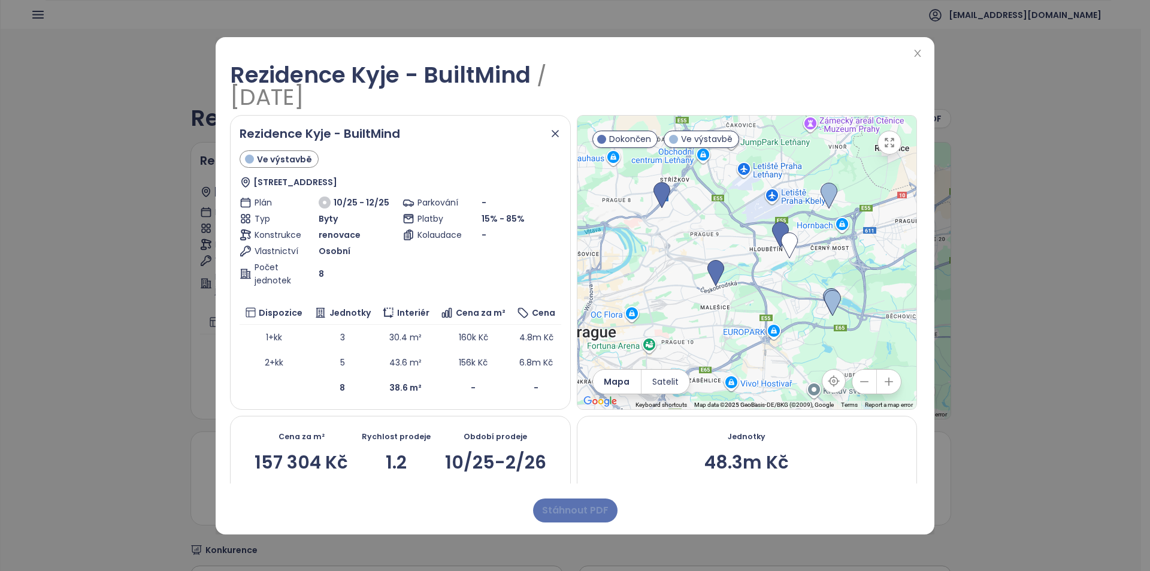
click at [562, 507] on span "Stáhnout PDF" at bounding box center [575, 510] width 66 height 15
